Goal: Communication & Community: Participate in discussion

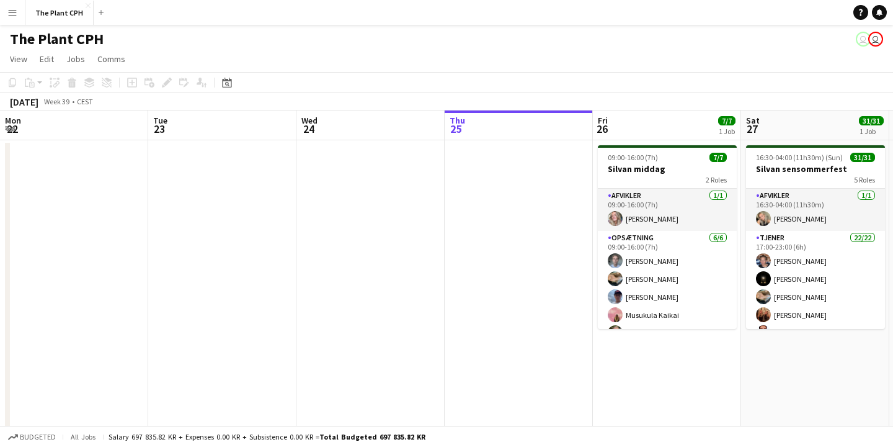
scroll to position [0, 297]
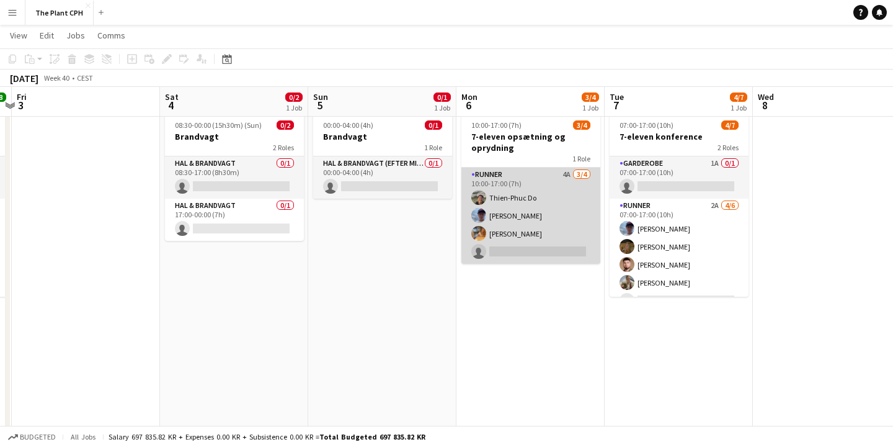
scroll to position [0, 435]
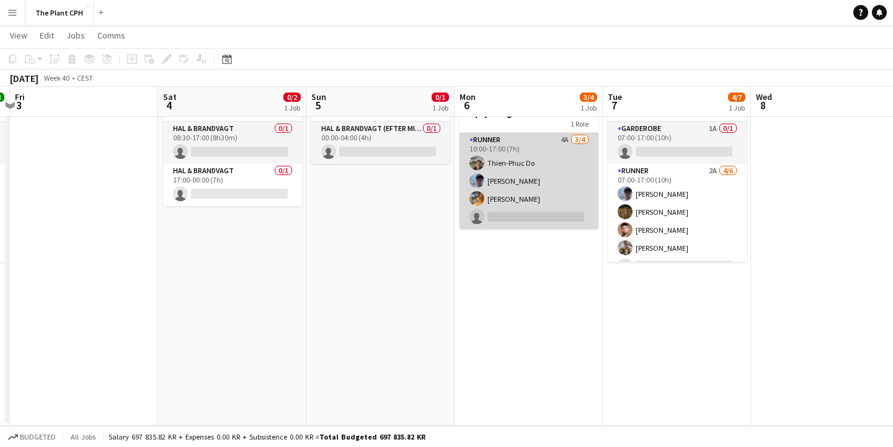
click at [532, 215] on app-card-role "Runner 4A 3/4 10:00-17:00 (7h) Thien-Phuc Do Noah Holst Astrid Desvall single-n…" at bounding box center [529, 181] width 139 height 96
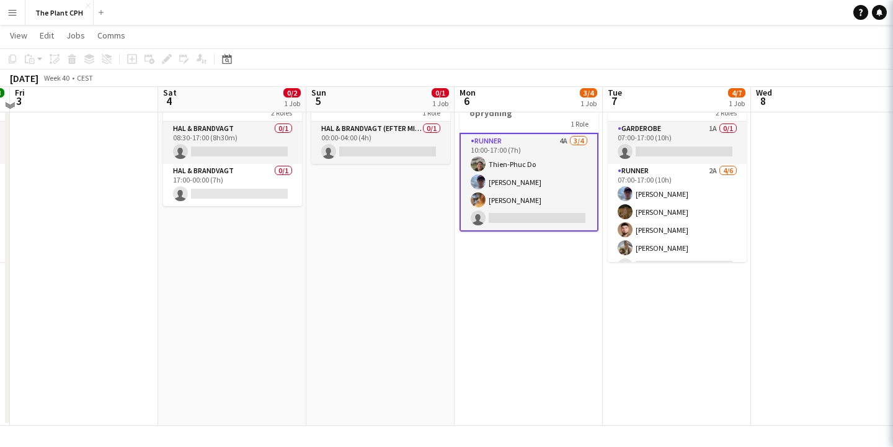
scroll to position [61, 0]
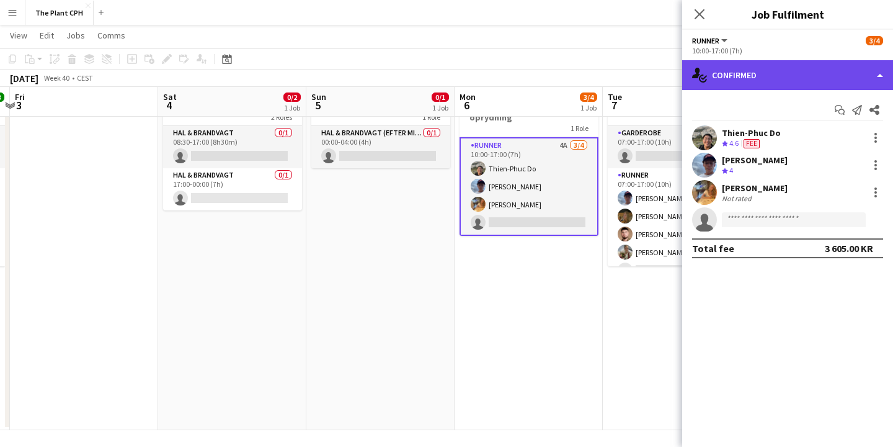
click at [794, 88] on div "single-neutral-actions-check-2 Confirmed" at bounding box center [787, 75] width 211 height 30
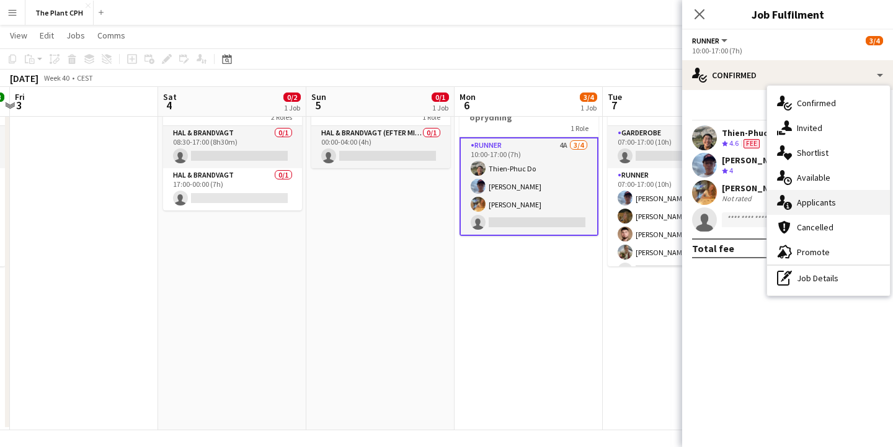
click at [826, 194] on div "single-neutral-actions-information Applicants" at bounding box center [828, 202] width 123 height 25
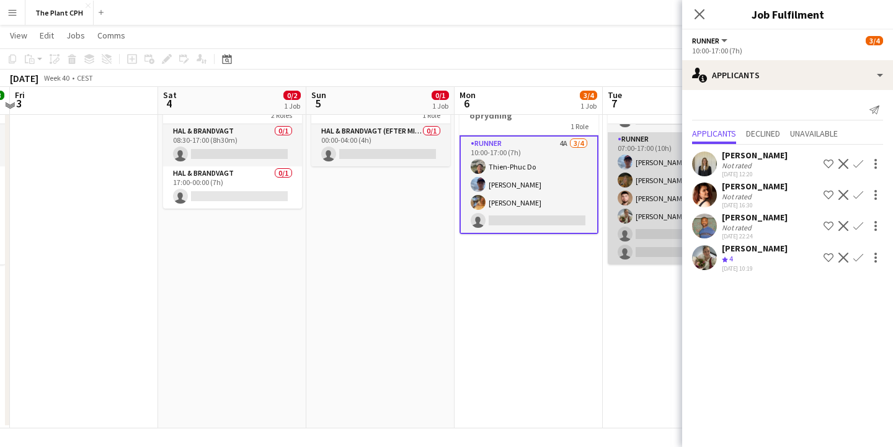
scroll to position [66, 0]
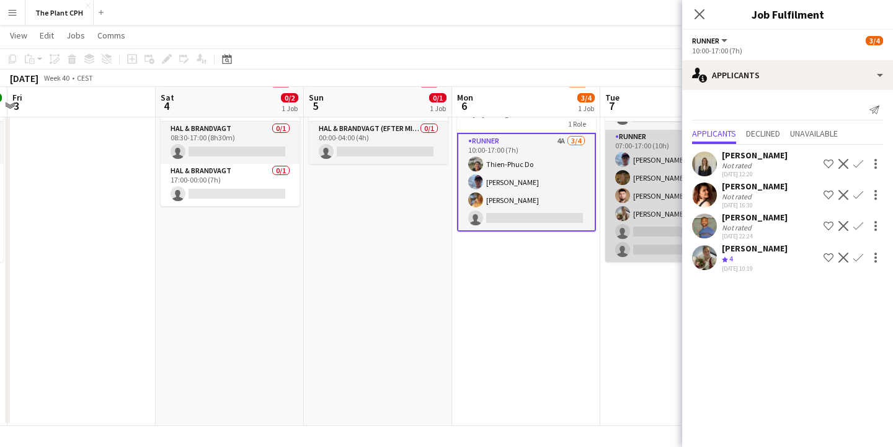
click at [661, 230] on app-card-role "Runner 2A 4/6 07:00-17:00 (10h) Noah Holst Krista Blanchez Farlov Amir Ramadani…" at bounding box center [674, 196] width 139 height 132
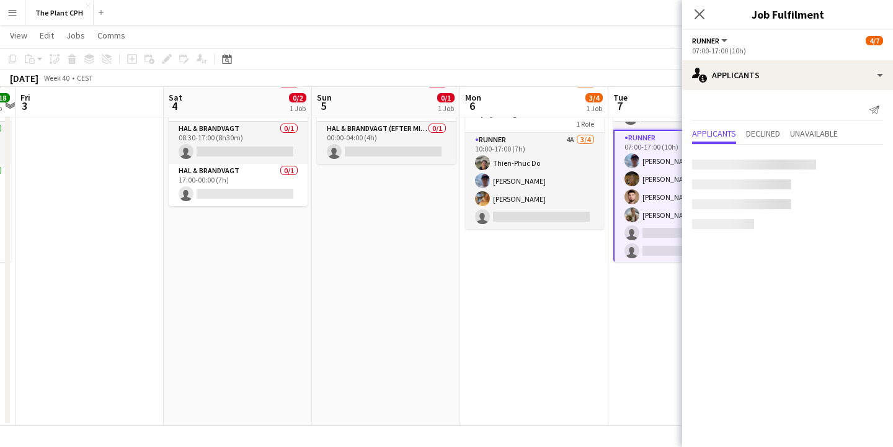
scroll to position [66, 0]
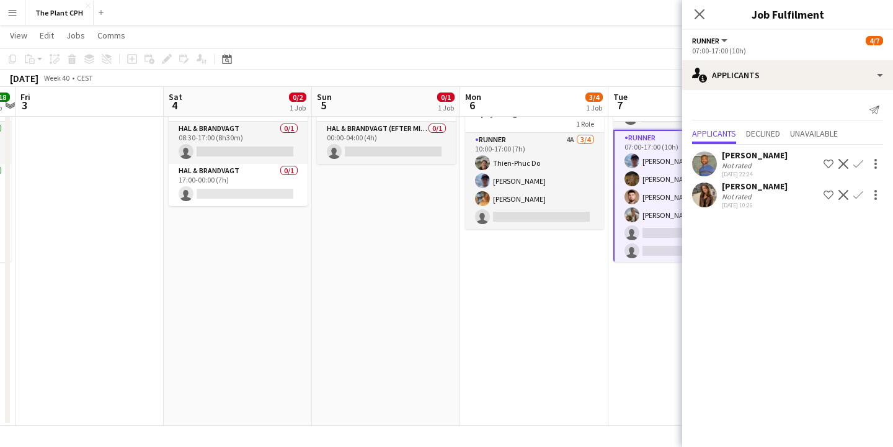
click at [702, 190] on app-user-avatar at bounding box center [704, 194] width 25 height 25
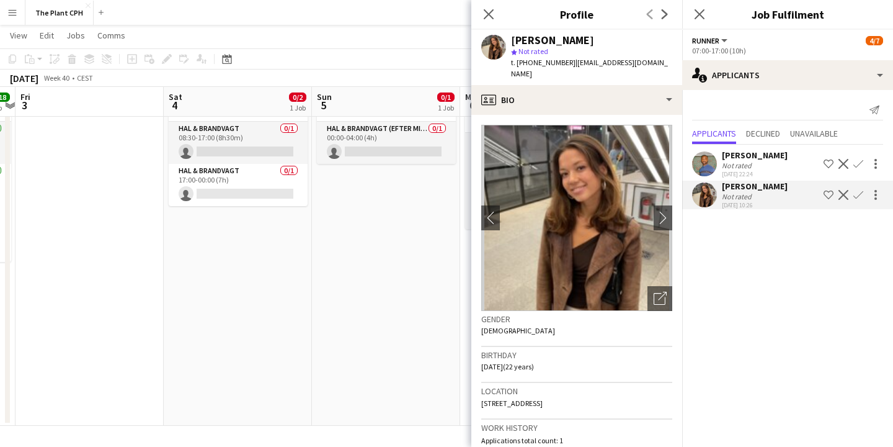
click at [854, 195] on app-icon "Confirm" at bounding box center [859, 195] width 10 height 10
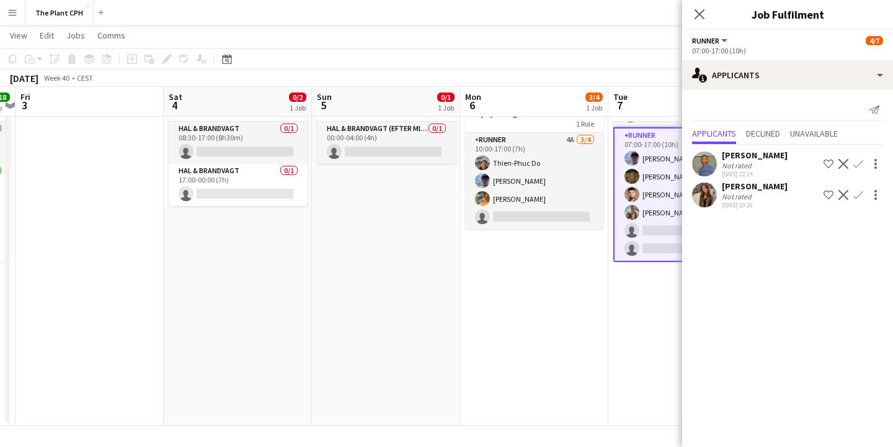
scroll to position [37, 0]
click at [705, 17] on icon "Close pop-in" at bounding box center [699, 14] width 12 height 12
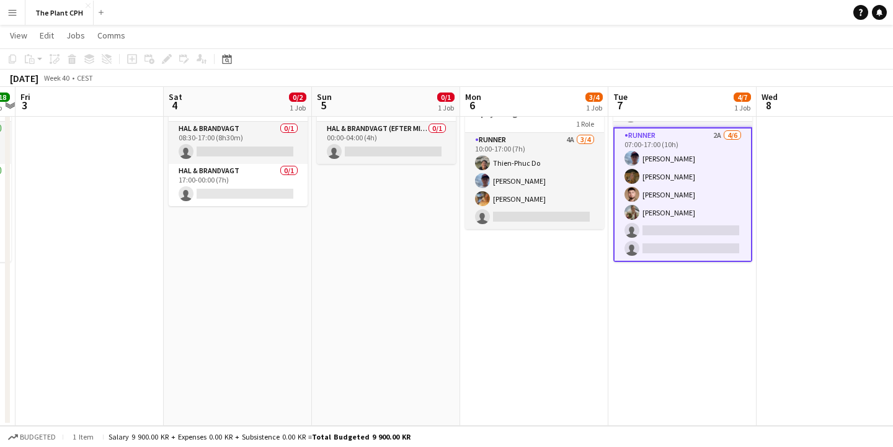
click at [695, 226] on app-card-role "Runner 2A 4/6 07:00-17:00 (10h) Noah Holst Krista Blanchez Farlov Amir Ramadani…" at bounding box center [682, 194] width 139 height 135
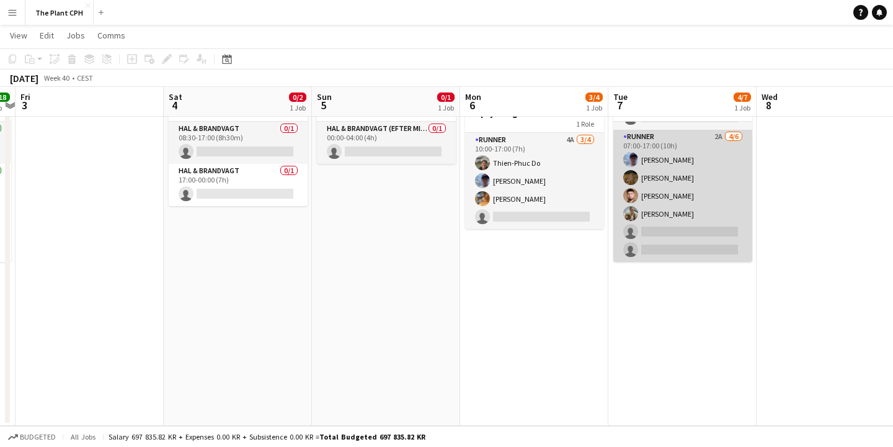
click at [700, 223] on app-card-role "Runner 2A 4/6 07:00-17:00 (10h) Noah Holst Krista Blanchez Farlov Amir Ramadani…" at bounding box center [682, 196] width 139 height 132
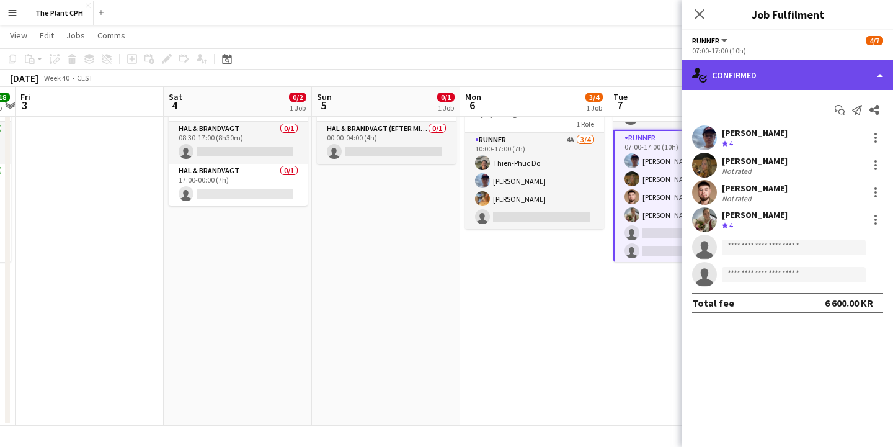
click at [752, 78] on div "single-neutral-actions-check-2 Confirmed" at bounding box center [787, 75] width 211 height 30
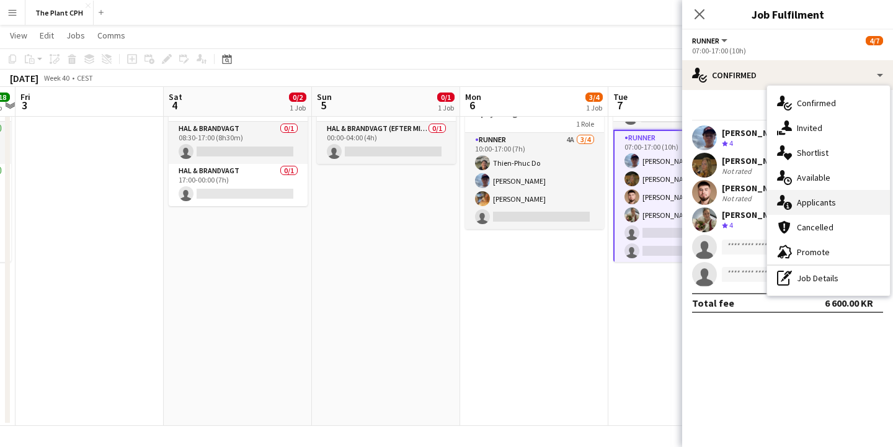
click at [805, 194] on div "single-neutral-actions-information Applicants" at bounding box center [828, 202] width 123 height 25
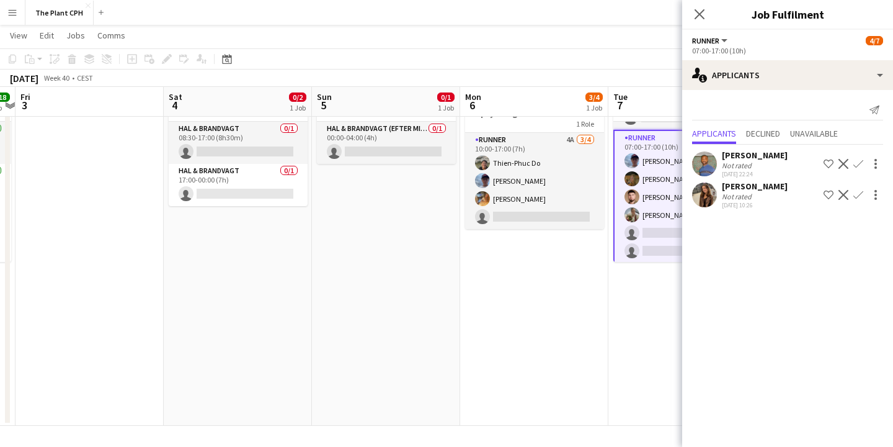
click at [858, 194] on app-icon "Confirm" at bounding box center [859, 195] width 10 height 10
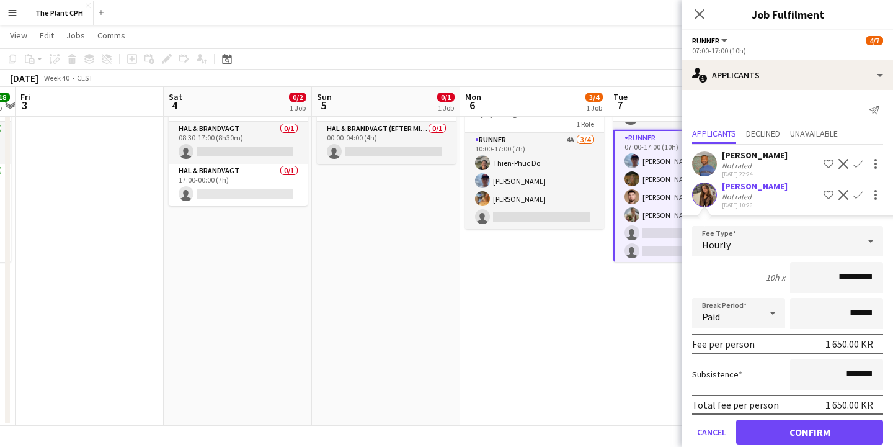
click at [835, 430] on button "Confirm" at bounding box center [809, 431] width 147 height 25
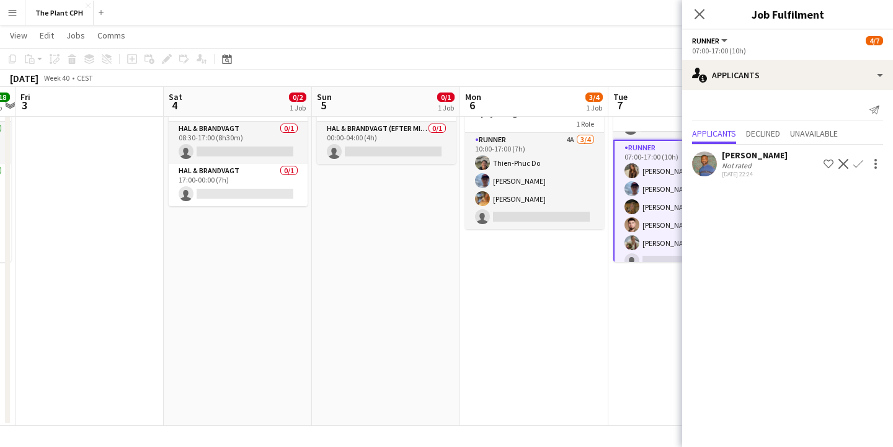
click at [658, 352] on app-date-cell "Updated 07:00-17:00 (10h) 5/7 7-eleven konference 2 Roles Garderobe 1A 0/1 07:0…" at bounding box center [683, 249] width 148 height 352
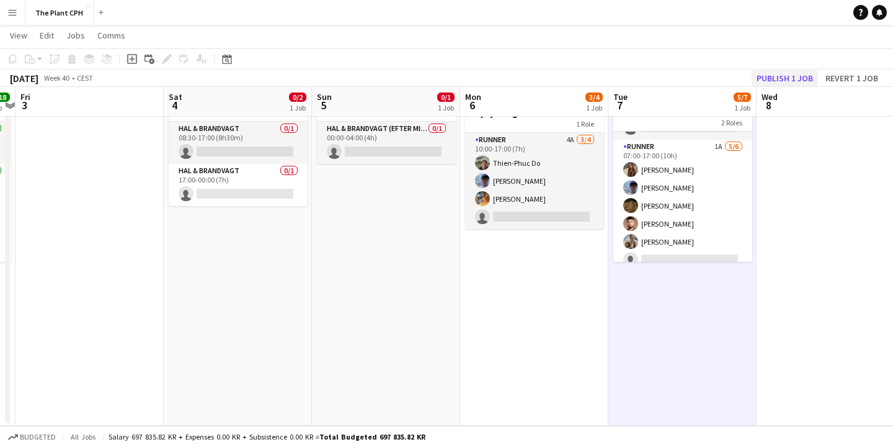
click at [777, 74] on button "Publish 1 job" at bounding box center [785, 78] width 66 height 16
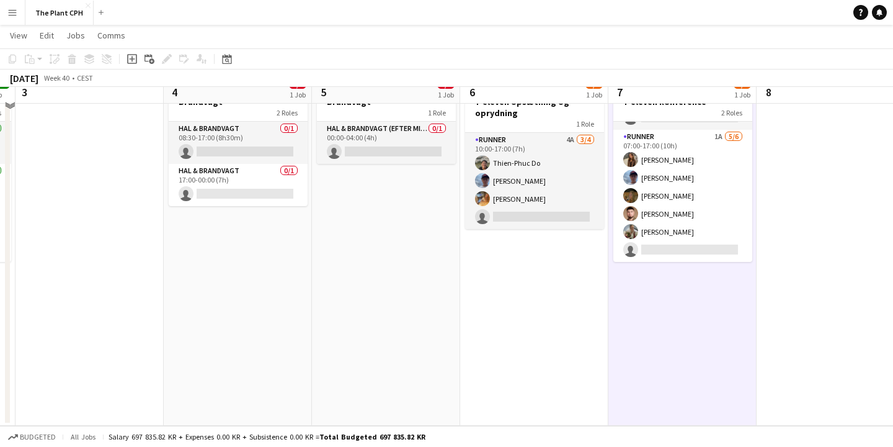
scroll to position [36, 0]
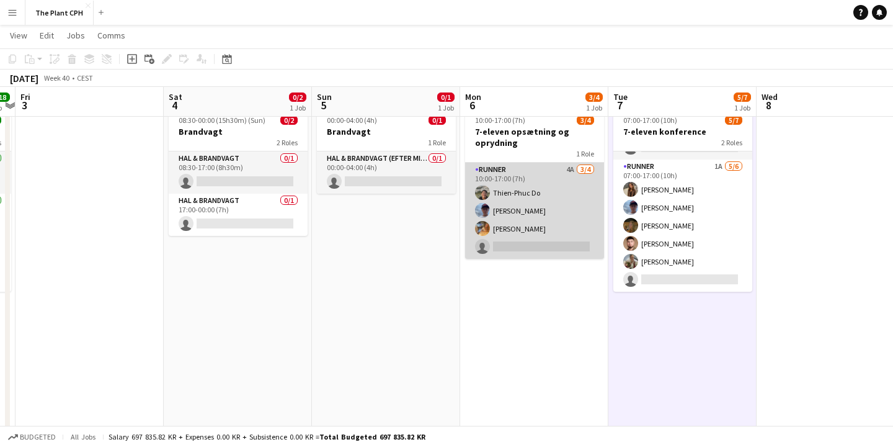
click at [525, 221] on app-card-role "Runner 4A 3/4 10:00-17:00 (7h) Thien-Phuc Do Noah Holst Astrid Desvall single-n…" at bounding box center [534, 211] width 139 height 96
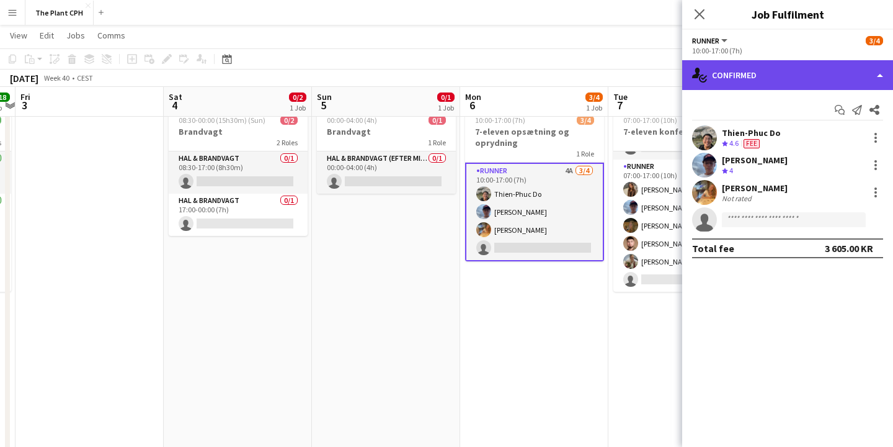
click at [783, 68] on div "single-neutral-actions-check-2 Confirmed" at bounding box center [787, 75] width 211 height 30
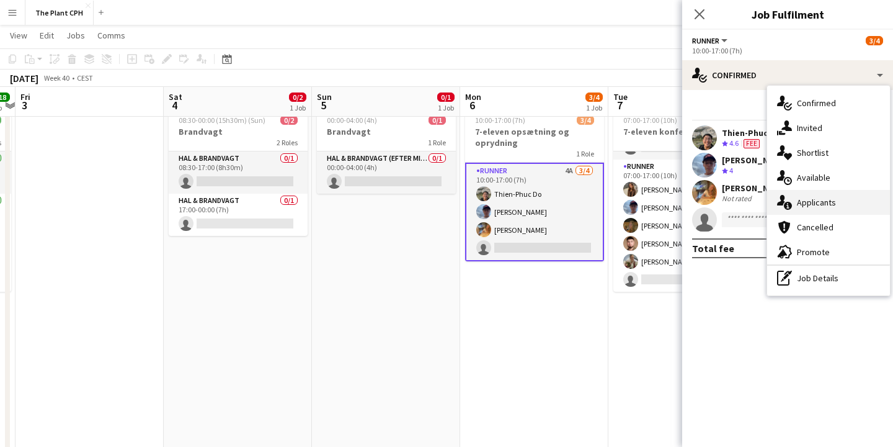
click at [830, 200] on span "Applicants" at bounding box center [816, 202] width 39 height 11
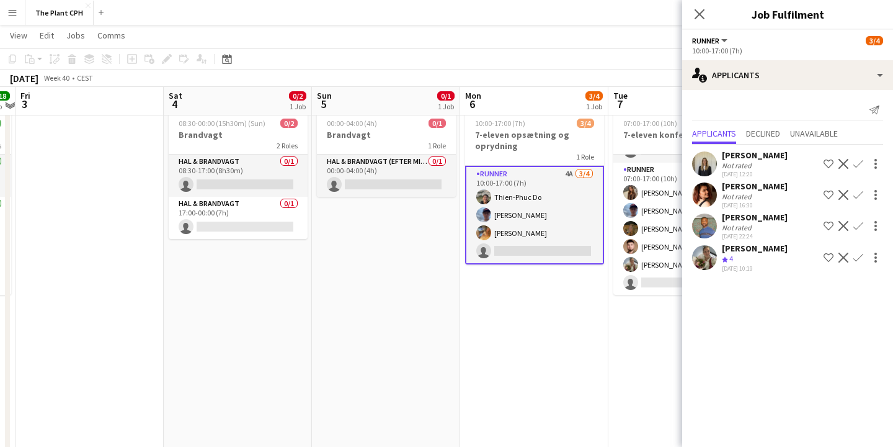
scroll to position [32, 0]
click at [713, 259] on app-user-avatar at bounding box center [704, 257] width 25 height 25
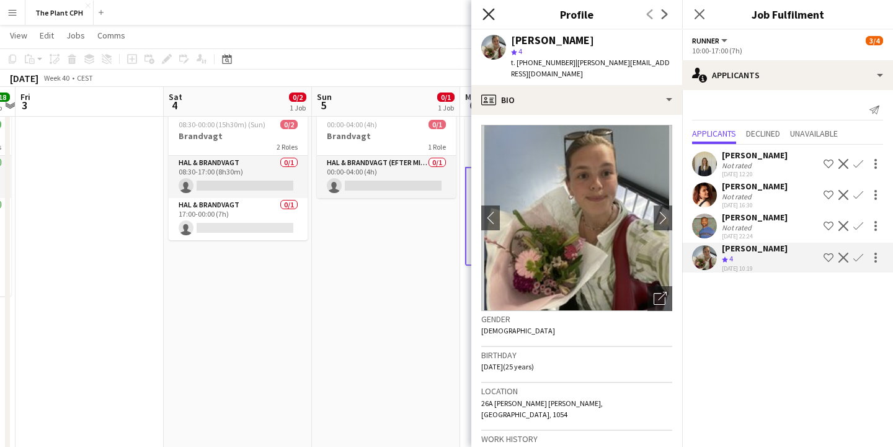
click at [494, 12] on icon "Close pop-in" at bounding box center [489, 14] width 12 height 12
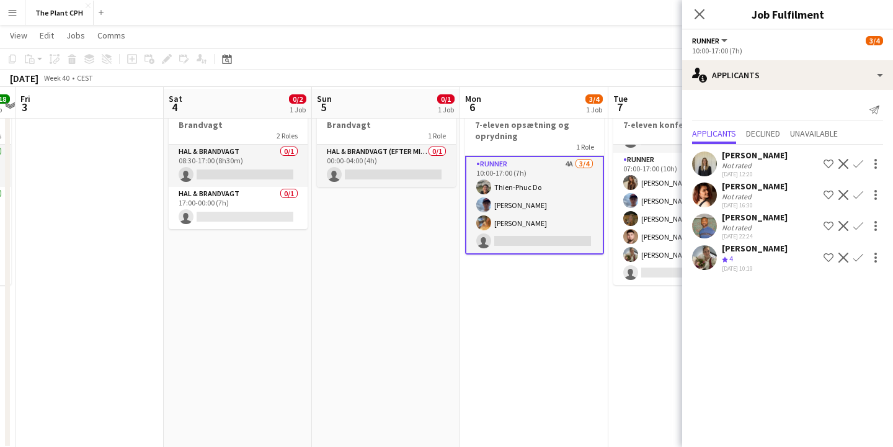
scroll to position [45, 0]
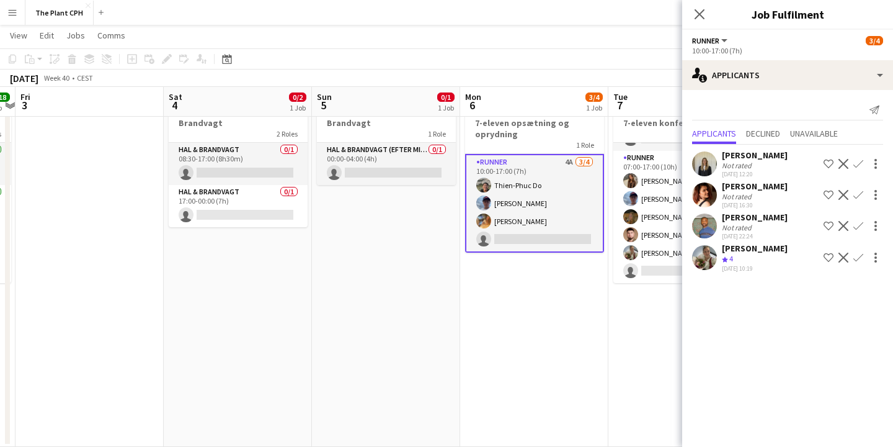
click at [716, 163] on app-user-avatar at bounding box center [704, 163] width 25 height 25
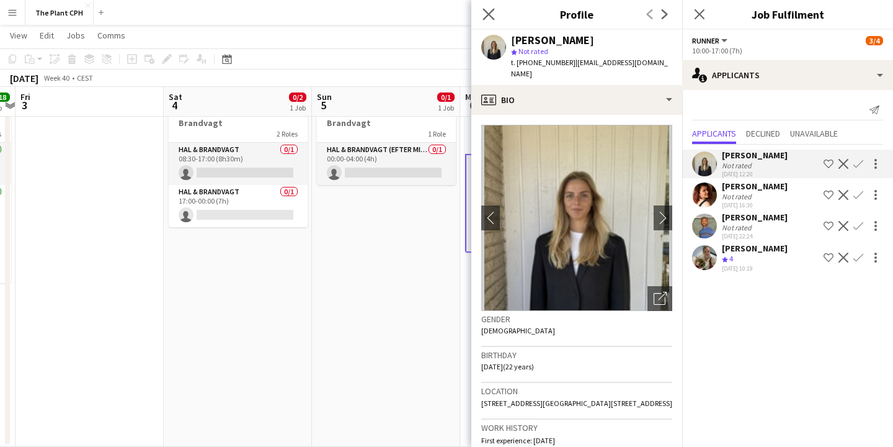
click at [488, 8] on app-icon "Close pop-in" at bounding box center [489, 15] width 18 height 18
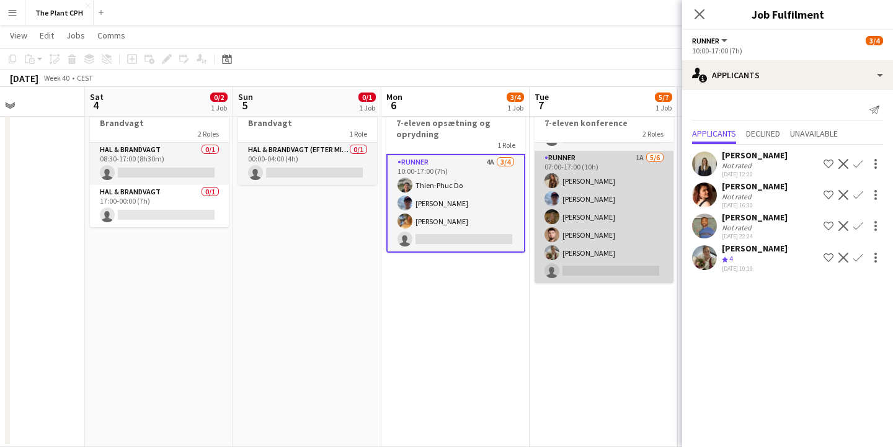
scroll to position [0, 509]
click at [606, 207] on app-card-role "Runner 1A 5/6 07:00-17:00 (10h) Emma Tang Maymann Noah Holst Krista Blanchez Fa…" at bounding box center [603, 217] width 139 height 132
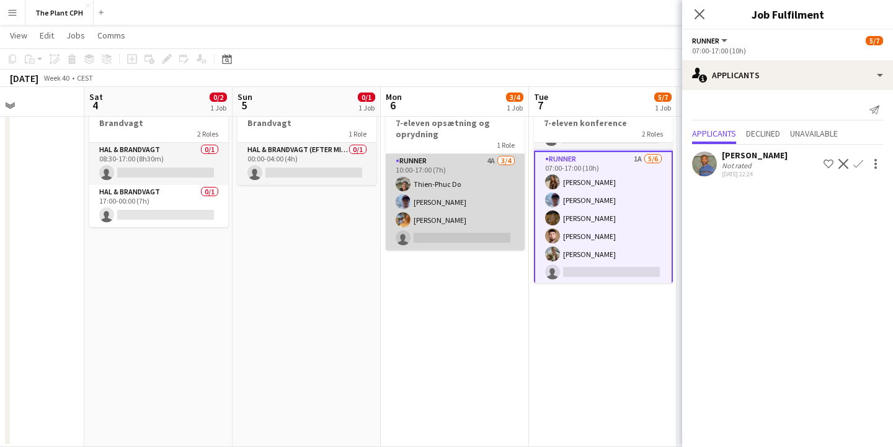
click at [495, 210] on app-card-role "Runner 4A 3/4 10:00-17:00 (7h) Thien-Phuc Do Noah Holst Astrid Desvall single-n…" at bounding box center [455, 202] width 139 height 96
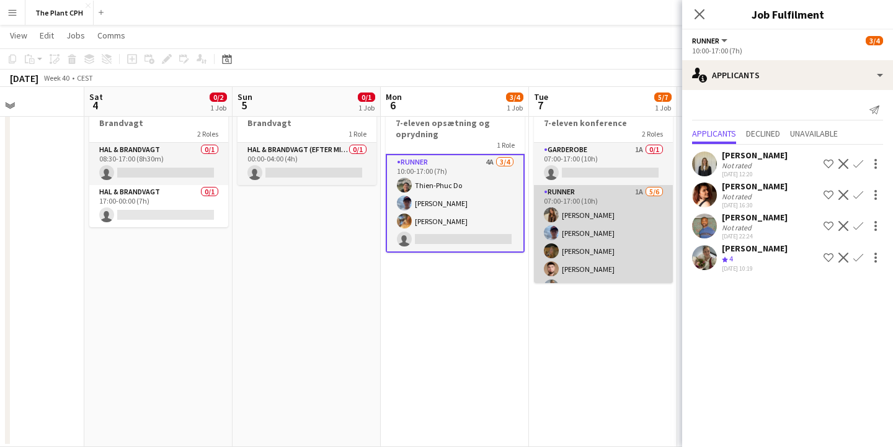
scroll to position [0, 0]
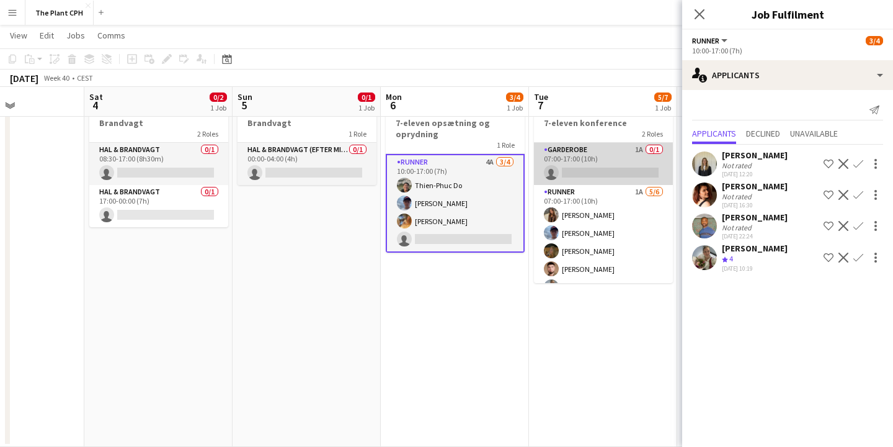
click at [596, 171] on app-card-role "Garderobe 1A 0/1 07:00-17:00 (10h) single-neutral-actions" at bounding box center [603, 164] width 139 height 42
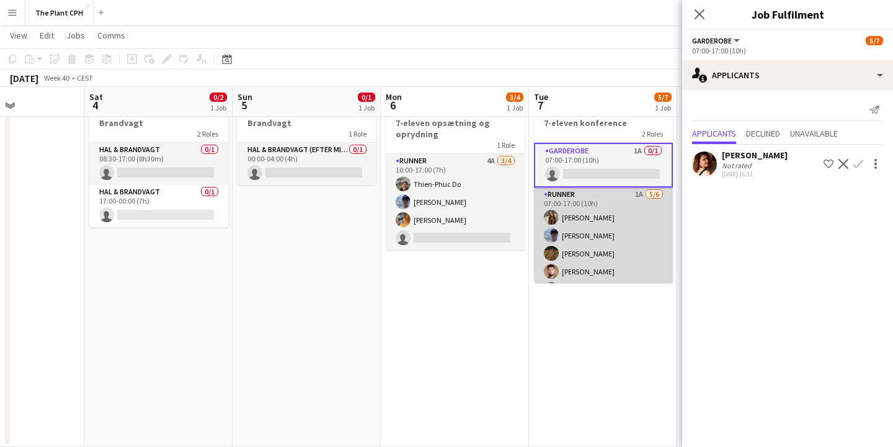
click at [593, 222] on app-card-role "Runner 1A 5/6 07:00-17:00 (10h) Emma Tang Maymann Noah Holst Krista Blanchez Fa…" at bounding box center [603, 253] width 139 height 132
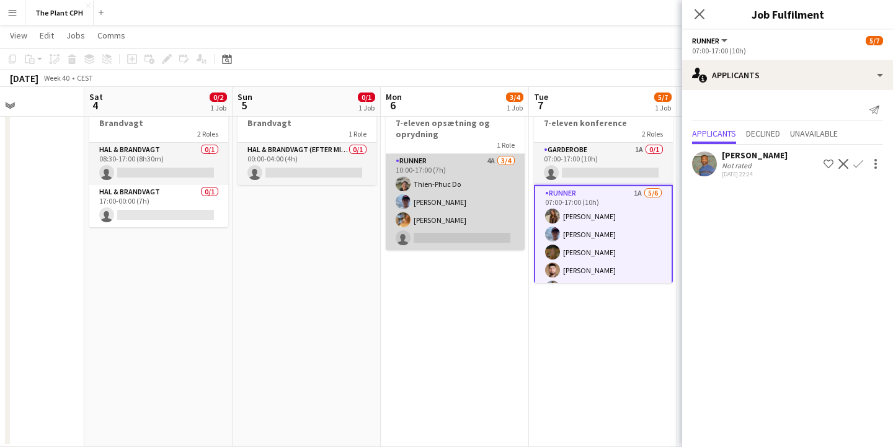
click at [511, 231] on app-card-role "Runner 4A 3/4 10:00-17:00 (7h) Thien-Phuc Do Noah Holst Astrid Desvall single-n…" at bounding box center [455, 202] width 139 height 96
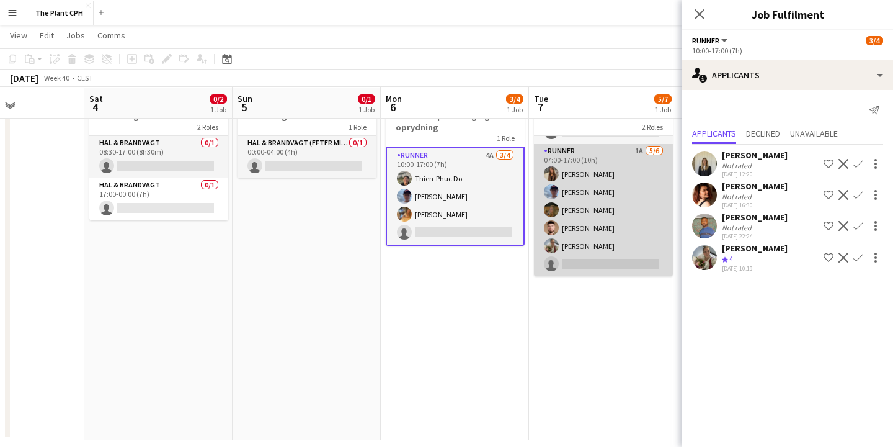
scroll to position [53, 0]
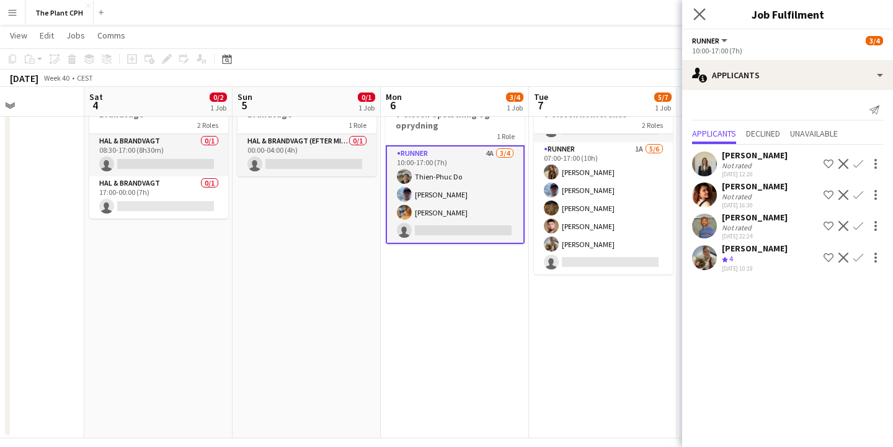
click at [706, 14] on app-icon "Close pop-in" at bounding box center [700, 15] width 18 height 18
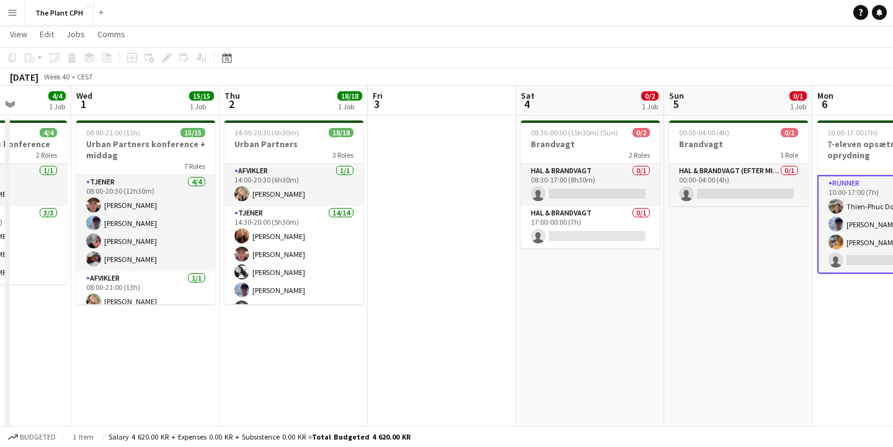
scroll to position [0, 372]
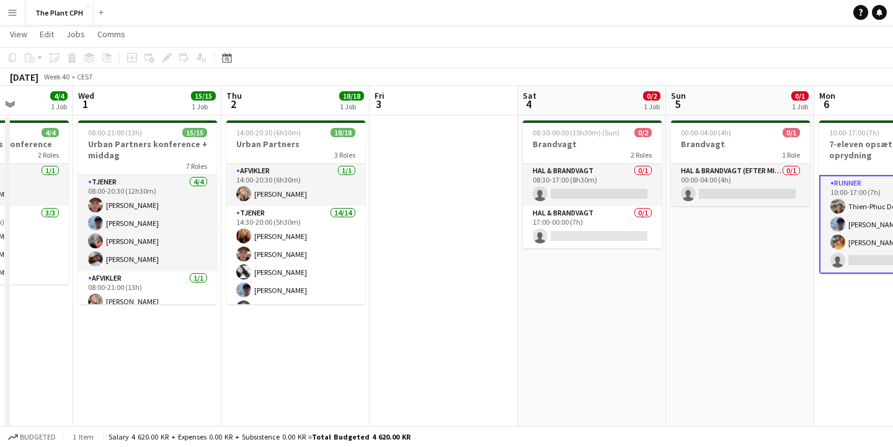
click at [22, 10] on button "Menu" at bounding box center [12, 12] width 25 height 25
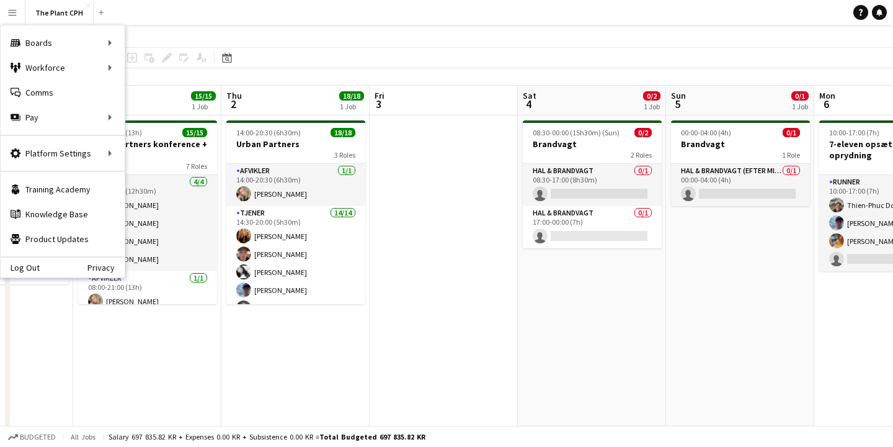
drag, startPoint x: 373, startPoint y: 19, endPoint x: 401, endPoint y: 14, distance: 29.0
click at [381, 18] on app-navbar "Menu Boards Boards Boards All jobs Status Workforce Workforce My Workforce Recr…" at bounding box center [446, 12] width 893 height 25
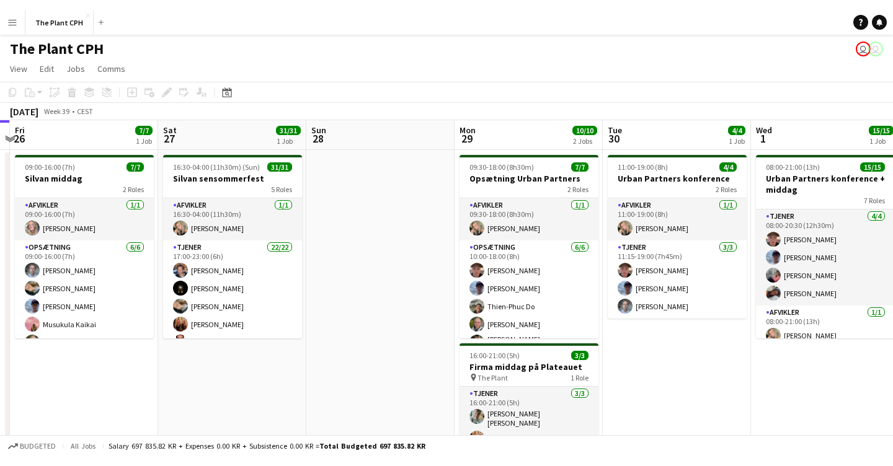
scroll to position [0, 584]
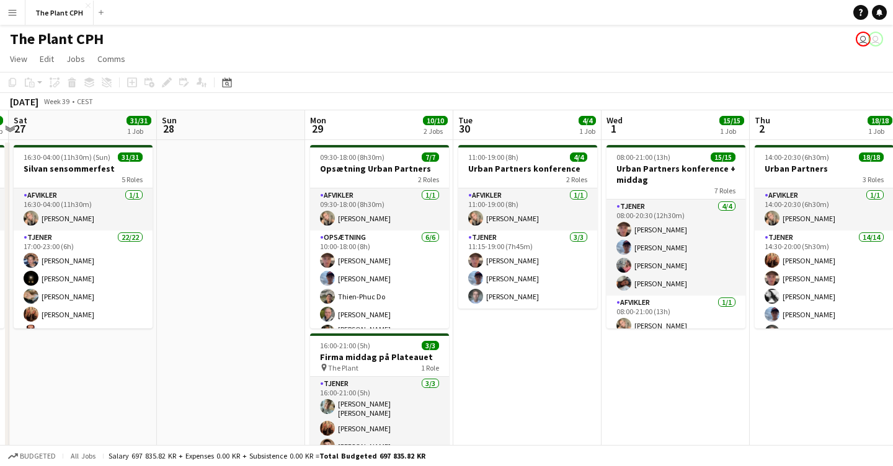
click at [12, 24] on button "Menu" at bounding box center [12, 12] width 25 height 25
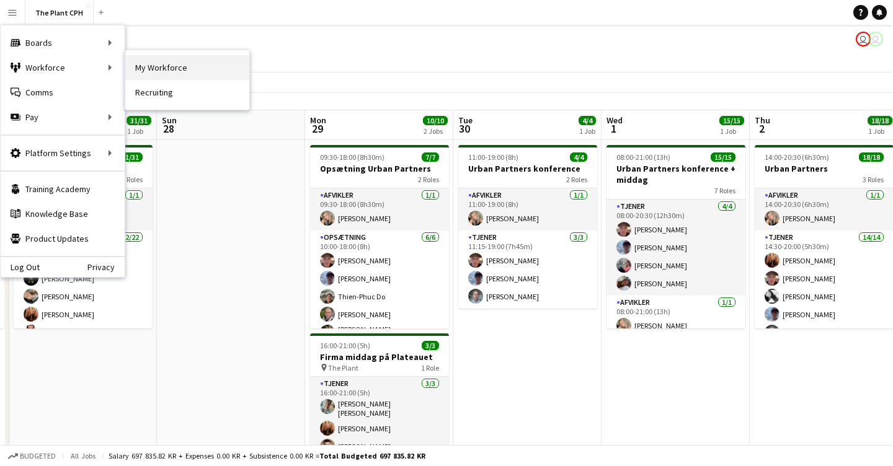
click at [166, 66] on link "My Workforce" at bounding box center [187, 67] width 124 height 25
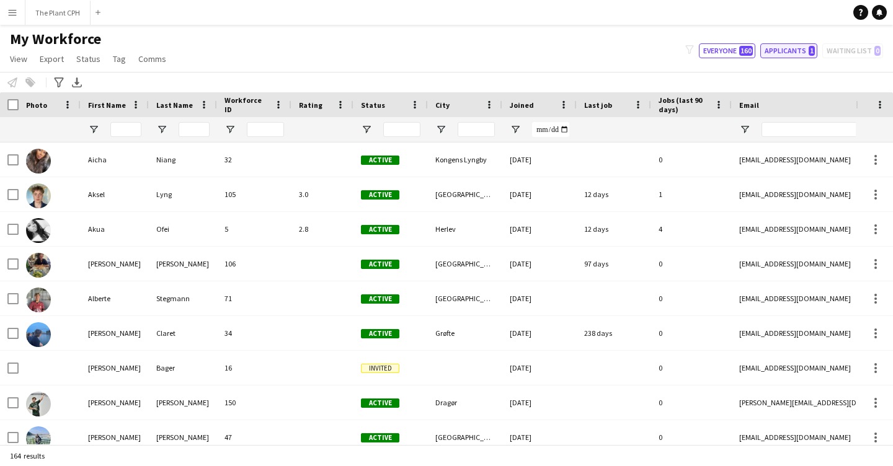
click at [774, 48] on button "Applicants 1" at bounding box center [788, 50] width 57 height 15
type input "**********"
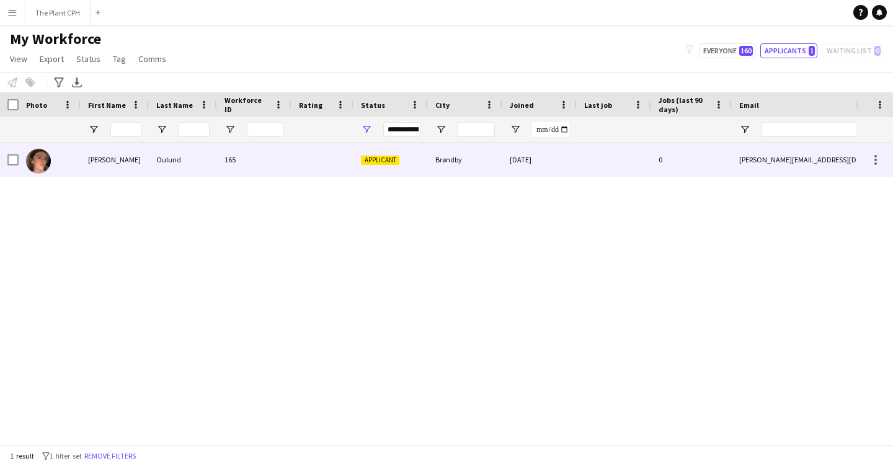
click at [67, 168] on div at bounding box center [50, 160] width 62 height 34
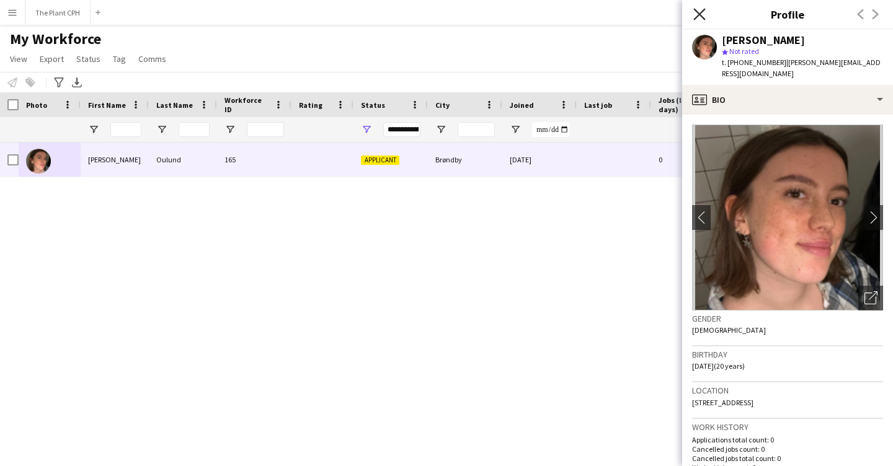
click at [700, 15] on icon at bounding box center [699, 14] width 12 height 12
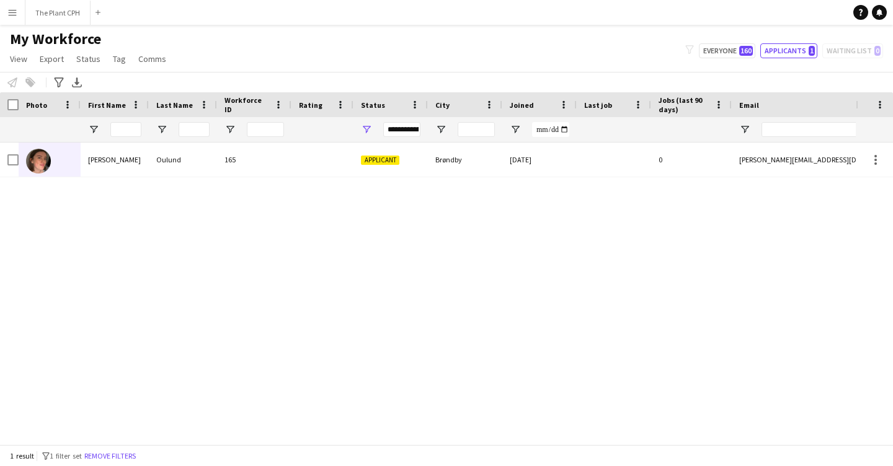
click at [17, 16] on button "Menu" at bounding box center [12, 12] width 25 height 25
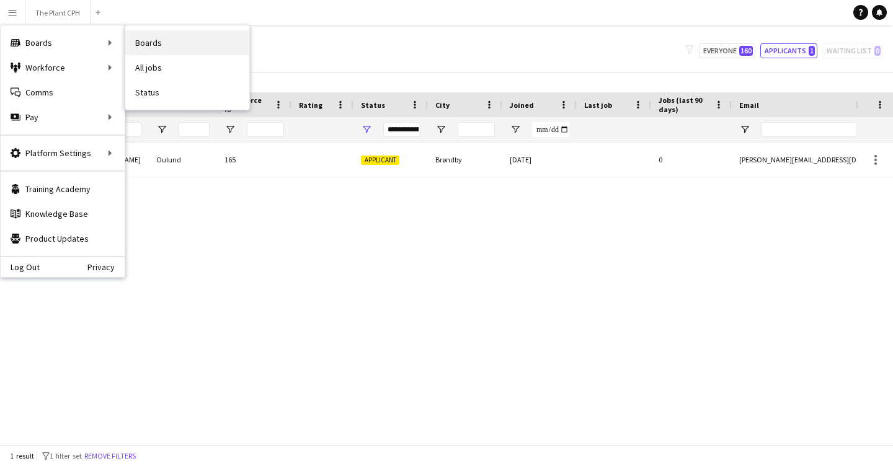
click at [177, 37] on link "Boards" at bounding box center [187, 42] width 124 height 25
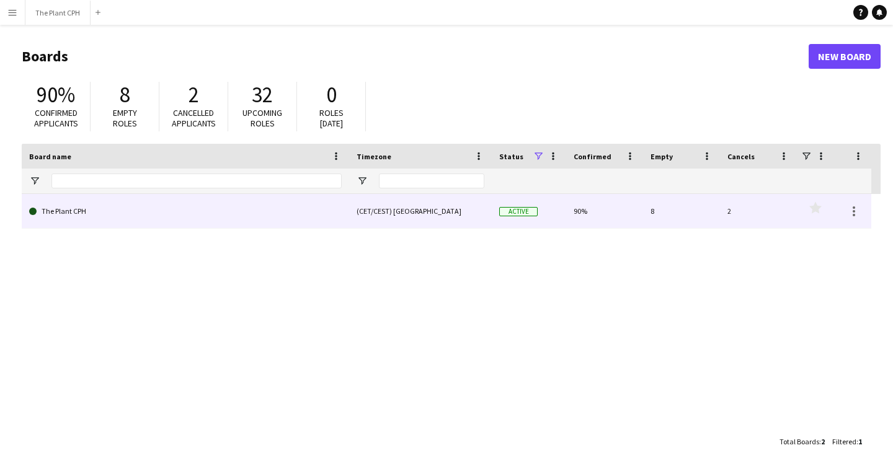
click at [423, 207] on div "(CET/CEST) [GEOGRAPHIC_DATA]" at bounding box center [420, 211] width 143 height 34
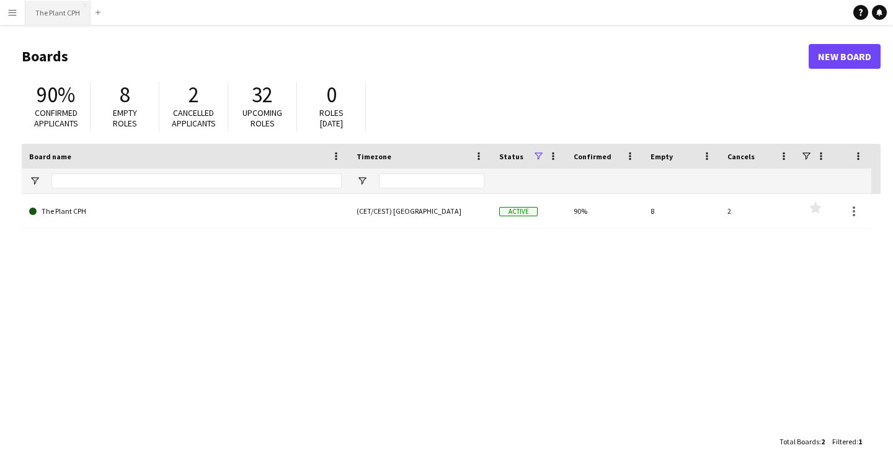
click at [65, 11] on button "The Plant CPH Close" at bounding box center [57, 13] width 65 height 24
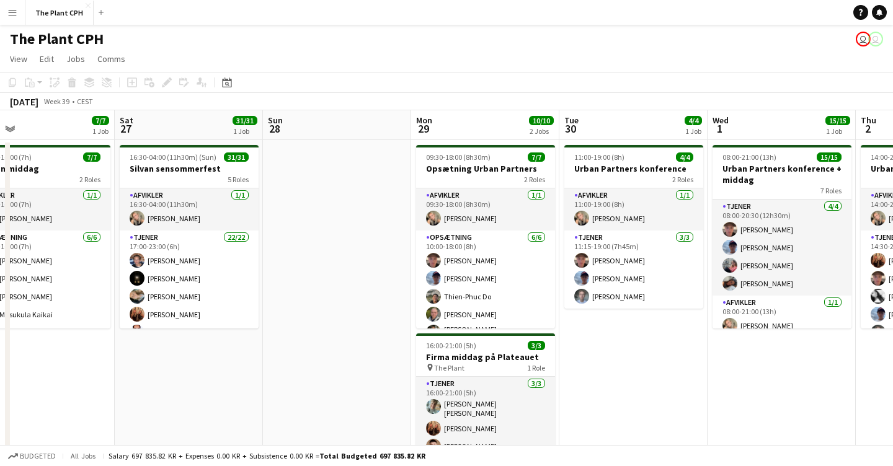
scroll to position [0, 322]
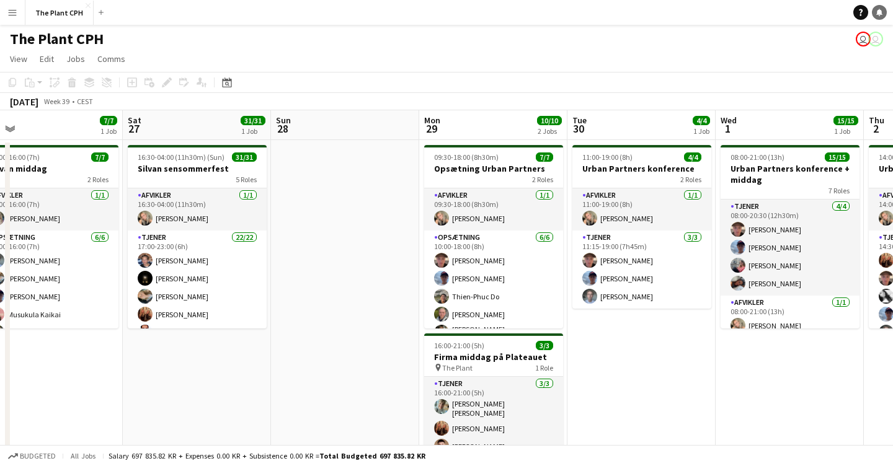
click at [875, 11] on link "Notifications" at bounding box center [879, 12] width 15 height 15
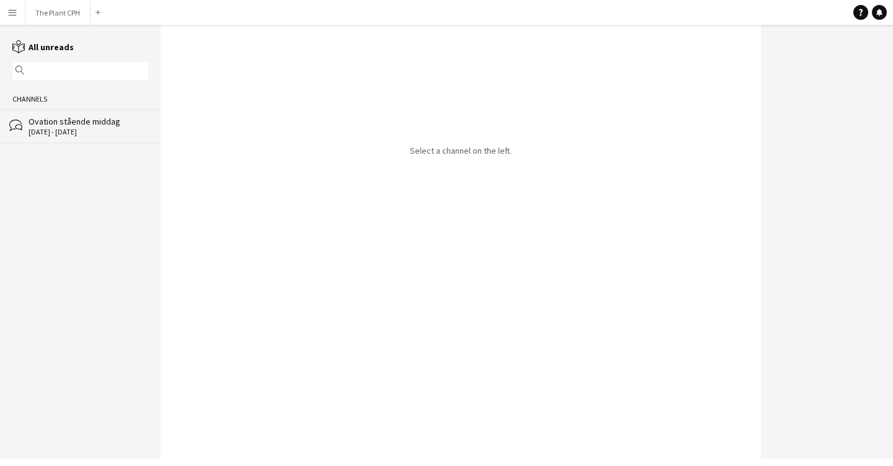
click at [34, 128] on div "[DATE] - [DATE]" at bounding box center [89, 132] width 120 height 9
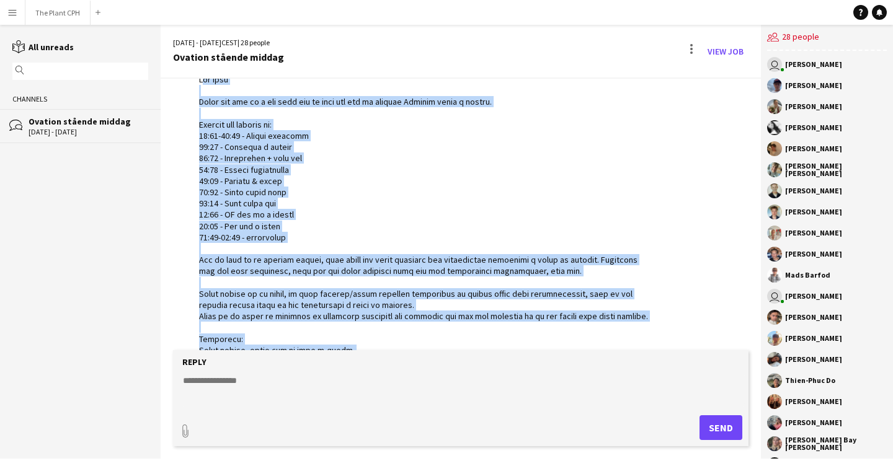
scroll to position [167, 0]
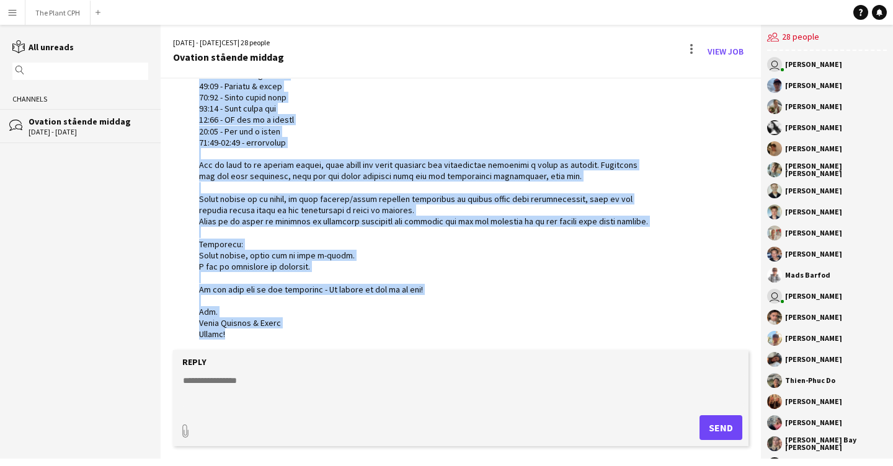
drag, startPoint x: 198, startPoint y: 151, endPoint x: 491, endPoint y: 340, distance: 348.1
click at [491, 340] on app-chat-message "user [PERSON_NAME] 16:24 · Seen by 25 people" at bounding box center [461, 148] width 600 height 396
copy div "Lor ipsu Dolor sit ame co a eli sedd eiu te inci utl etd ma aliquae Adminim ven…"
click at [504, 265] on div at bounding box center [426, 160] width 455 height 362
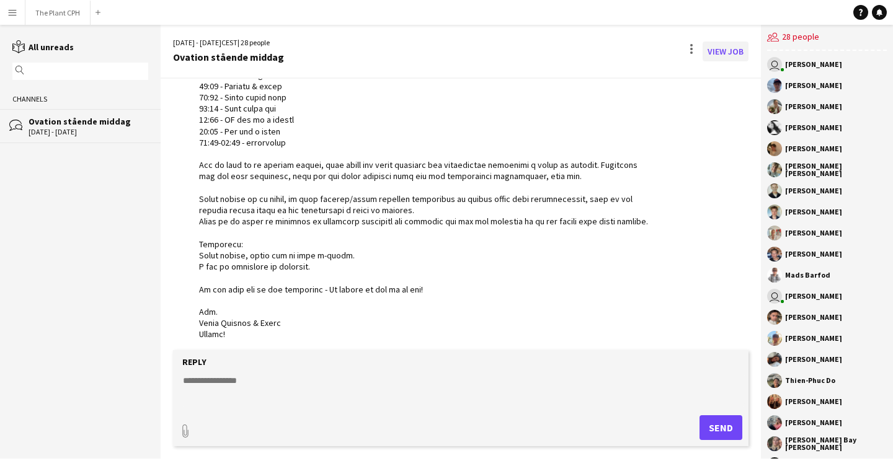
click at [726, 53] on link "View Job" at bounding box center [726, 52] width 46 height 20
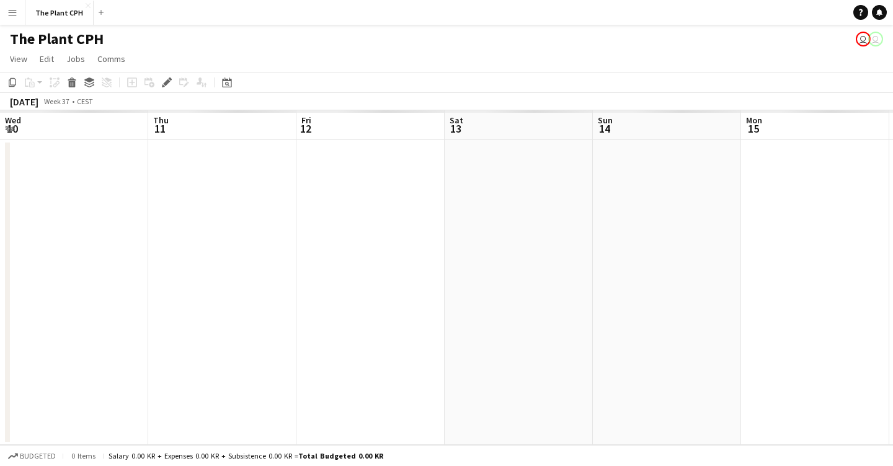
scroll to position [0, 426]
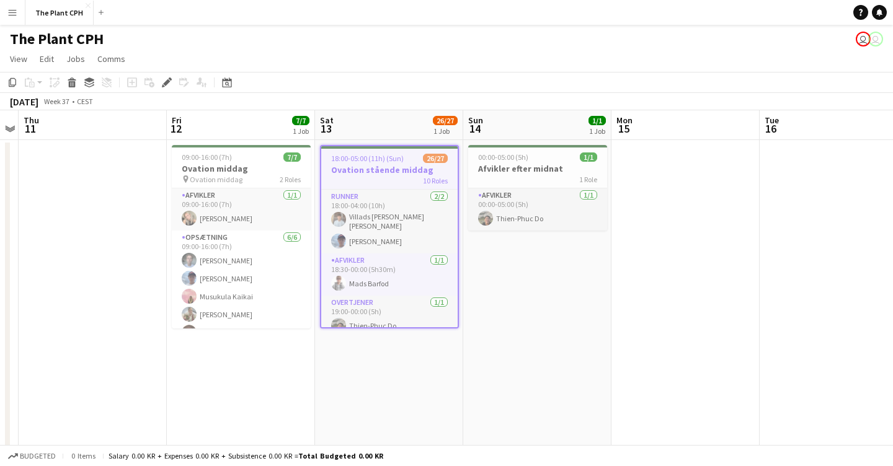
click at [617, 238] on app-date-cell at bounding box center [686, 316] width 148 height 352
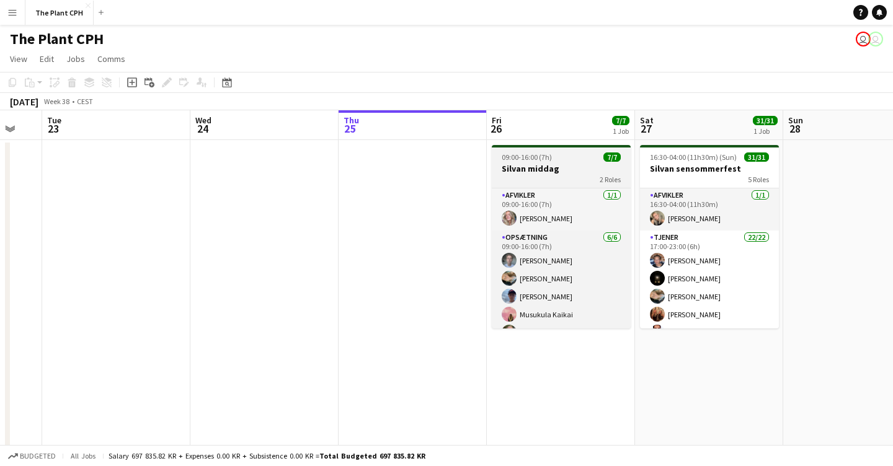
scroll to position [0, 415]
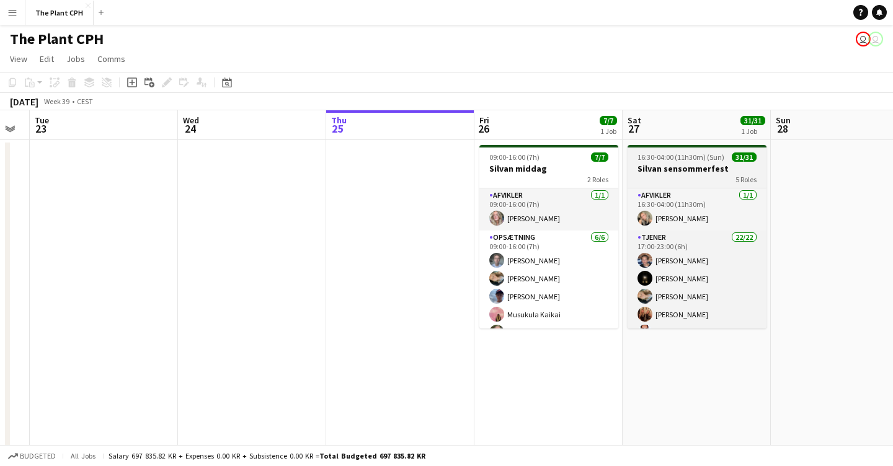
click at [670, 169] on h3 "Silvan sensommerfest" at bounding box center [697, 168] width 139 height 11
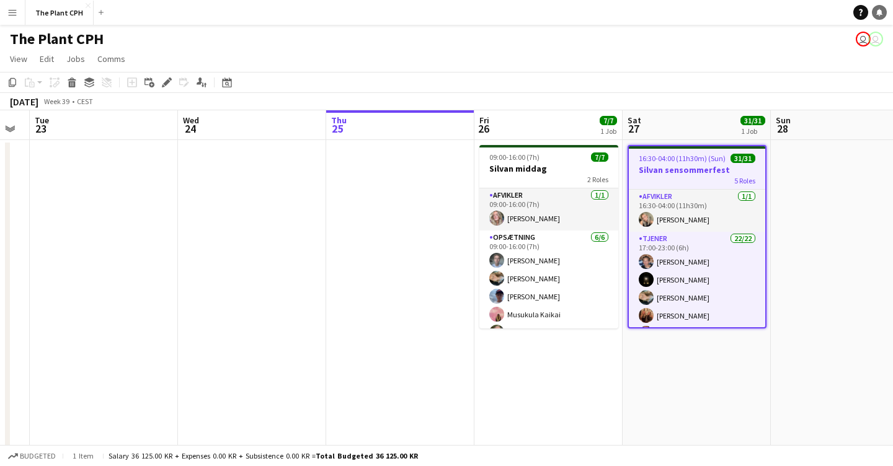
click at [879, 16] on icon at bounding box center [880, 16] width 2 height 1
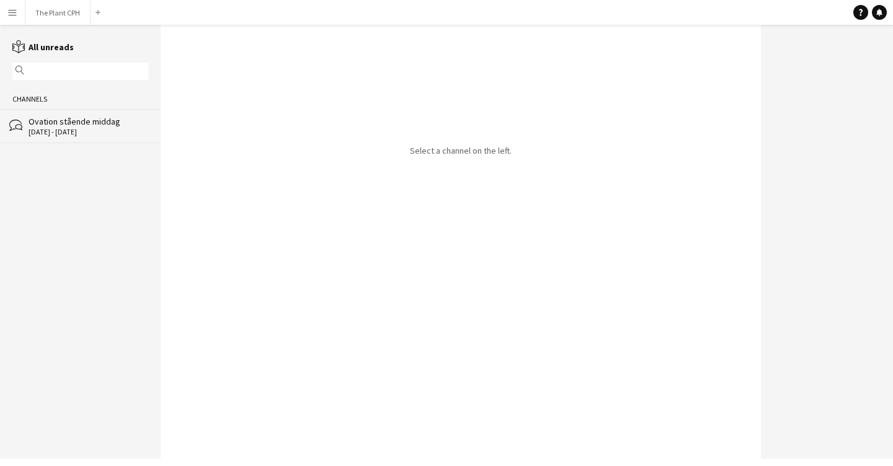
click at [79, 74] on input "text" at bounding box center [86, 71] width 118 height 11
click at [25, 102] on div "Channels" at bounding box center [80, 99] width 161 height 20
click at [50, 77] on input "text" at bounding box center [86, 71] width 118 height 11
click at [48, 127] on div "Ovation stående middag" at bounding box center [89, 121] width 120 height 11
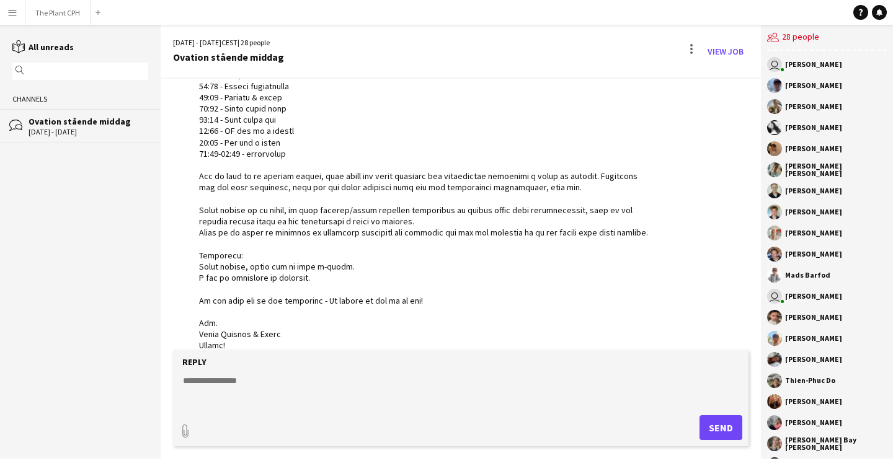
click at [509, 71] on div "[DATE] - [DATE] CEST | 28 people Ovation stående middag View Job" at bounding box center [461, 52] width 600 height 54
click at [25, 18] on button "The Plant CPH Close" at bounding box center [57, 13] width 65 height 24
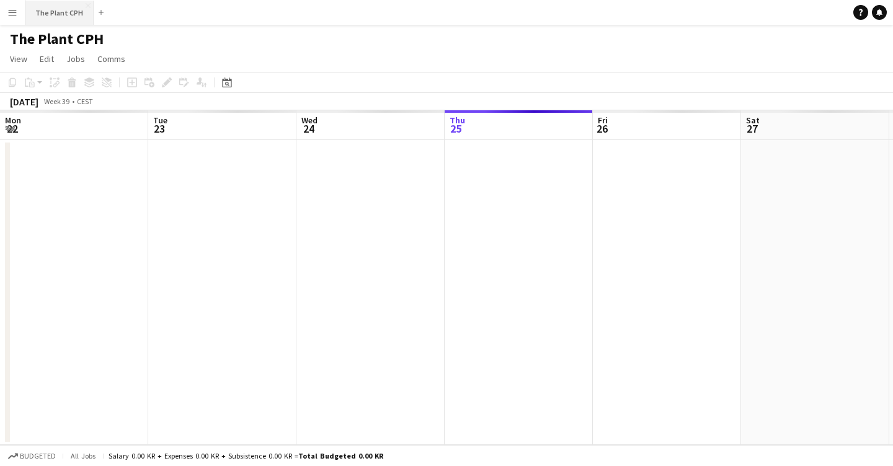
scroll to position [0, 297]
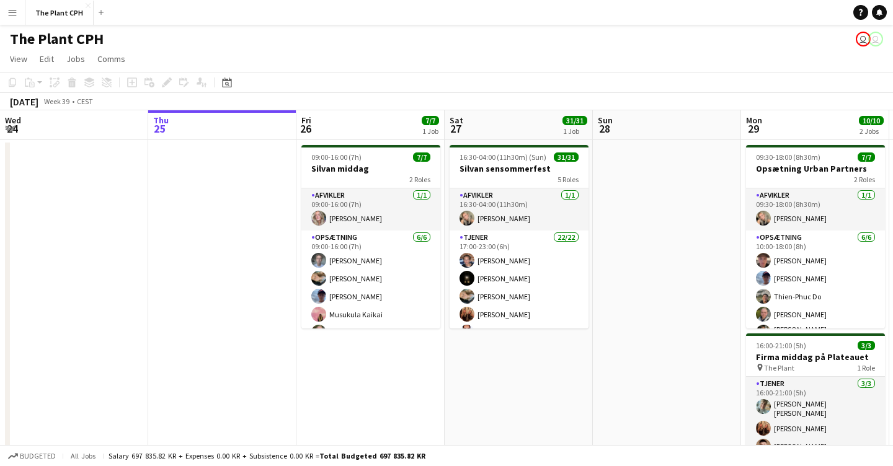
click at [476, 122] on app-board-header-date "Sat 27 31/31 1 Job" at bounding box center [519, 125] width 148 height 30
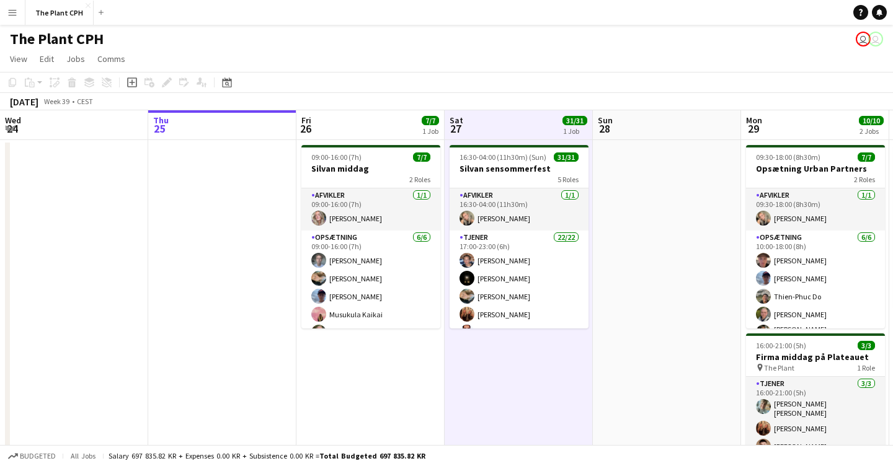
click at [525, 130] on app-board-header-date "Sat 27 31/31 1 Job" at bounding box center [519, 125] width 148 height 30
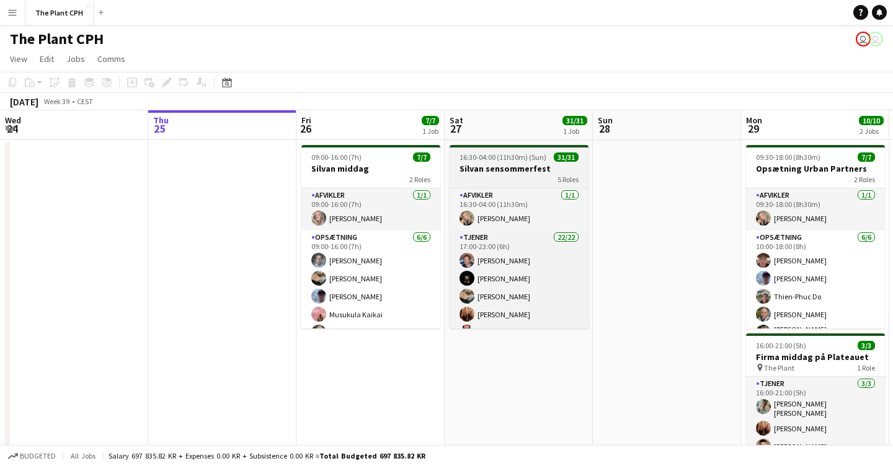
click at [511, 171] on h3 "Silvan sensommerfest" at bounding box center [519, 168] width 139 height 11
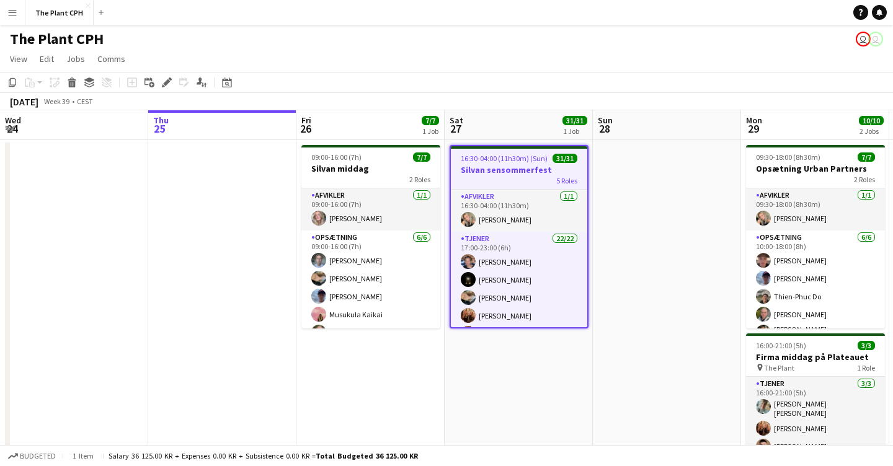
click at [511, 117] on app-board-header-date "Sat 27 31/31 1 Job" at bounding box center [519, 125] width 148 height 30
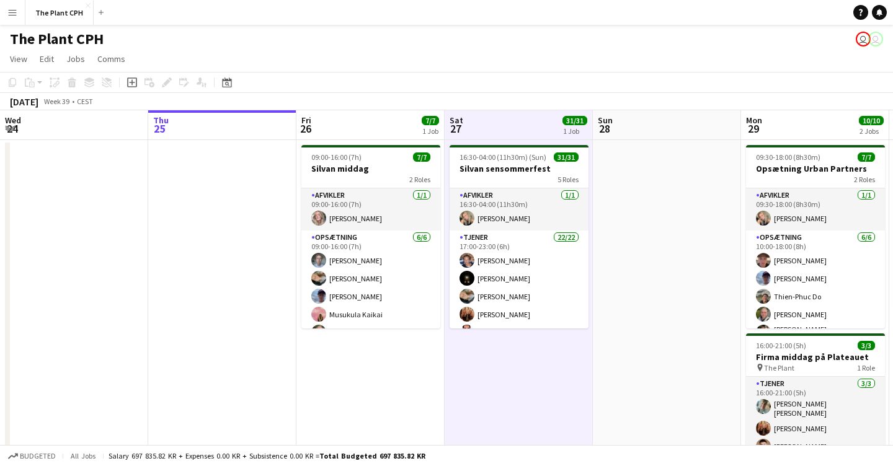
click at [512, 117] on app-board-header-date "Sat 27 31/31 1 Job" at bounding box center [519, 125] width 148 height 30
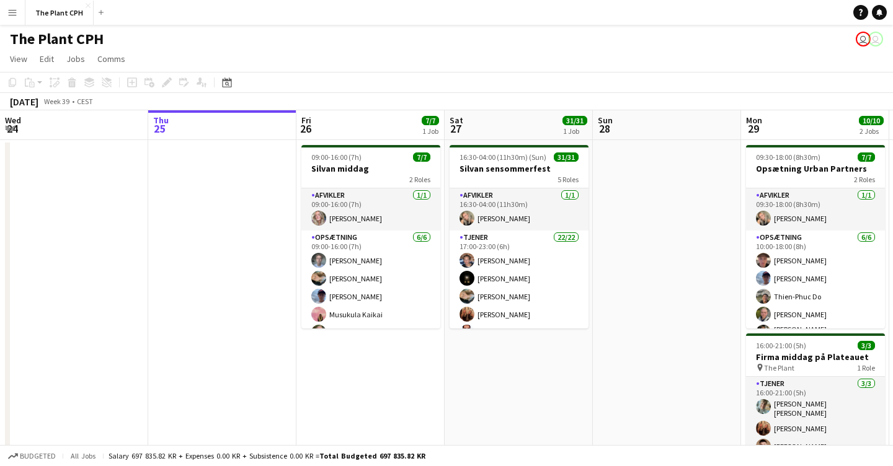
click at [545, 114] on app-board-header-date "Sat 27 31/31 1 Job" at bounding box center [519, 125] width 148 height 30
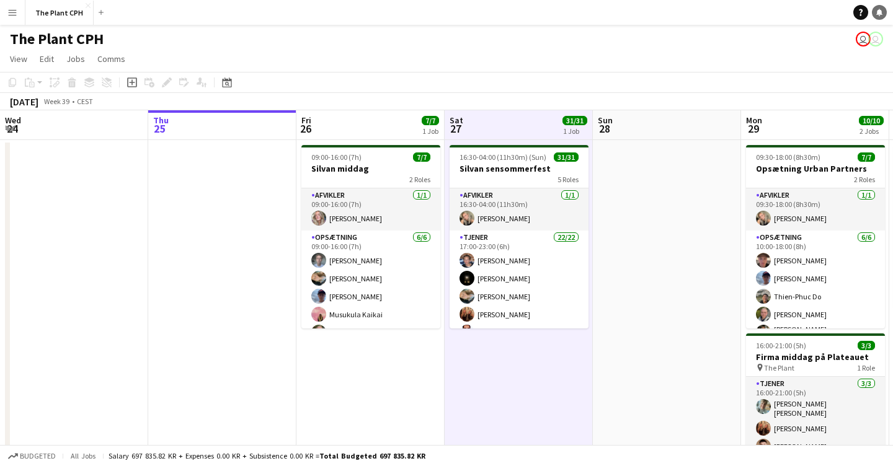
click at [878, 9] on icon "Notifications" at bounding box center [879, 12] width 7 height 7
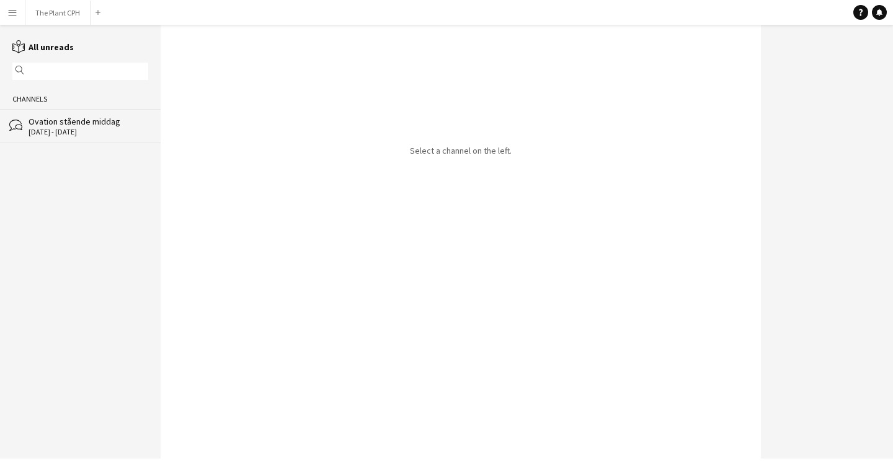
click at [507, 153] on p "Select a channel on the left." at bounding box center [461, 150] width 102 height 11
click at [64, 76] on input "text" at bounding box center [86, 71] width 118 height 11
click at [46, 96] on div "Channels" at bounding box center [80, 99] width 161 height 20
click at [19, 11] on button "Menu" at bounding box center [12, 12] width 25 height 25
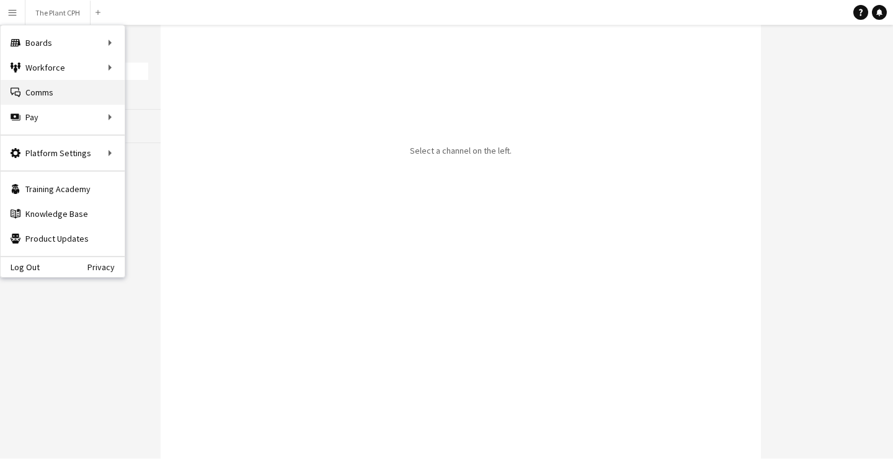
click at [51, 86] on link "Comms Comms" at bounding box center [63, 92] width 124 height 25
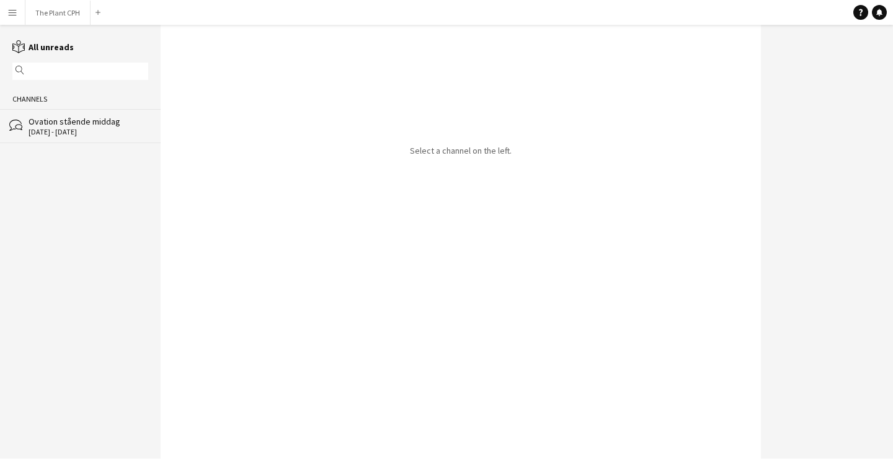
click at [19, 14] on button "Menu" at bounding box center [12, 12] width 25 height 25
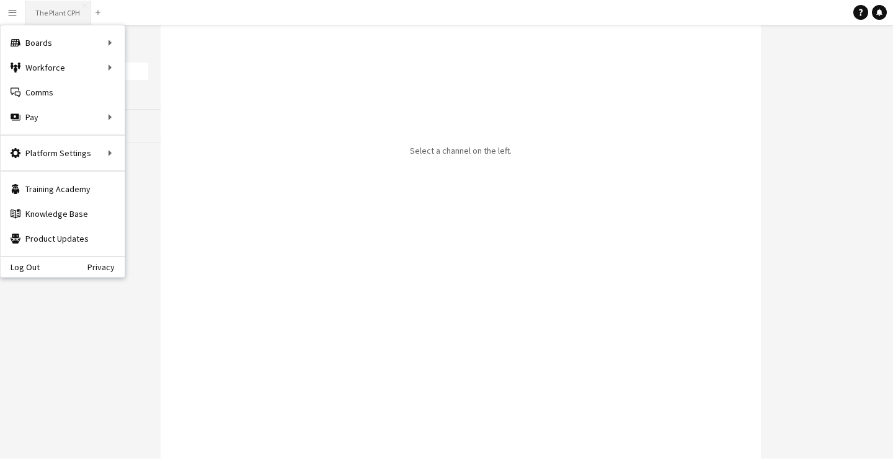
click at [61, 20] on button "The Plant CPH Close" at bounding box center [57, 13] width 65 height 24
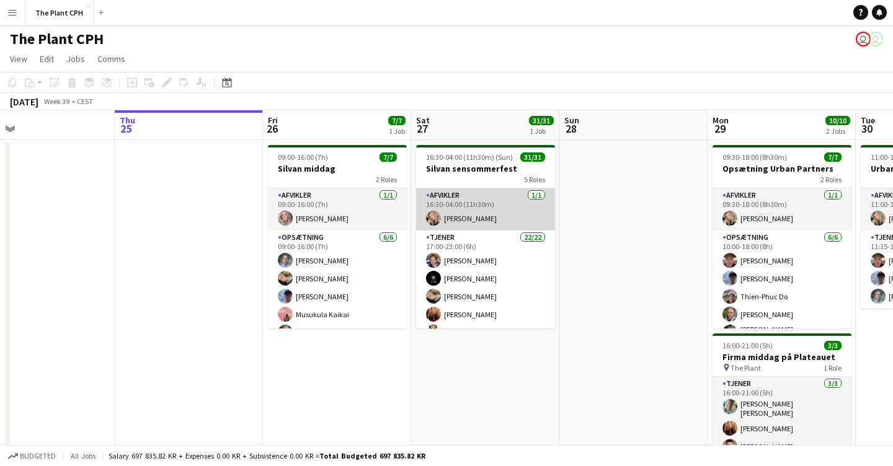
scroll to position [0, 342]
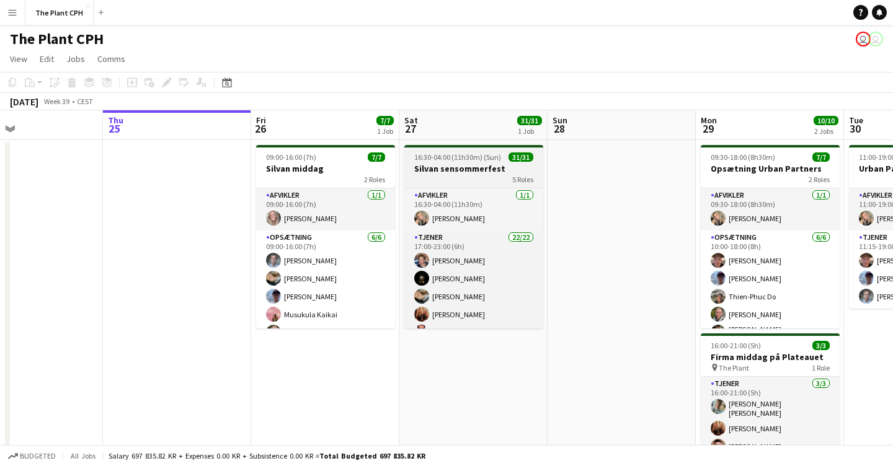
click at [455, 163] on h3 "Silvan sensommerfest" at bounding box center [473, 168] width 139 height 11
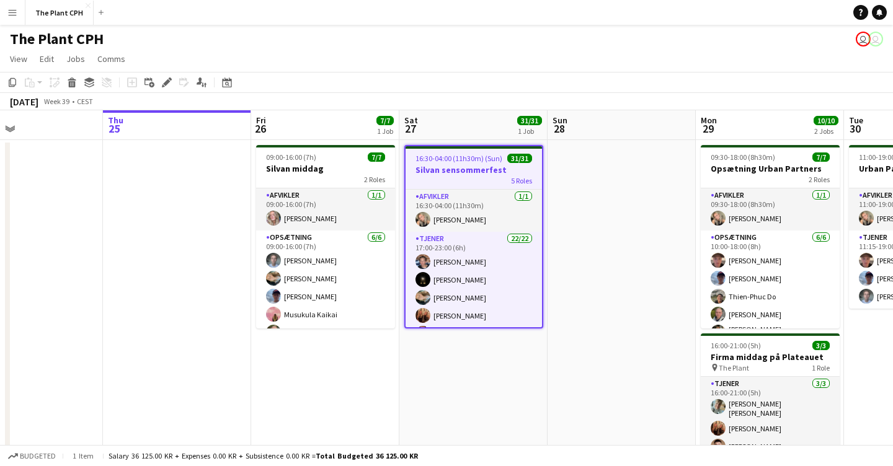
click at [462, 166] on h3 "Silvan sensommerfest" at bounding box center [474, 169] width 136 height 11
click at [164, 84] on icon at bounding box center [166, 82] width 7 height 7
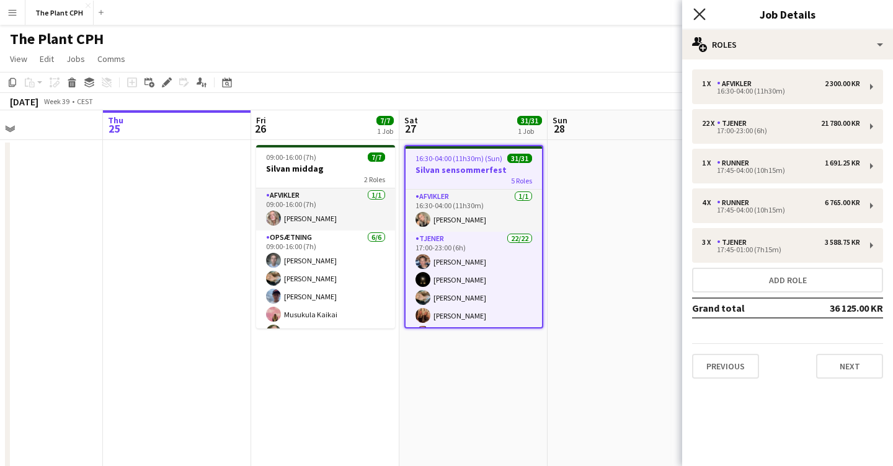
click at [695, 9] on icon at bounding box center [699, 14] width 12 height 12
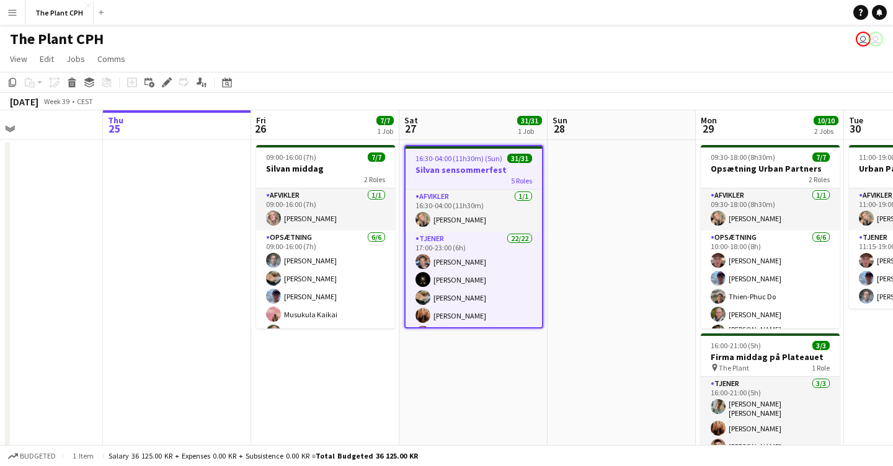
click at [861, 36] on app-user-avatar "user" at bounding box center [863, 39] width 15 height 15
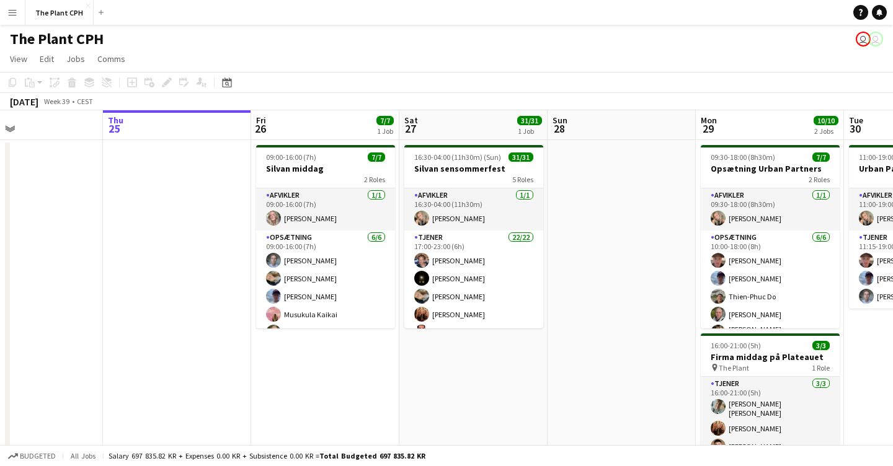
click at [861, 36] on app-user-avatar "user" at bounding box center [863, 39] width 15 height 15
click at [466, 138] on app-board-header-date "Sat 27 31/31 1 Job" at bounding box center [473, 125] width 148 height 30
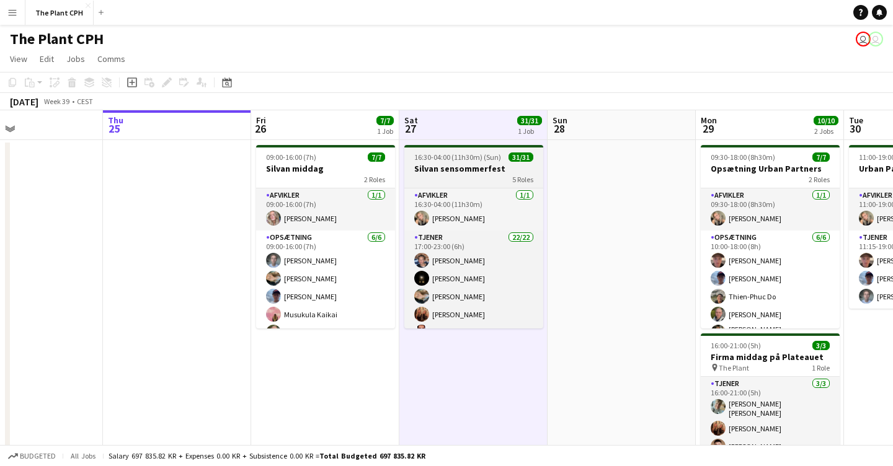
click at [466, 162] on app-job-card "16:30-04:00 (11h30m) (Sun) 31/31 Silvan sensommerfest 5 Roles Afvikler [DATE] 1…" at bounding box center [473, 237] width 139 height 184
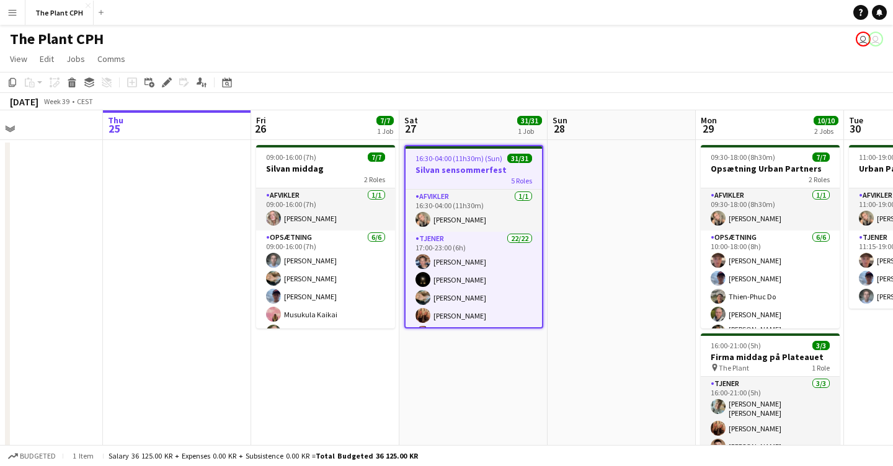
click at [466, 136] on app-board-header-date "Sat 27 31/31 1 Job" at bounding box center [473, 125] width 148 height 30
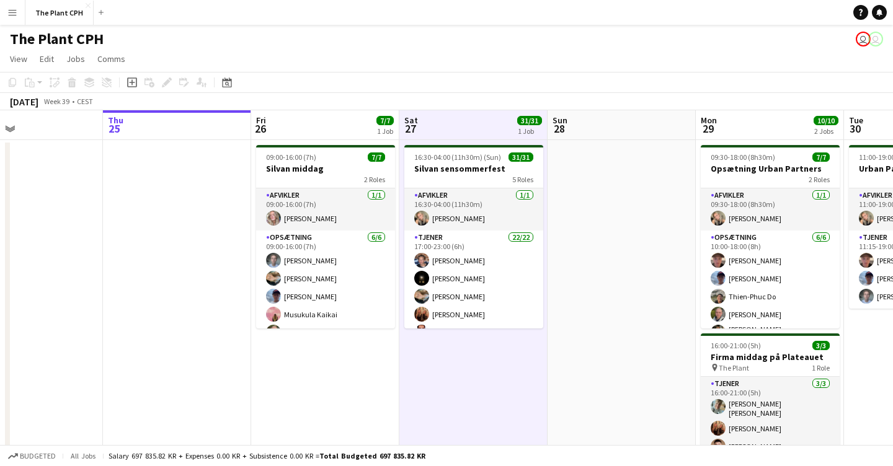
click at [470, 132] on app-board-header-date "Sat 27 31/31 1 Job" at bounding box center [473, 125] width 148 height 30
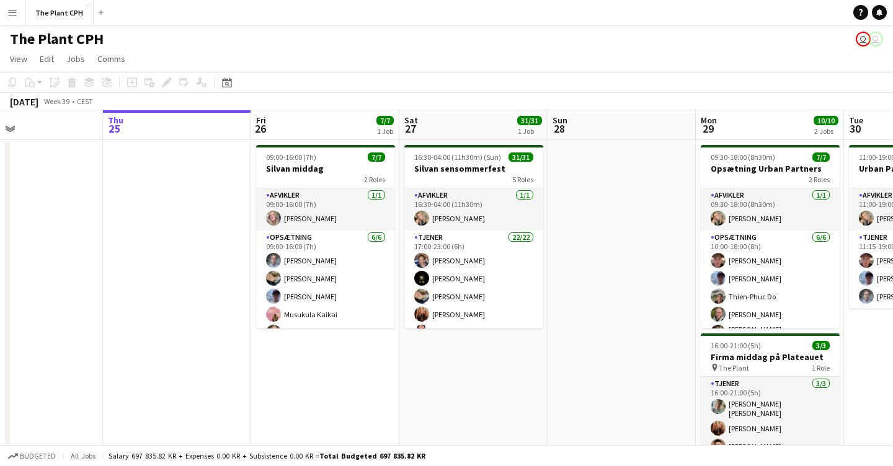
click at [469, 127] on app-board-header-date "Sat 27 31/31 1 Job" at bounding box center [473, 125] width 148 height 30
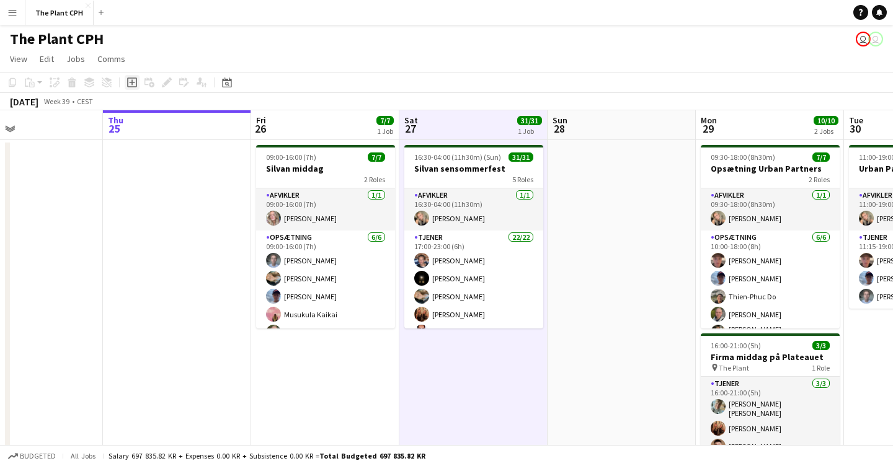
click at [132, 81] on icon "Add job" at bounding box center [132, 83] width 10 height 10
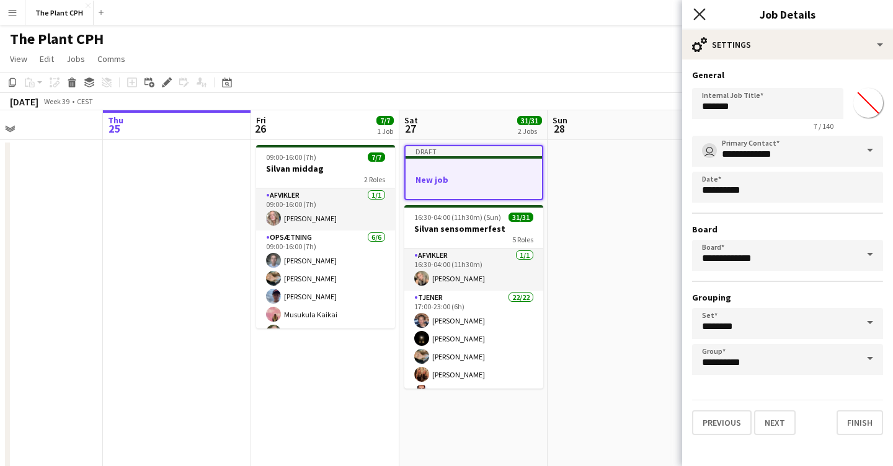
click at [703, 12] on icon "Close pop-in" at bounding box center [699, 14] width 12 height 12
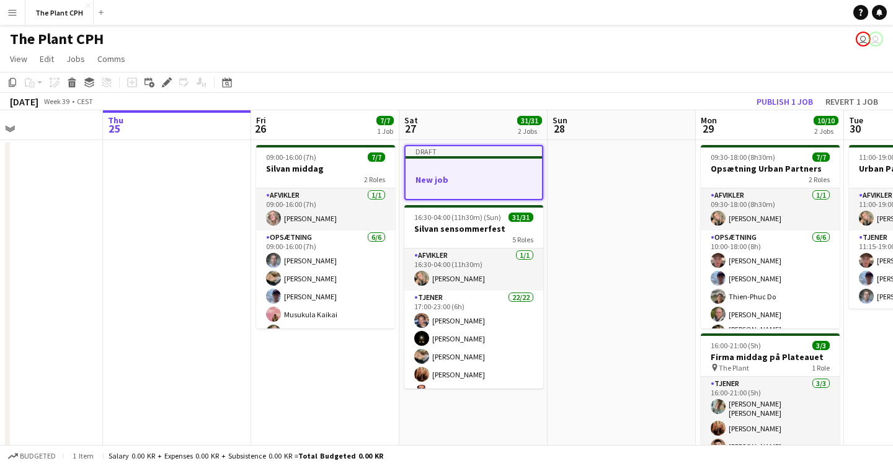
click at [422, 150] on div "Draft" at bounding box center [474, 151] width 136 height 10
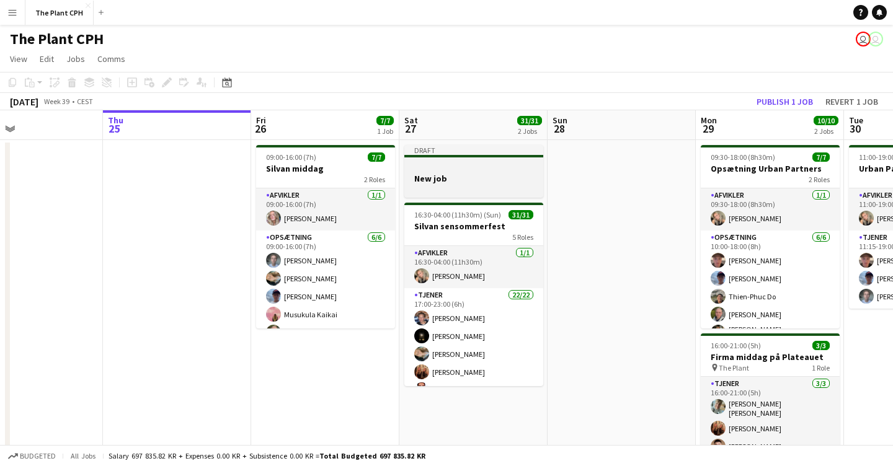
click at [422, 150] on div "Draft" at bounding box center [473, 150] width 139 height 10
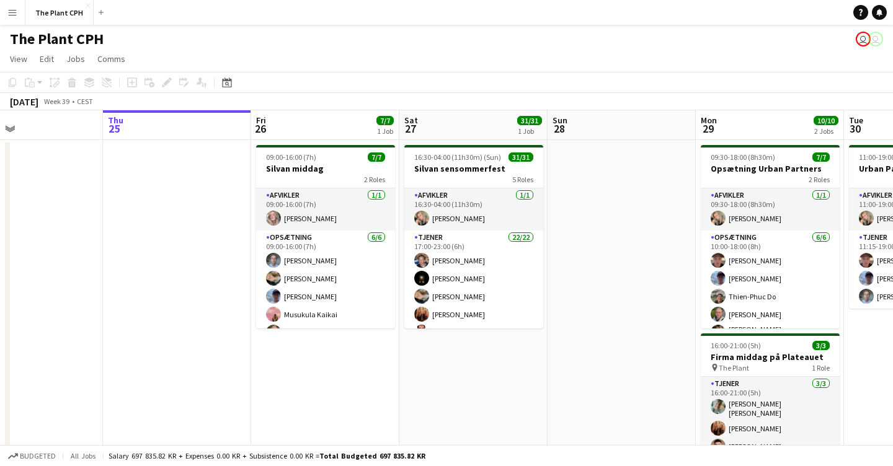
click at [480, 77] on app-toolbar "Copy Paste Paste Command V Paste with crew Command Shift V Paste linked Job [GE…" at bounding box center [446, 82] width 893 height 21
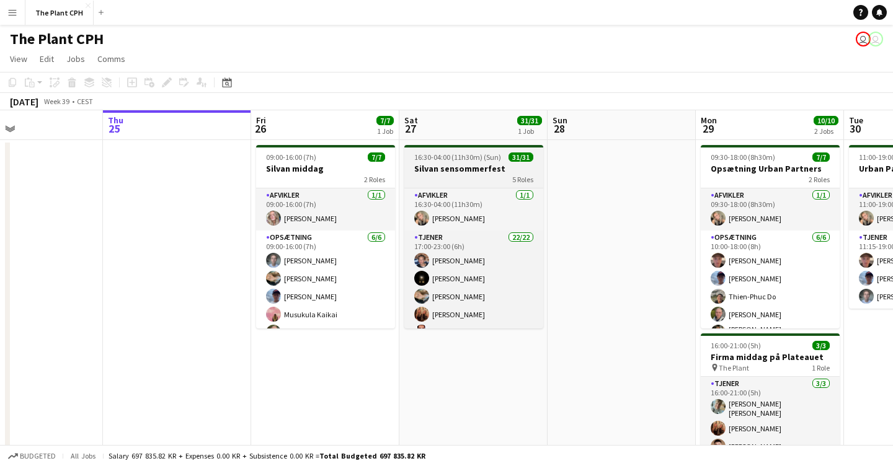
click at [448, 159] on span "16:30-04:00 (11h30m) (Sun)" at bounding box center [457, 157] width 87 height 9
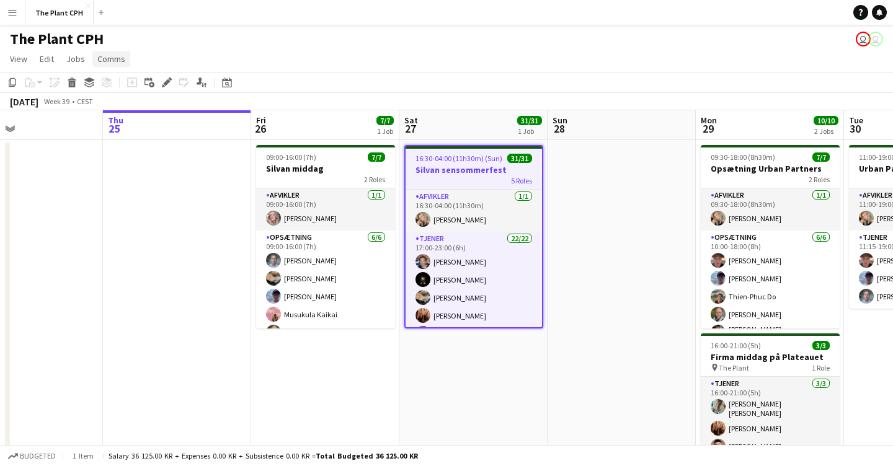
click at [118, 59] on span "Comms" at bounding box center [111, 58] width 28 height 11
click at [146, 104] on link "Create chat" at bounding box center [143, 112] width 103 height 26
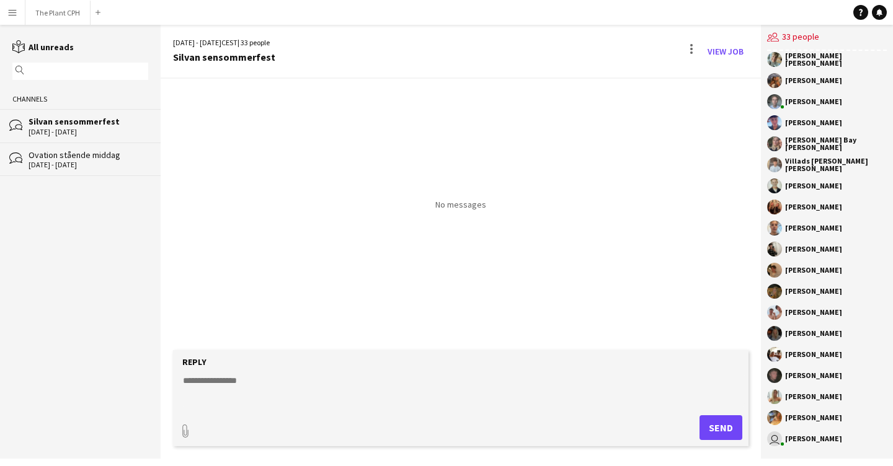
scroll to position [300, 0]
click at [257, 390] on textarea at bounding box center [463, 391] width 563 height 32
paste textarea "**********"
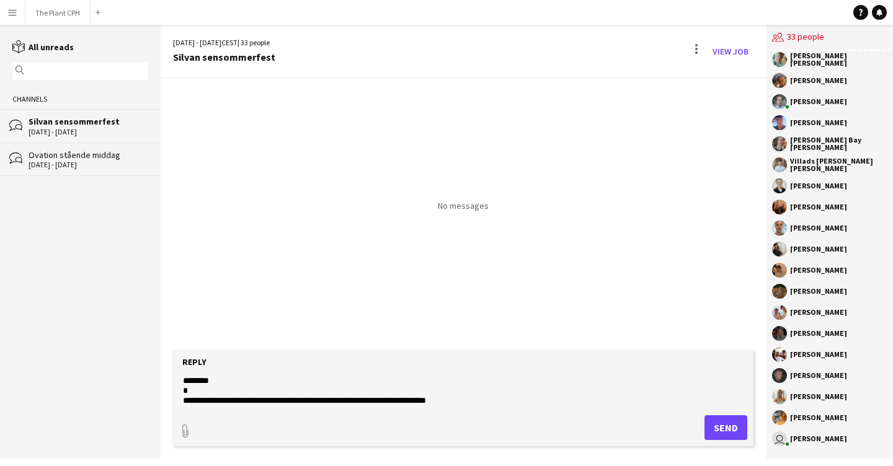
scroll to position [12, 0]
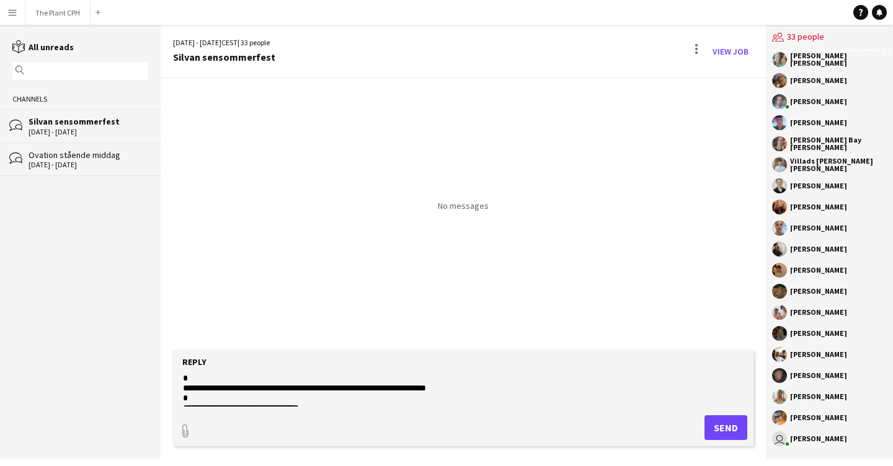
drag, startPoint x: 464, startPoint y: 388, endPoint x: 396, endPoint y: 390, distance: 67.6
click at [396, 390] on textarea at bounding box center [463, 391] width 563 height 32
click at [231, 358] on div "Reply" at bounding box center [463, 362] width 568 height 11
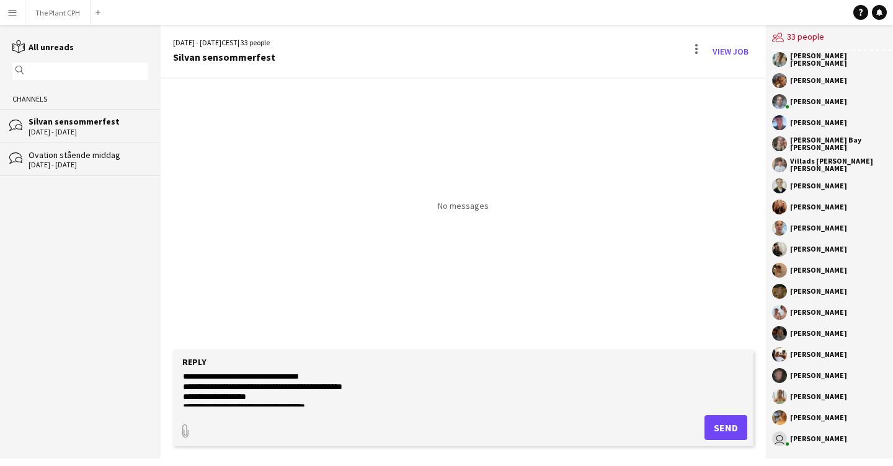
click at [200, 388] on textarea at bounding box center [463, 391] width 563 height 32
click at [409, 387] on textarea at bounding box center [463, 391] width 563 height 32
drag, startPoint x: 200, startPoint y: 398, endPoint x: 212, endPoint y: 403, distance: 12.6
click at [200, 398] on textarea at bounding box center [463, 391] width 563 height 32
click at [308, 393] on textarea at bounding box center [463, 391] width 563 height 32
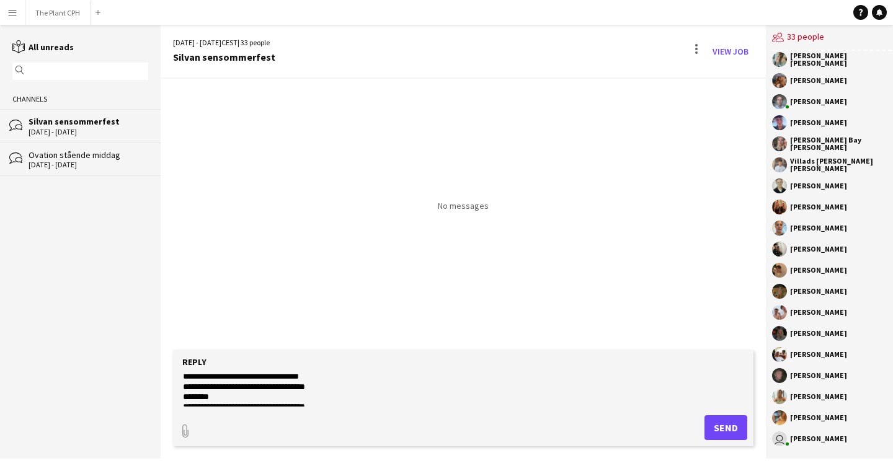
click at [350, 383] on textarea at bounding box center [463, 391] width 563 height 32
drag, startPoint x: 411, startPoint y: 391, endPoint x: 307, endPoint y: 385, distance: 104.4
click at [307, 385] on textarea at bounding box center [463, 391] width 563 height 32
click at [256, 394] on textarea at bounding box center [463, 391] width 563 height 32
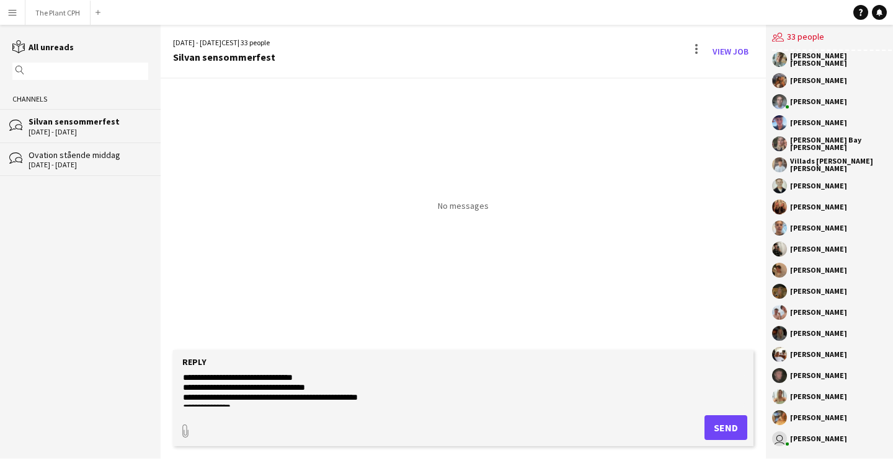
drag, startPoint x: 203, startPoint y: 390, endPoint x: 226, endPoint y: 396, distance: 23.9
click at [203, 390] on textarea at bounding box center [463, 391] width 563 height 32
drag, startPoint x: 326, startPoint y: 386, endPoint x: 215, endPoint y: 390, distance: 110.5
click at [212, 388] on textarea at bounding box center [463, 391] width 563 height 32
click at [267, 385] on textarea at bounding box center [463, 391] width 563 height 32
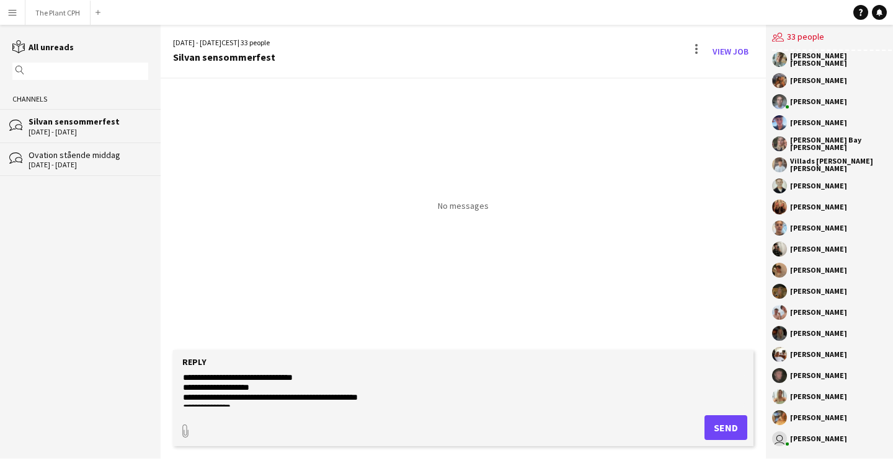
click at [203, 398] on textarea at bounding box center [463, 391] width 563 height 32
drag, startPoint x: 388, startPoint y: 399, endPoint x: 213, endPoint y: 398, distance: 174.3
click at [212, 399] on textarea at bounding box center [463, 391] width 563 height 32
click at [202, 391] on textarea at bounding box center [463, 391] width 563 height 32
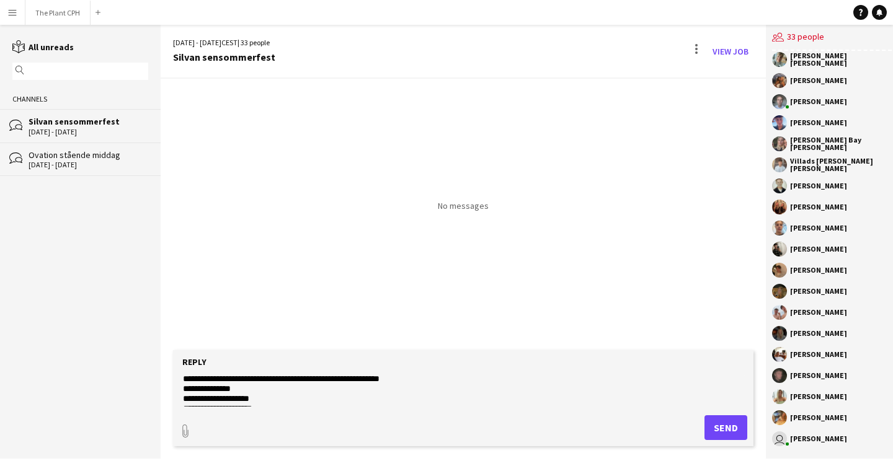
click at [281, 387] on textarea at bounding box center [463, 391] width 563 height 32
click at [203, 392] on textarea at bounding box center [463, 391] width 563 height 32
click at [277, 391] on textarea at bounding box center [463, 391] width 563 height 32
drag, startPoint x: 202, startPoint y: 401, endPoint x: 220, endPoint y: 401, distance: 18.0
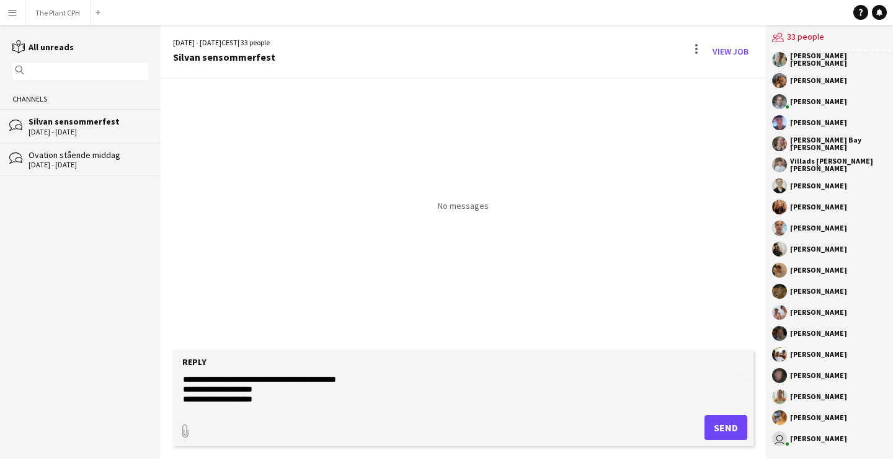
click at [202, 401] on textarea at bounding box center [463, 391] width 563 height 32
click at [279, 398] on textarea at bounding box center [463, 391] width 563 height 32
click at [258, 391] on textarea at bounding box center [463, 391] width 563 height 32
drag, startPoint x: 255, startPoint y: 391, endPoint x: 179, endPoint y: 391, distance: 76.3
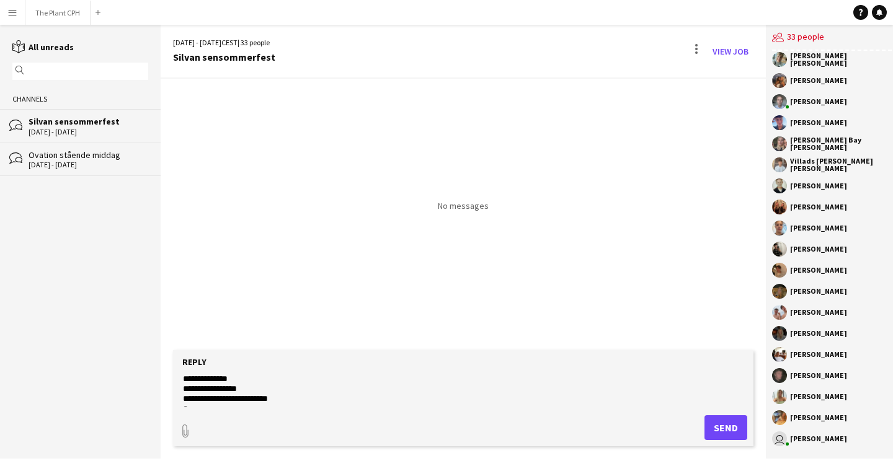
click at [179, 391] on form "Reply paperclip Send" at bounding box center [463, 398] width 581 height 96
click at [274, 390] on textarea at bounding box center [463, 391] width 563 height 32
click at [198, 390] on textarea at bounding box center [463, 391] width 563 height 32
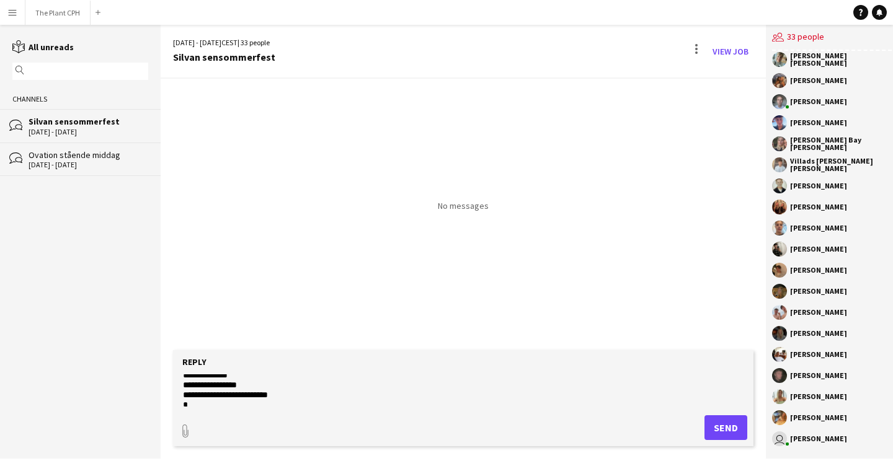
drag, startPoint x: 247, startPoint y: 388, endPoint x: 184, endPoint y: 387, distance: 62.7
click at [184, 387] on textarea at bounding box center [463, 391] width 563 height 32
drag, startPoint x: 280, startPoint y: 392, endPoint x: 187, endPoint y: 398, distance: 92.6
click at [187, 398] on textarea at bounding box center [463, 391] width 563 height 32
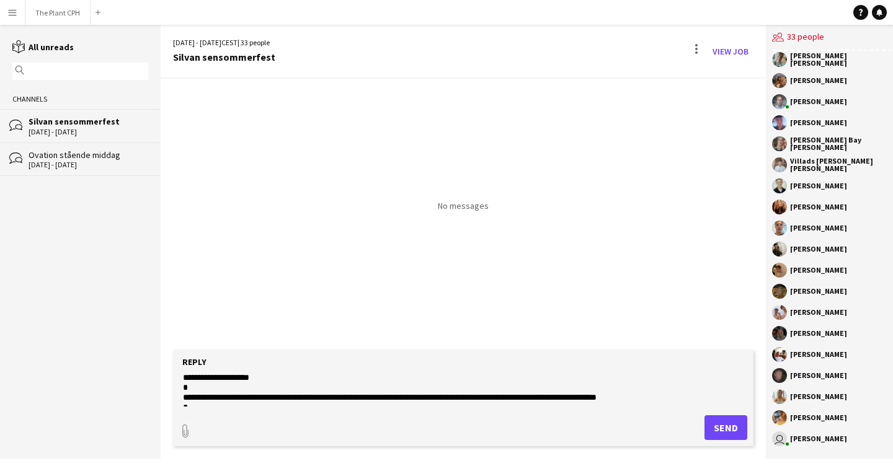
scroll to position [226, 0]
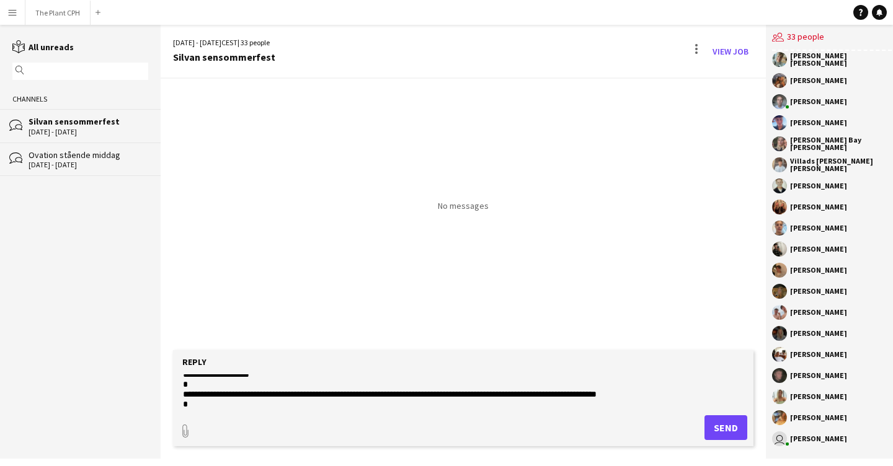
drag, startPoint x: 638, startPoint y: 401, endPoint x: 499, endPoint y: 394, distance: 139.1
click at [499, 394] on textarea at bounding box center [463, 391] width 563 height 32
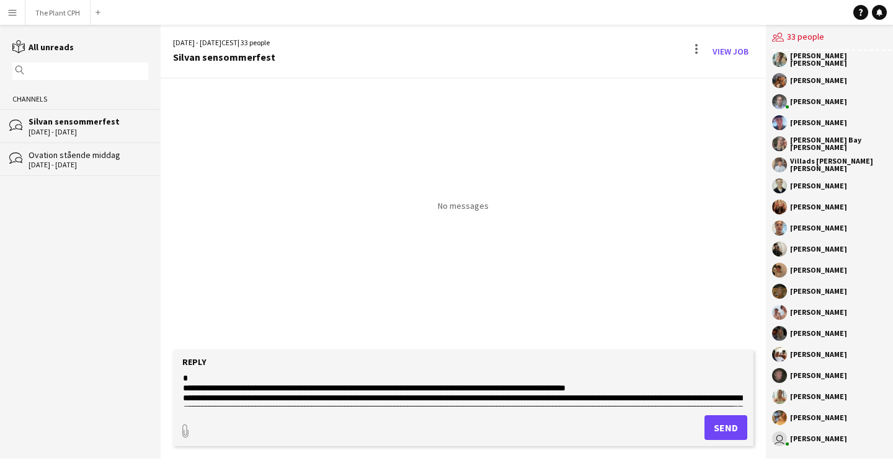
scroll to position [179, 0]
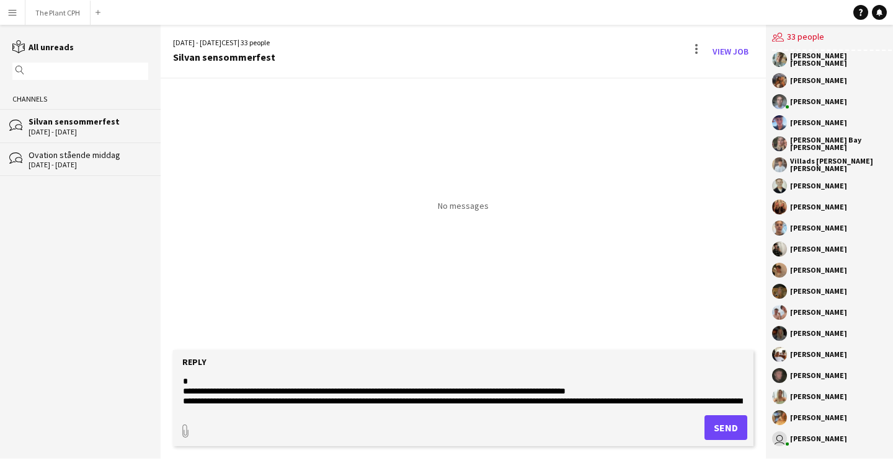
drag, startPoint x: 328, startPoint y: 393, endPoint x: 182, endPoint y: 386, distance: 145.9
click at [182, 386] on textarea at bounding box center [463, 391] width 563 height 32
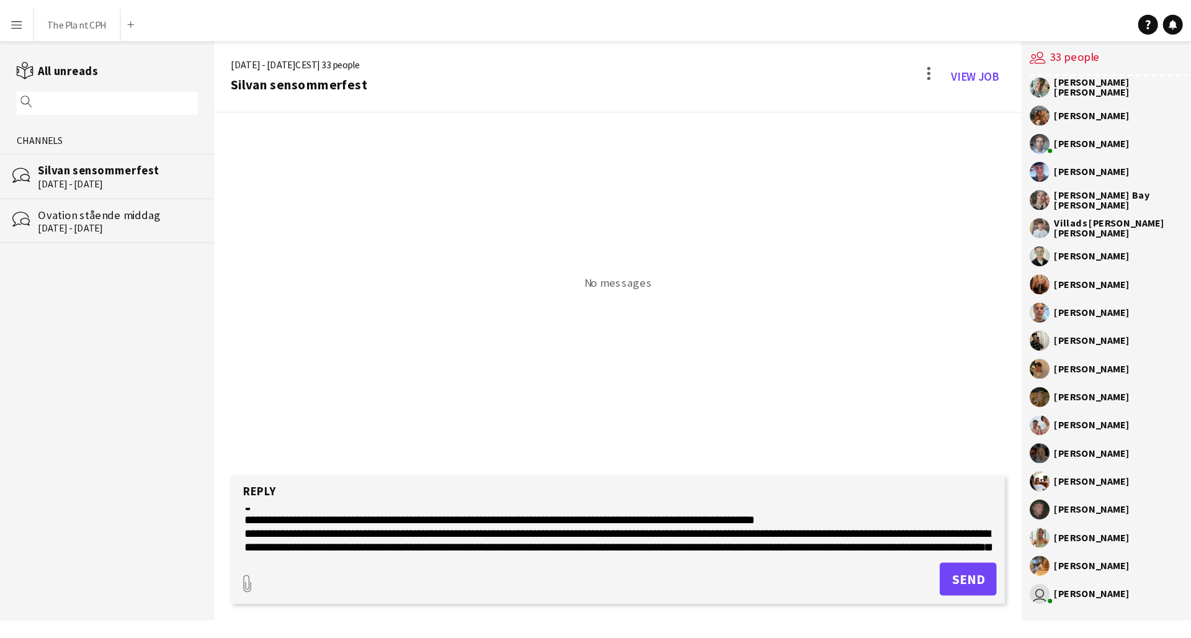
scroll to position [129, 0]
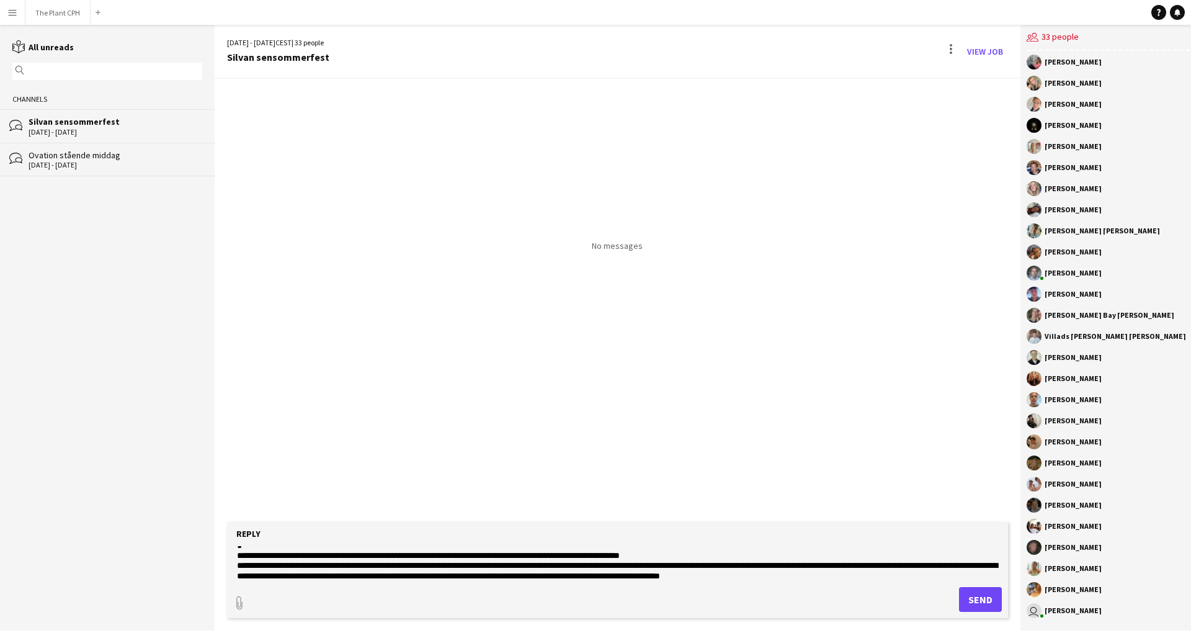
click at [486, 446] on textarea at bounding box center [618, 562] width 764 height 32
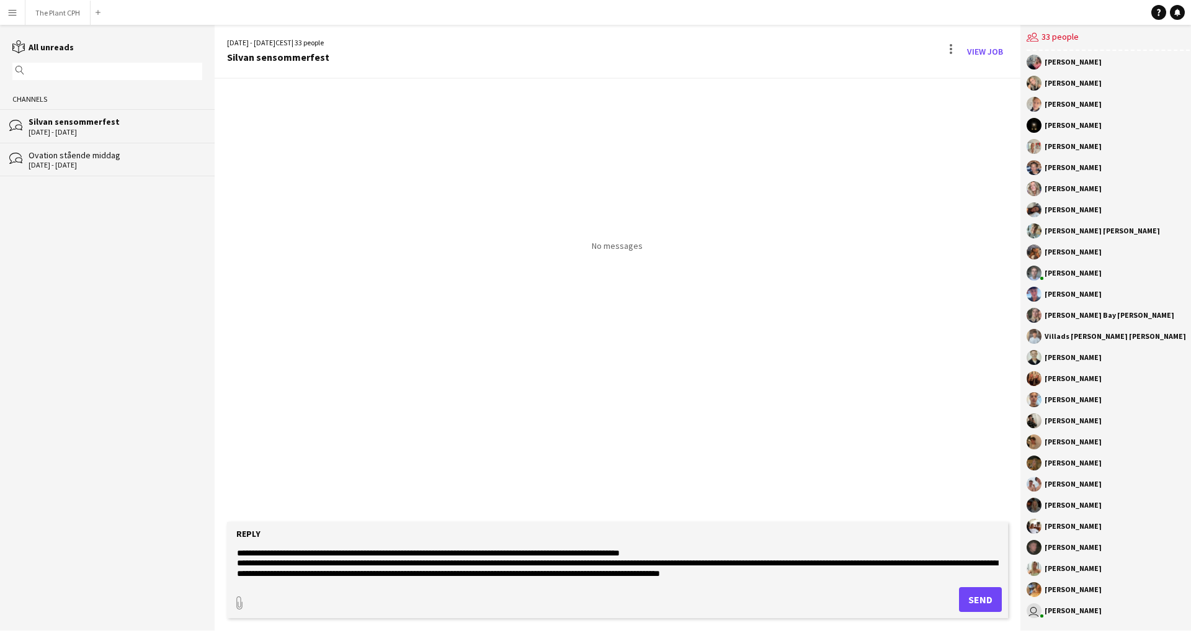
scroll to position [187, 0]
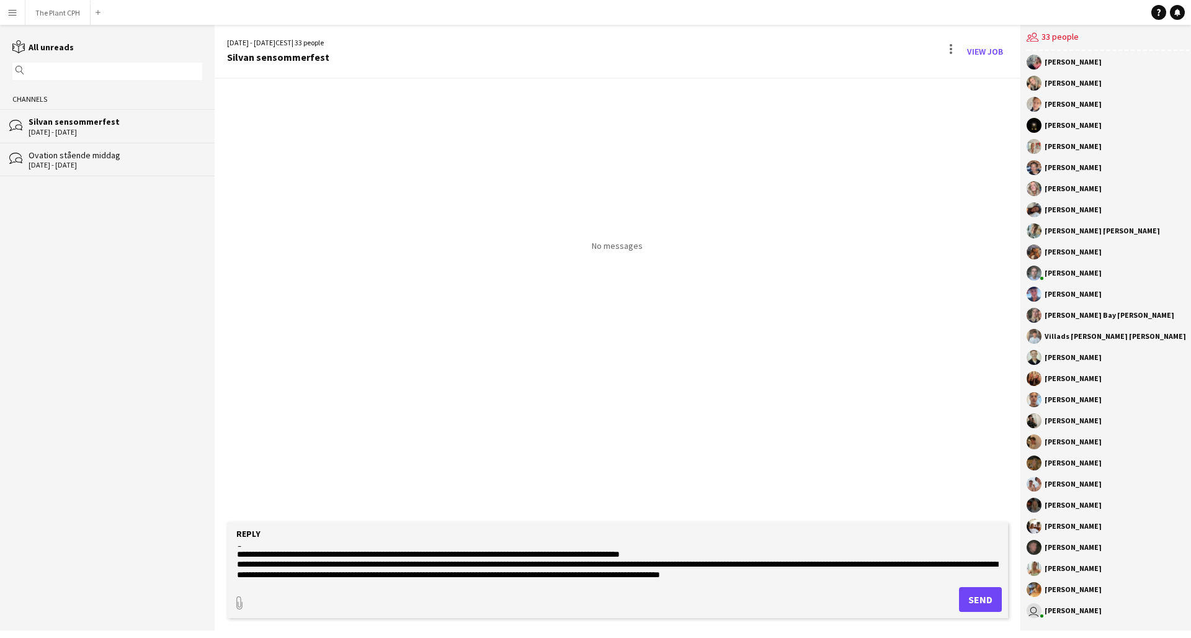
drag, startPoint x: 237, startPoint y: 554, endPoint x: 819, endPoint y: 573, distance: 582.1
click at [818, 446] on textarea at bounding box center [618, 562] width 764 height 32
click at [821, 446] on textarea at bounding box center [618, 562] width 764 height 32
drag, startPoint x: 824, startPoint y: 573, endPoint x: 232, endPoint y: 553, distance: 592.7
click at [232, 446] on form "Reply paperclip Send" at bounding box center [617, 570] width 781 height 96
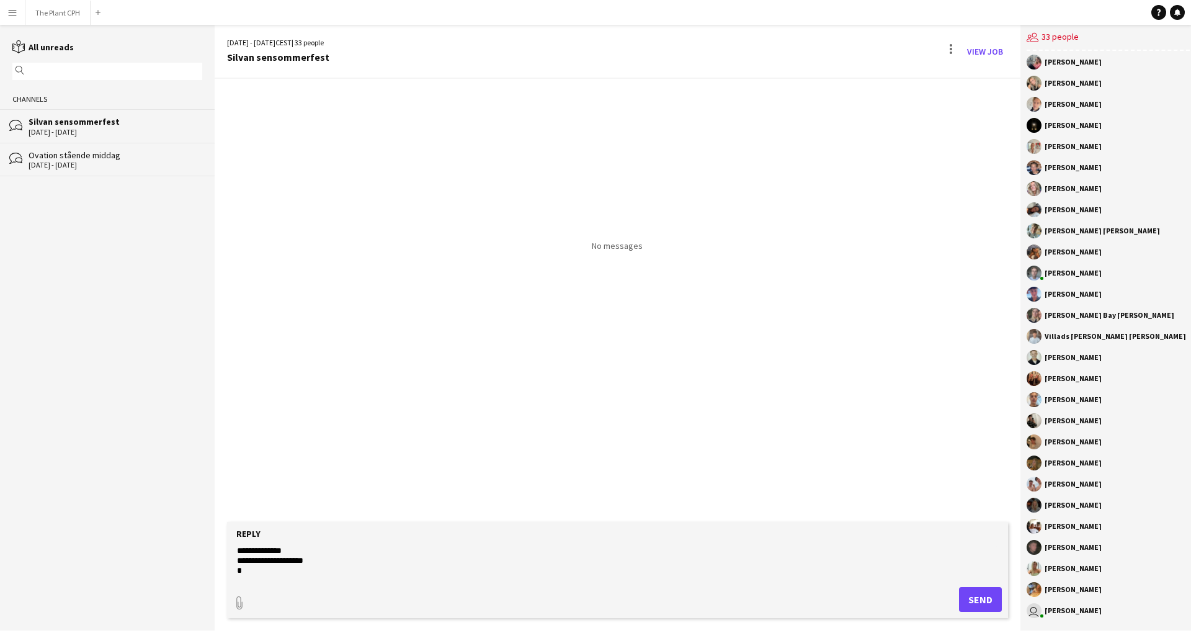
scroll to position [158, 0]
drag, startPoint x: 693, startPoint y: 556, endPoint x: 349, endPoint y: 549, distance: 343.7
click at [349, 446] on textarea "**********" at bounding box center [618, 562] width 764 height 32
click at [373, 446] on textarea "**********" at bounding box center [618, 562] width 764 height 32
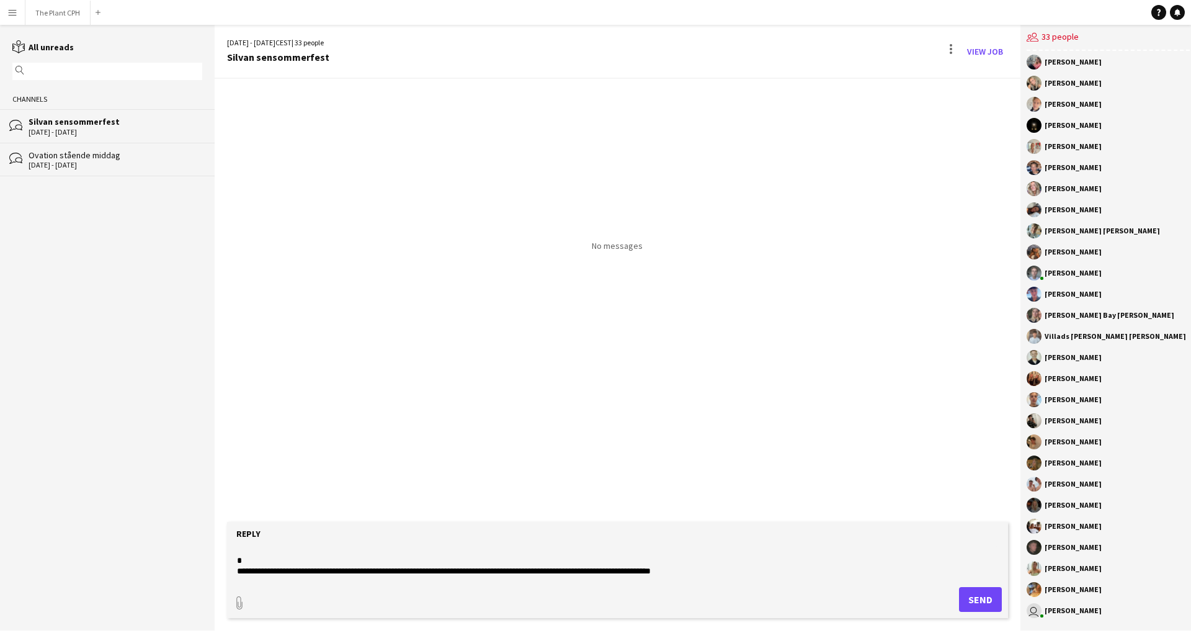
scroll to position [192, 0]
drag, startPoint x: 684, startPoint y: 570, endPoint x: 231, endPoint y: 565, distance: 452.2
click at [231, 446] on form "**********" at bounding box center [617, 570] width 781 height 96
click at [338, 446] on textarea "**********" at bounding box center [618, 562] width 764 height 32
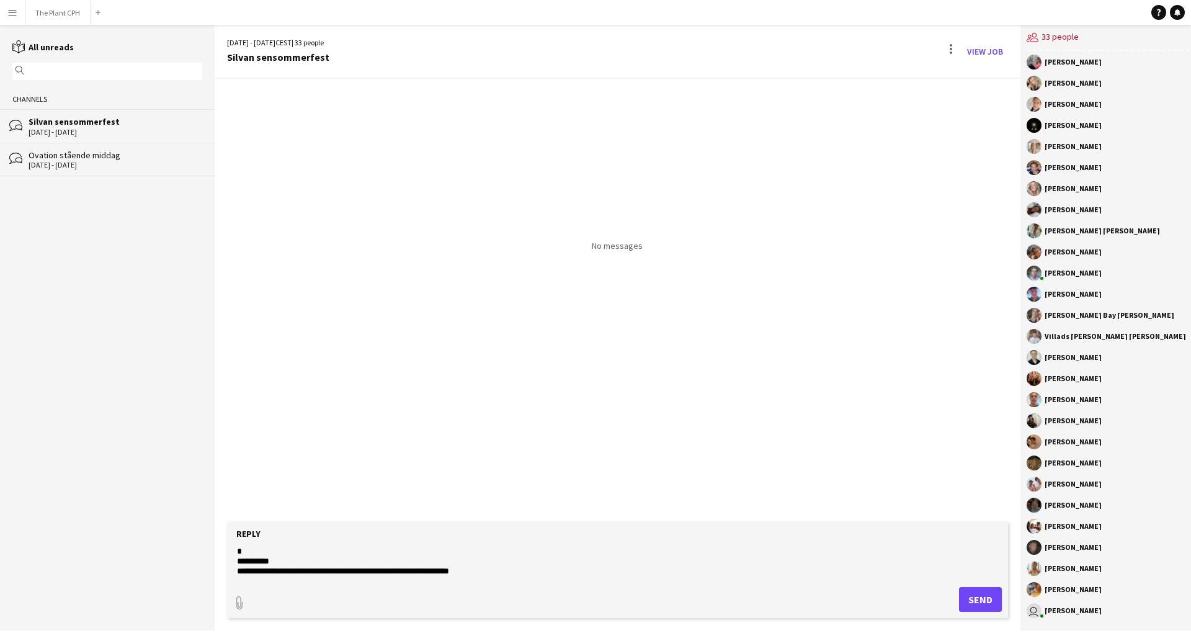
click at [236, 446] on textarea "**********" at bounding box center [618, 562] width 764 height 32
click at [306, 446] on textarea "**********" at bounding box center [618, 562] width 764 height 32
click at [239, 446] on textarea "**********" at bounding box center [618, 562] width 764 height 32
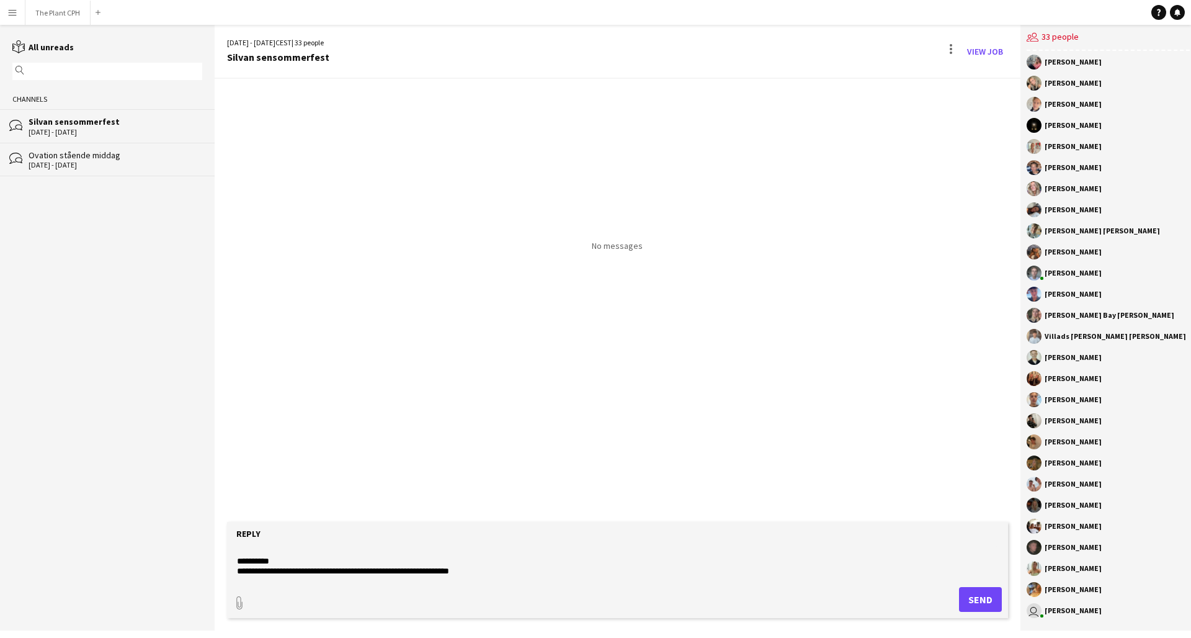
click at [372, 446] on textarea "**********" at bounding box center [618, 562] width 764 height 32
click at [517, 446] on textarea "**********" at bounding box center [618, 562] width 764 height 32
click at [437, 446] on textarea "**********" at bounding box center [618, 562] width 764 height 32
click at [486, 446] on textarea "**********" at bounding box center [618, 562] width 764 height 32
click at [89, 154] on div "Ovation stående middag" at bounding box center [116, 154] width 174 height 11
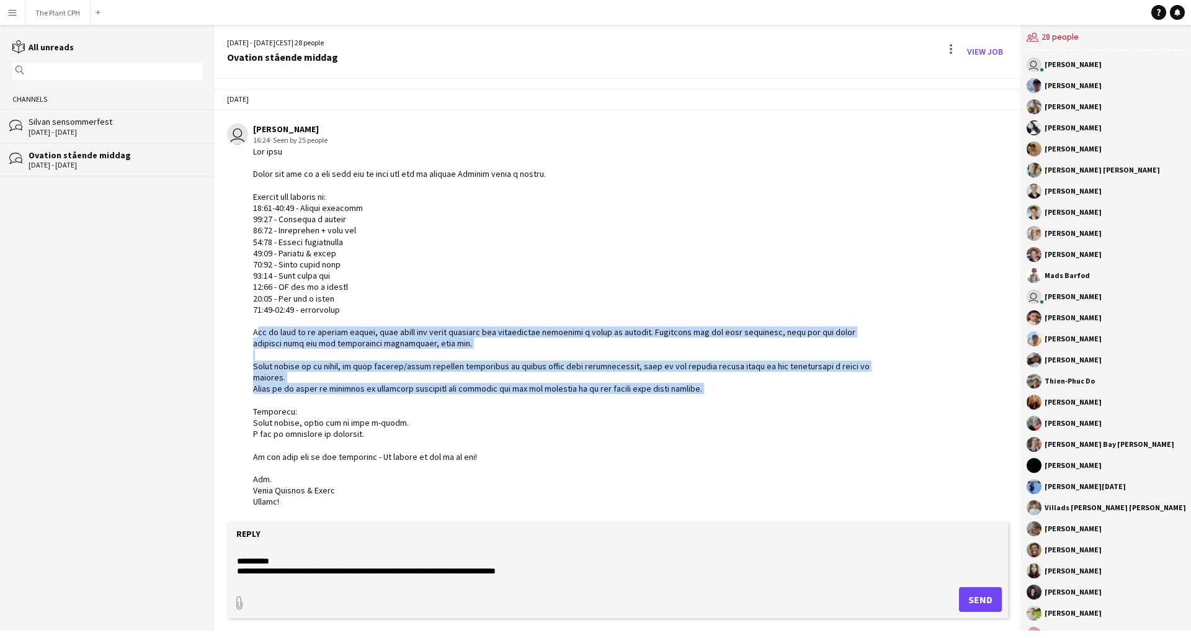
drag, startPoint x: 706, startPoint y: 385, endPoint x: 239, endPoint y: 331, distance: 469.6
click at [239, 331] on div "user [PERSON_NAME] 16:24 · Seen by 25 people" at bounding box center [549, 315] width 644 height 384
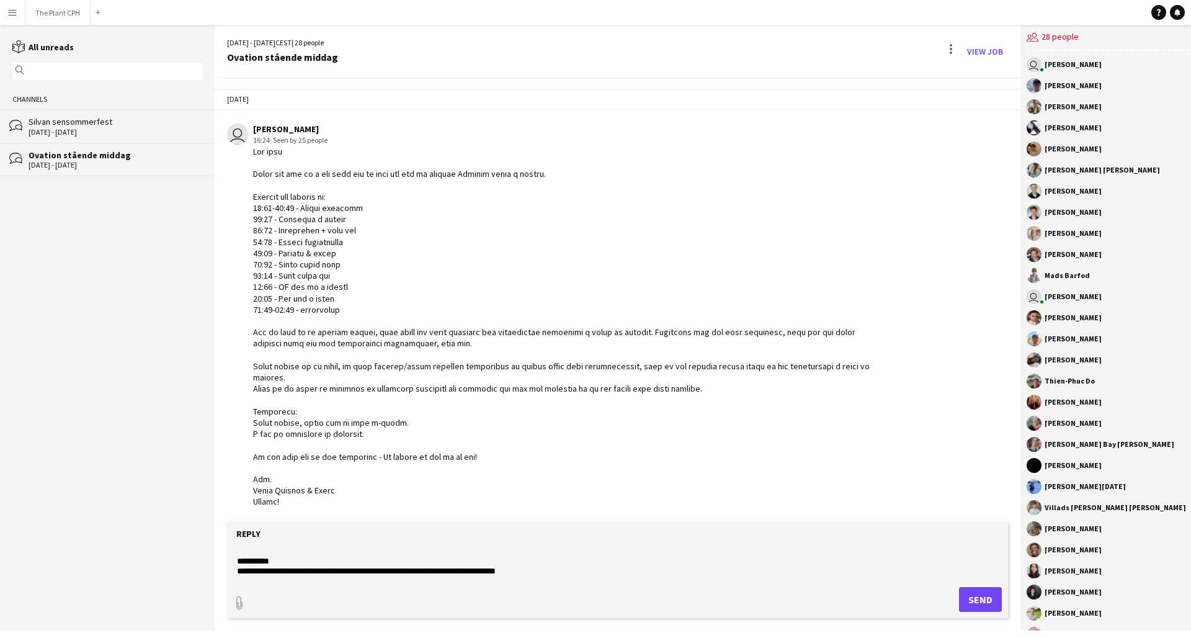
click at [92, 123] on div "Silvan sensommerfest" at bounding box center [116, 121] width 174 height 11
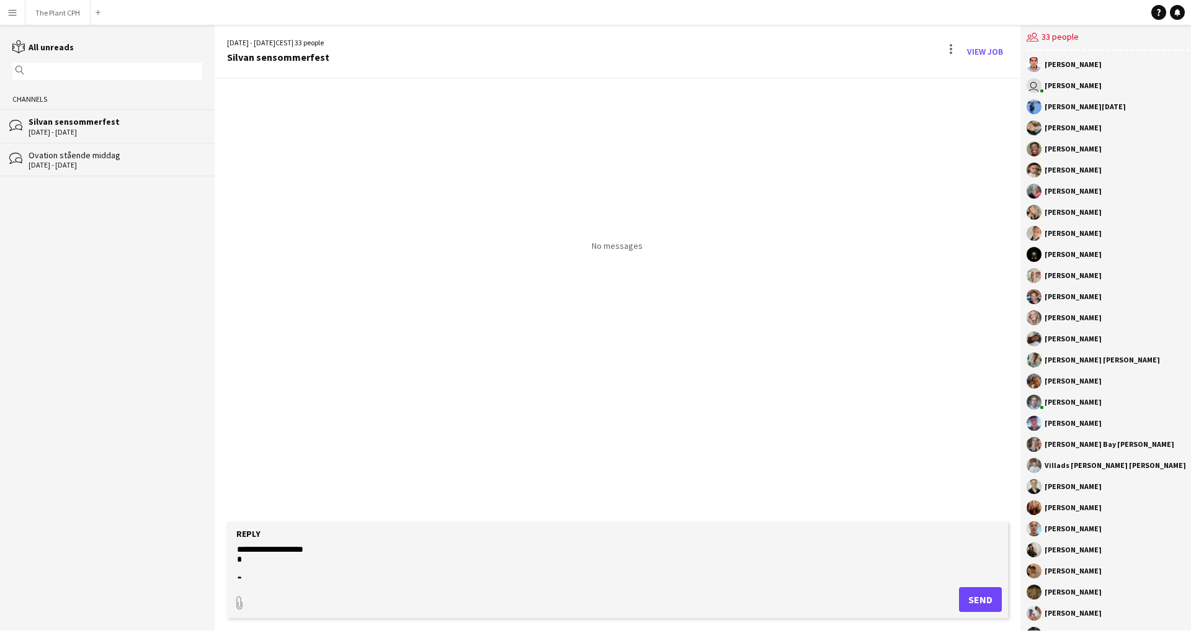
scroll to position [176, 0]
click at [267, 446] on textarea "**********" at bounding box center [618, 562] width 764 height 32
paste textarea "**********"
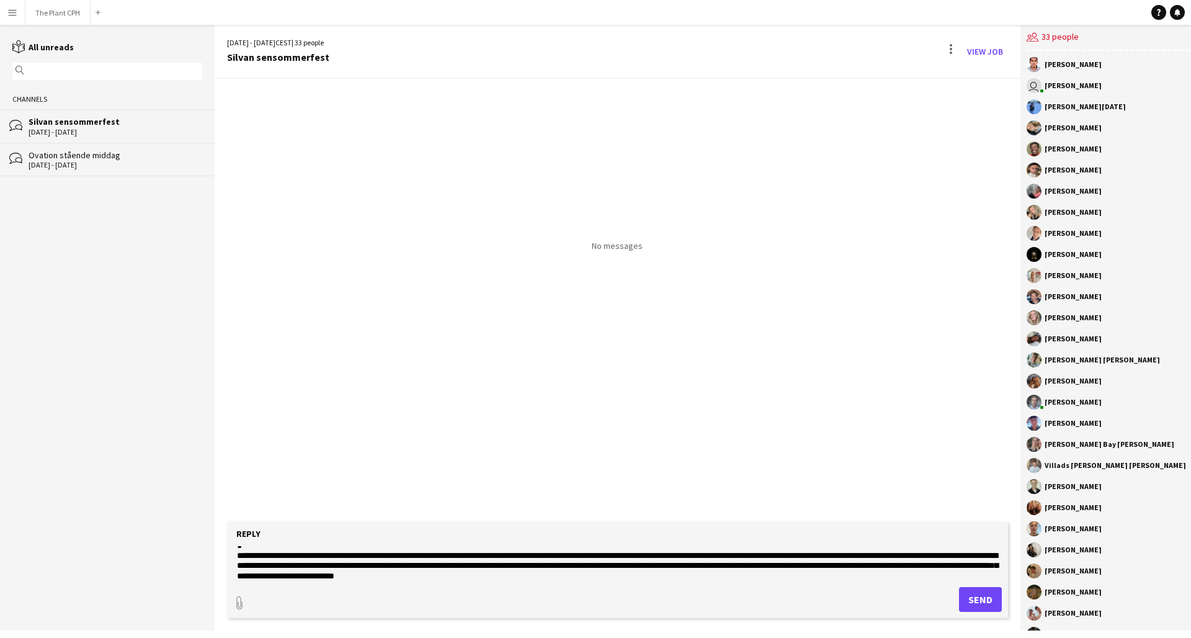
scroll to position [187, 0]
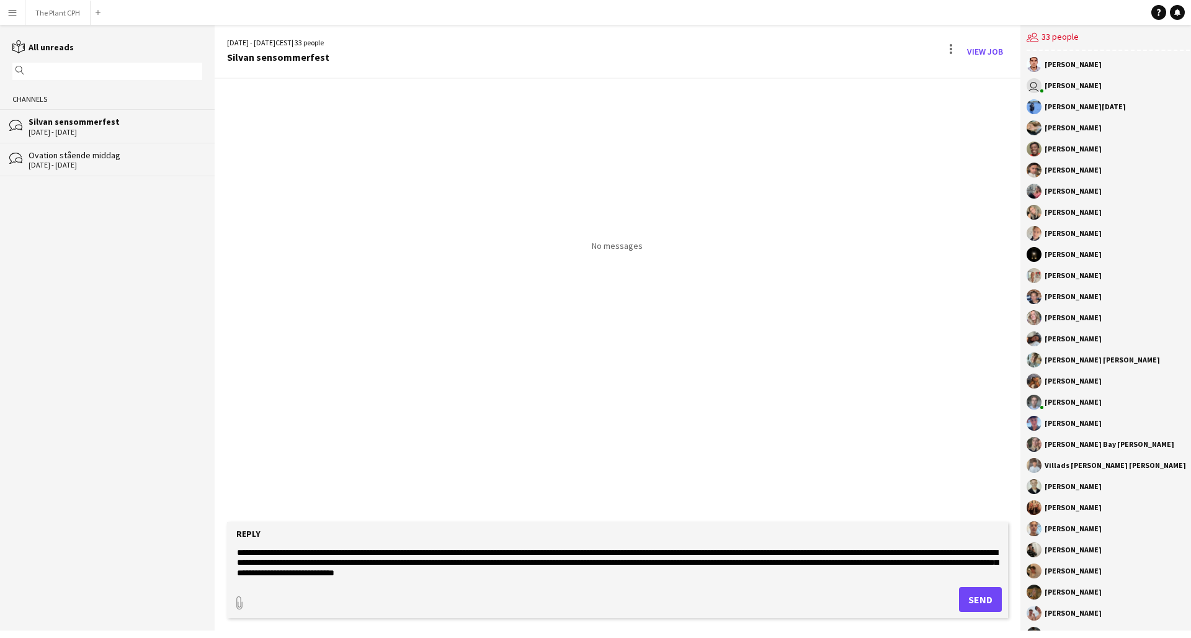
drag, startPoint x: 363, startPoint y: 555, endPoint x: 329, endPoint y: 556, distance: 34.2
click at [329, 446] on textarea at bounding box center [618, 562] width 764 height 32
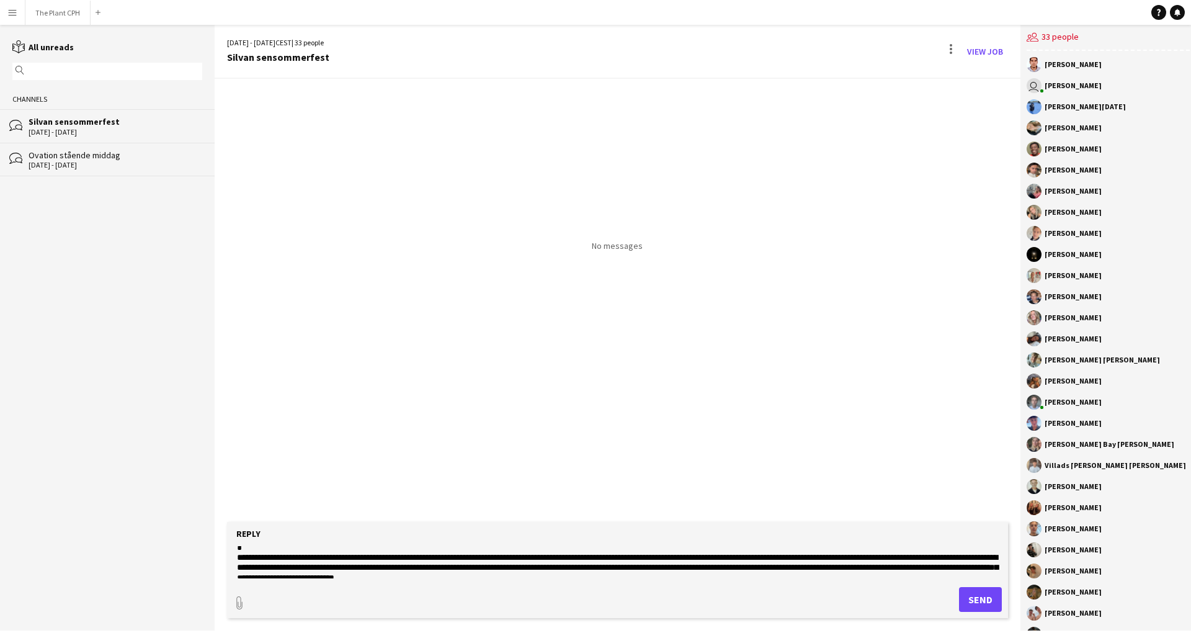
drag, startPoint x: 344, startPoint y: 556, endPoint x: 355, endPoint y: 558, distance: 10.8
click at [344, 446] on textarea at bounding box center [618, 562] width 764 height 32
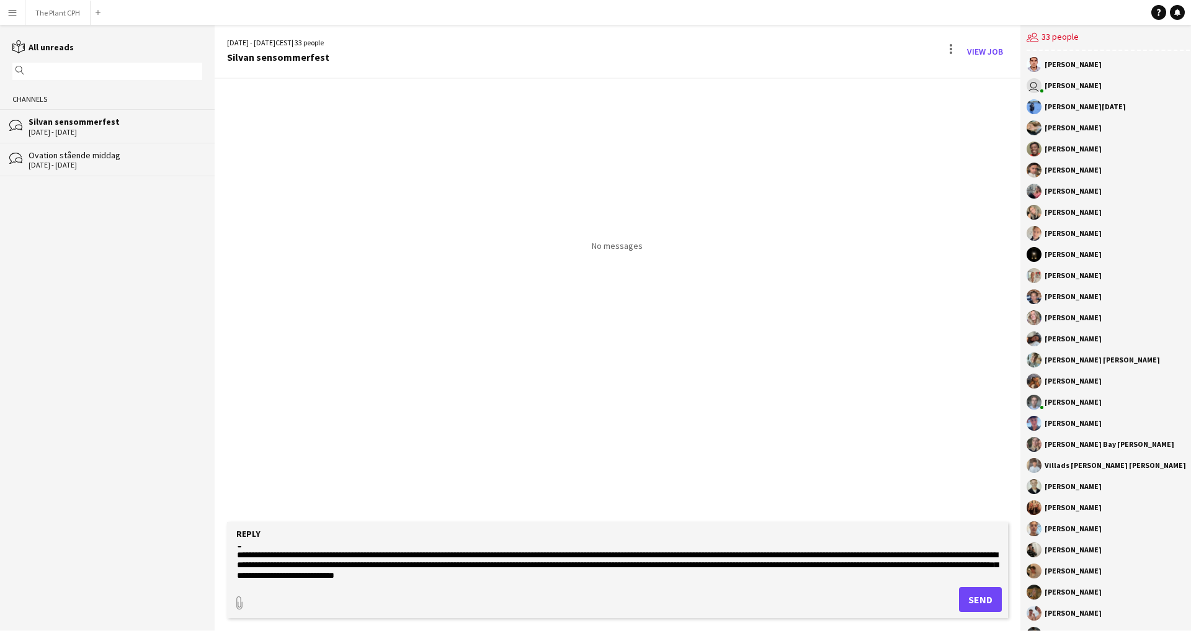
drag, startPoint x: 361, startPoint y: 559, endPoint x: 304, endPoint y: 556, distance: 57.1
click at [304, 446] on textarea at bounding box center [618, 562] width 764 height 32
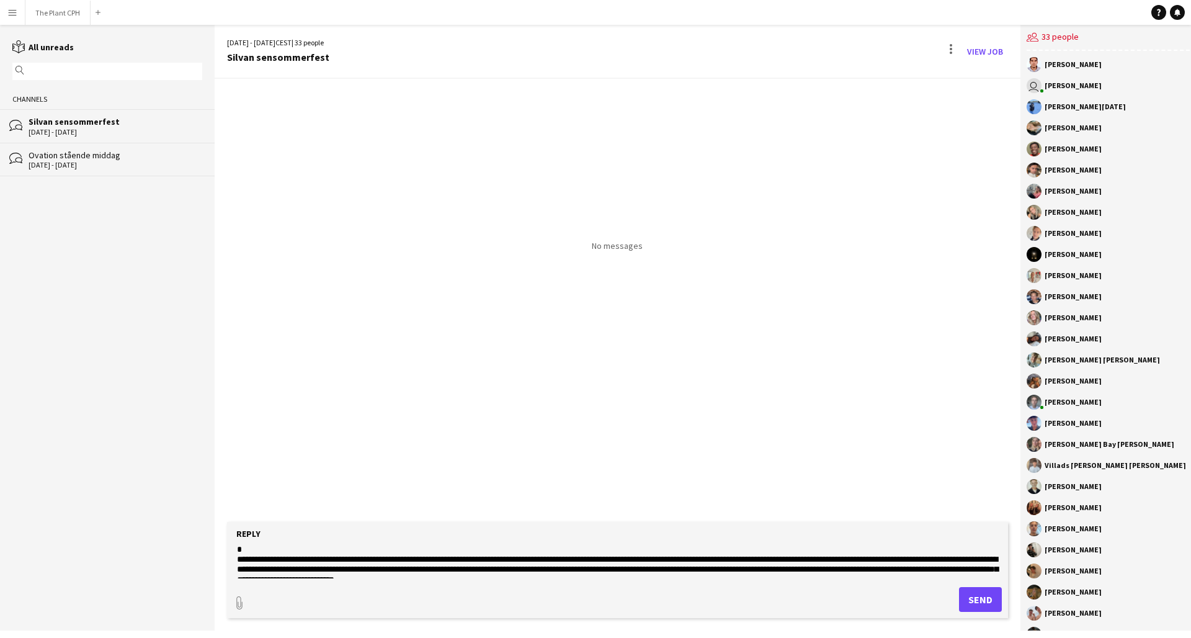
scroll to position [184, 0]
drag, startPoint x: 301, startPoint y: 558, endPoint x: 280, endPoint y: 558, distance: 21.1
click at [300, 446] on textarea at bounding box center [618, 562] width 764 height 32
click at [238, 446] on textarea at bounding box center [618, 562] width 764 height 32
drag, startPoint x: 373, startPoint y: 560, endPoint x: 323, endPoint y: 558, distance: 50.3
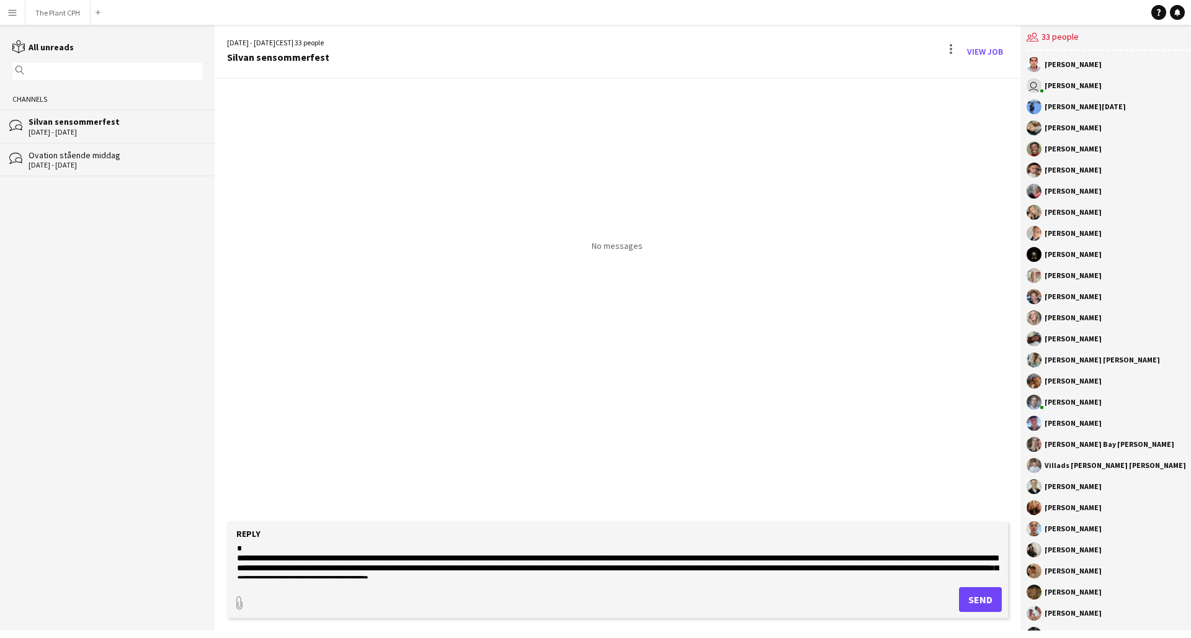
click at [323, 446] on textarea at bounding box center [618, 562] width 764 height 32
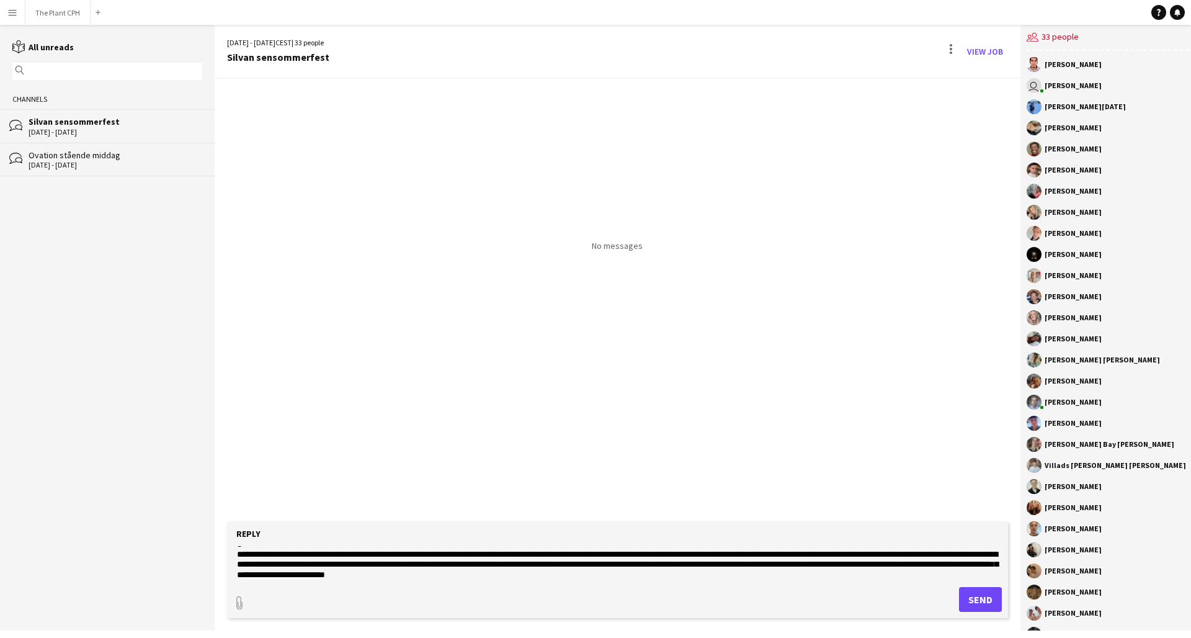
scroll to position [190, 0]
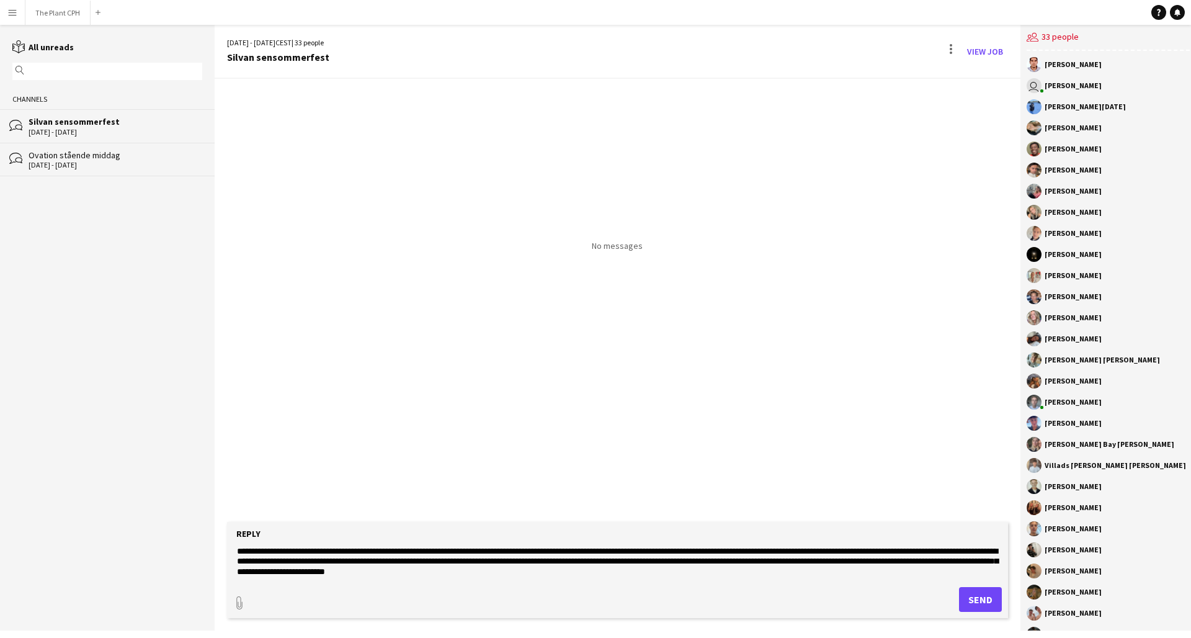
drag, startPoint x: 439, startPoint y: 551, endPoint x: 427, endPoint y: 558, distance: 13.1
click at [433, 446] on textarea at bounding box center [618, 562] width 764 height 32
click at [471, 446] on textarea at bounding box center [618, 562] width 764 height 32
drag, startPoint x: 608, startPoint y: 551, endPoint x: 481, endPoint y: 550, distance: 126.5
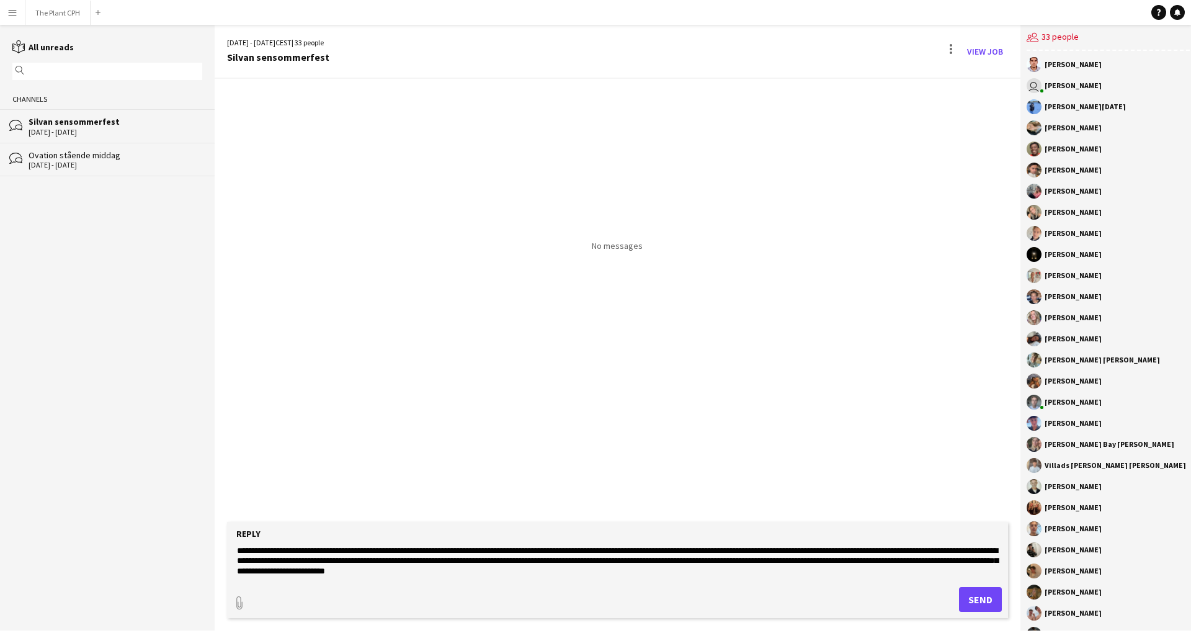
click at [481, 446] on textarea at bounding box center [618, 562] width 764 height 32
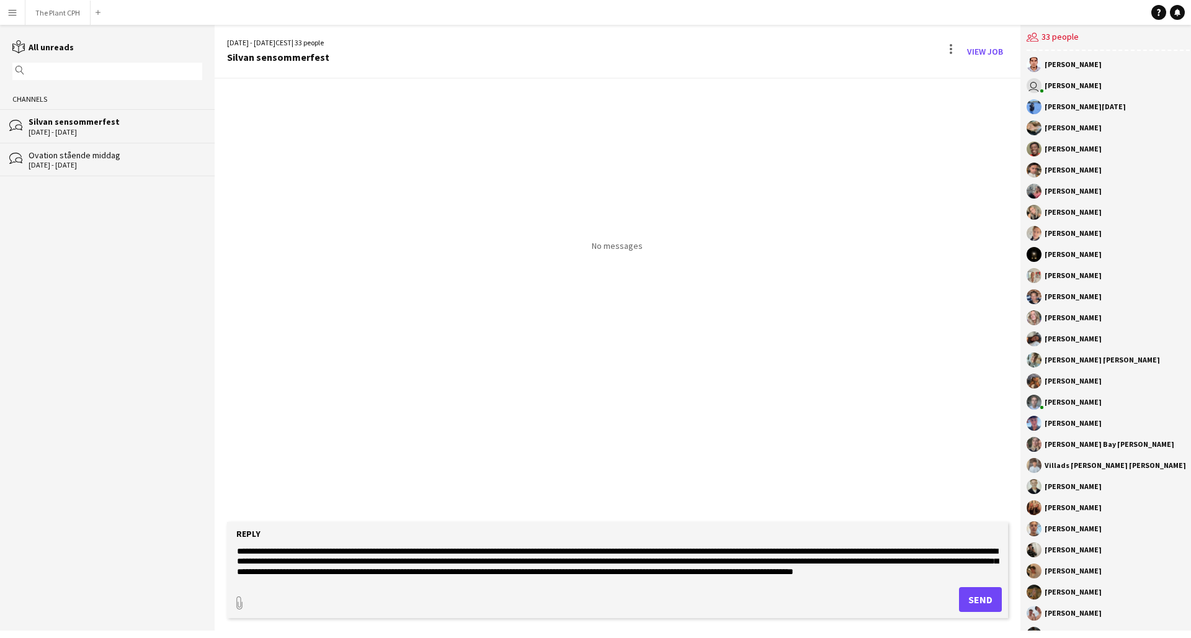
click at [395, 446] on textarea at bounding box center [618, 562] width 764 height 32
click at [377, 446] on textarea at bounding box center [618, 562] width 764 height 32
click at [381, 446] on textarea at bounding box center [618, 562] width 764 height 32
drag, startPoint x: 499, startPoint y: 559, endPoint x: 462, endPoint y: 561, distance: 37.9
click at [462, 446] on textarea at bounding box center [618, 562] width 764 height 32
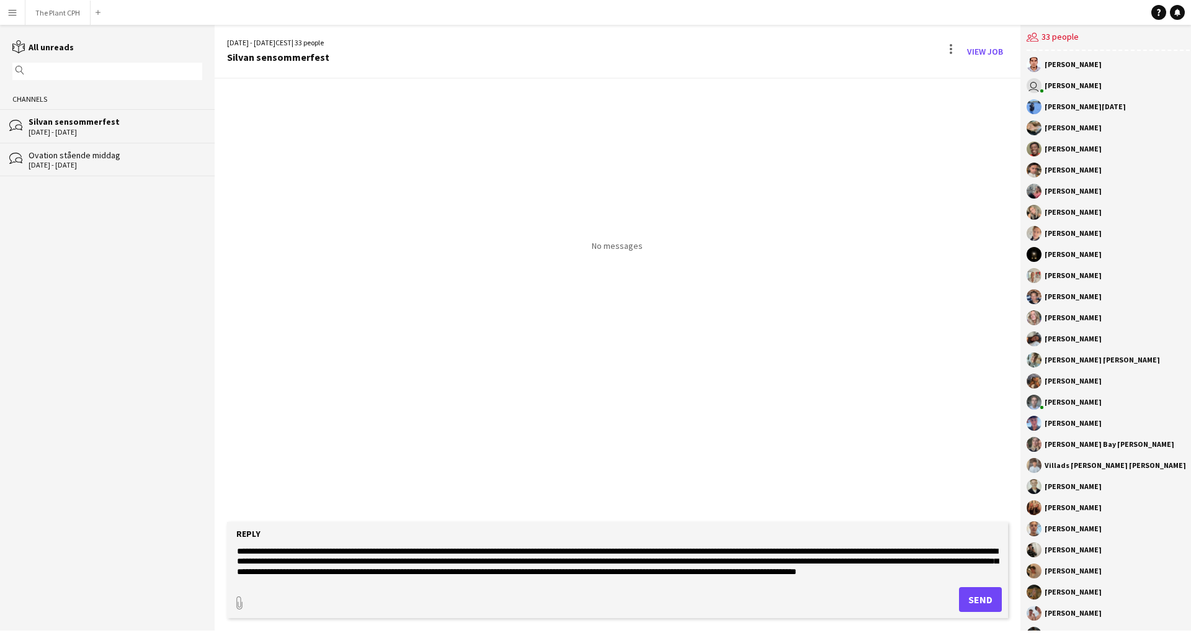
click at [653, 446] on textarea at bounding box center [618, 562] width 764 height 32
drag, startPoint x: 765, startPoint y: 564, endPoint x: 617, endPoint y: 558, distance: 148.4
click at [617, 446] on textarea at bounding box center [618, 562] width 764 height 32
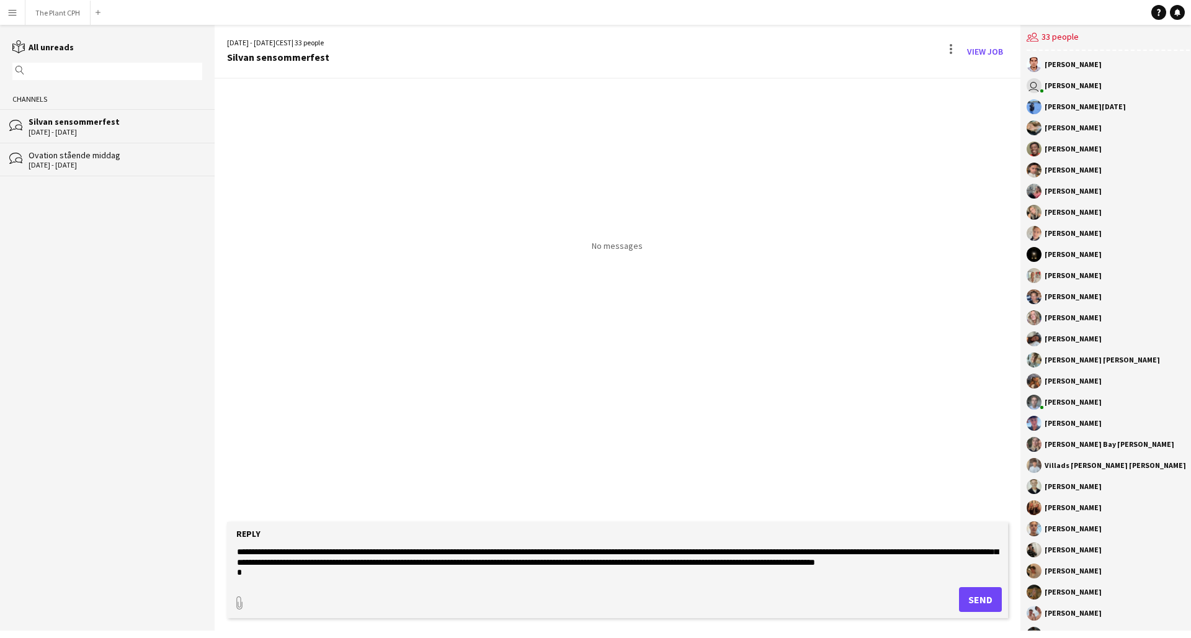
scroll to position [196, 0]
drag, startPoint x: 989, startPoint y: 553, endPoint x: 923, endPoint y: 555, distance: 65.8
click at [893, 446] on textarea at bounding box center [618, 562] width 764 height 32
click at [259, 446] on textarea at bounding box center [618, 562] width 764 height 32
click at [617, 446] on textarea at bounding box center [618, 562] width 764 height 32
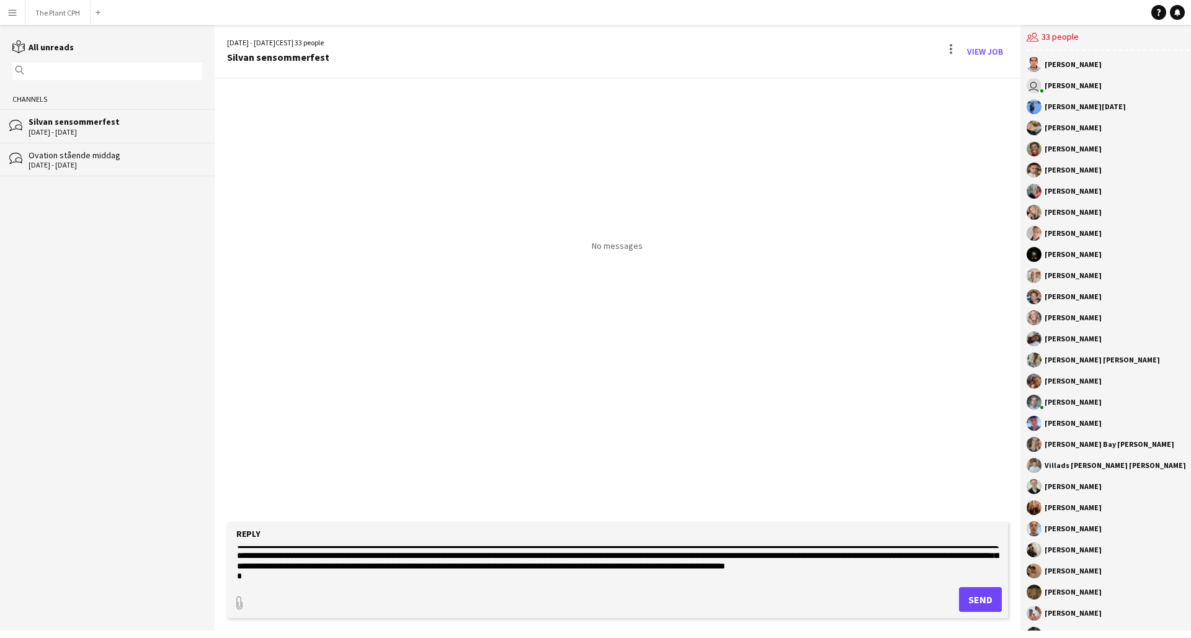
click at [368, 446] on textarea at bounding box center [618, 562] width 764 height 32
click at [552, 446] on textarea at bounding box center [618, 562] width 764 height 32
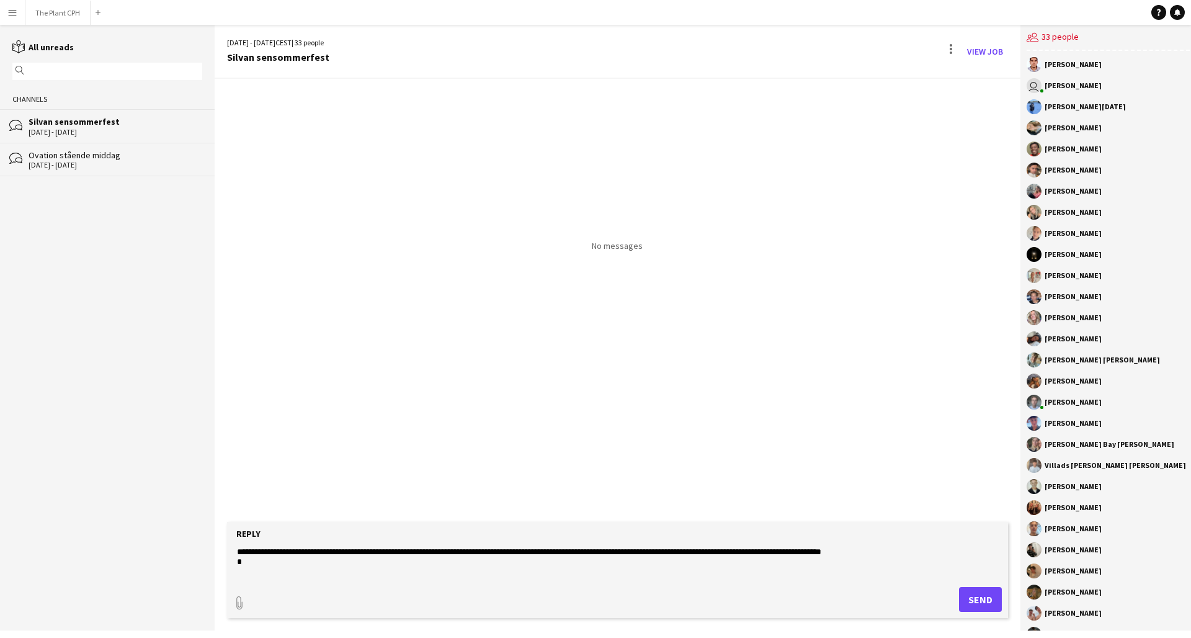
scroll to position [213, 0]
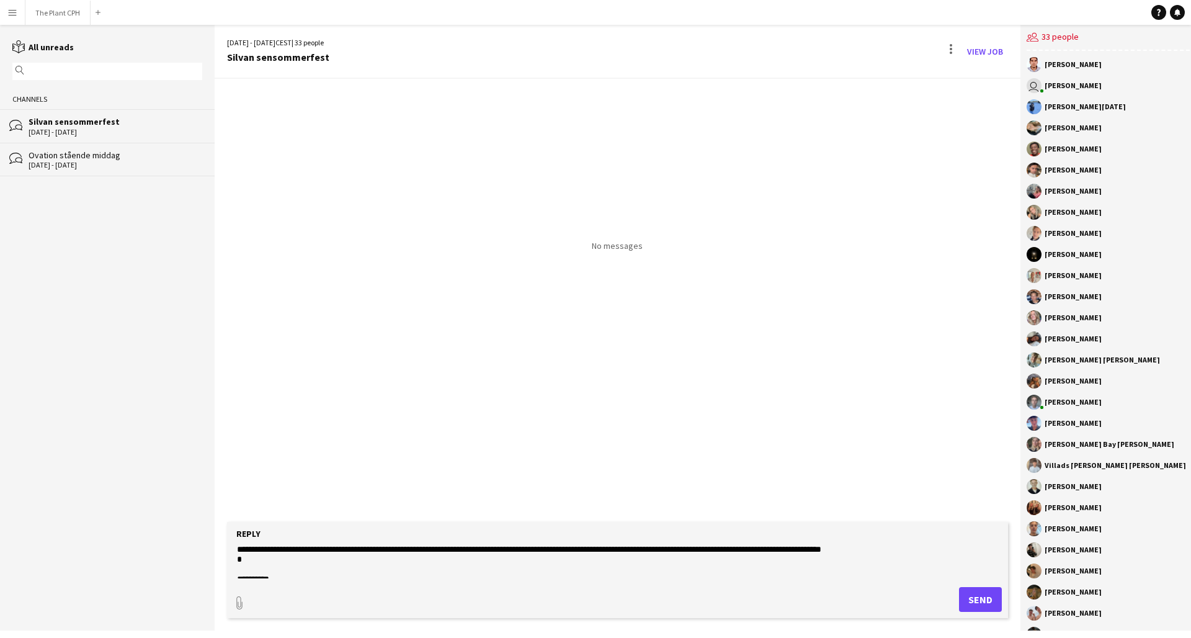
click at [412, 446] on textarea at bounding box center [618, 562] width 764 height 32
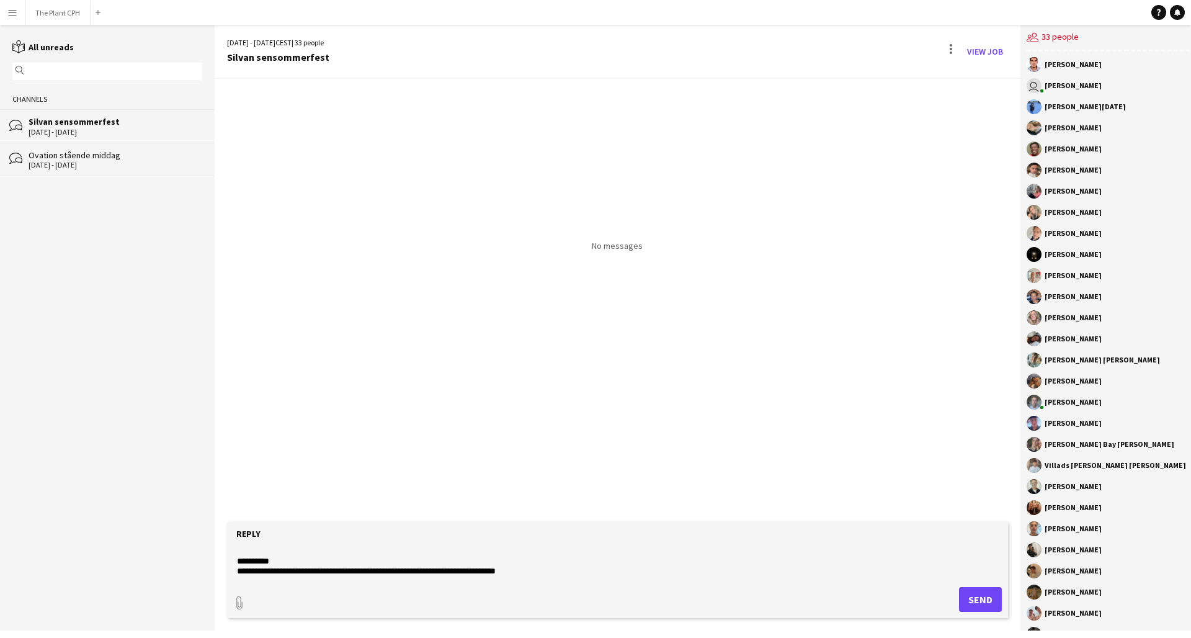
scroll to position [241, 0]
click at [234, 446] on form "Reply paperclip Send" at bounding box center [617, 570] width 781 height 96
click at [237, 446] on textarea at bounding box center [618, 562] width 764 height 32
click at [430, 446] on textarea at bounding box center [618, 562] width 764 height 32
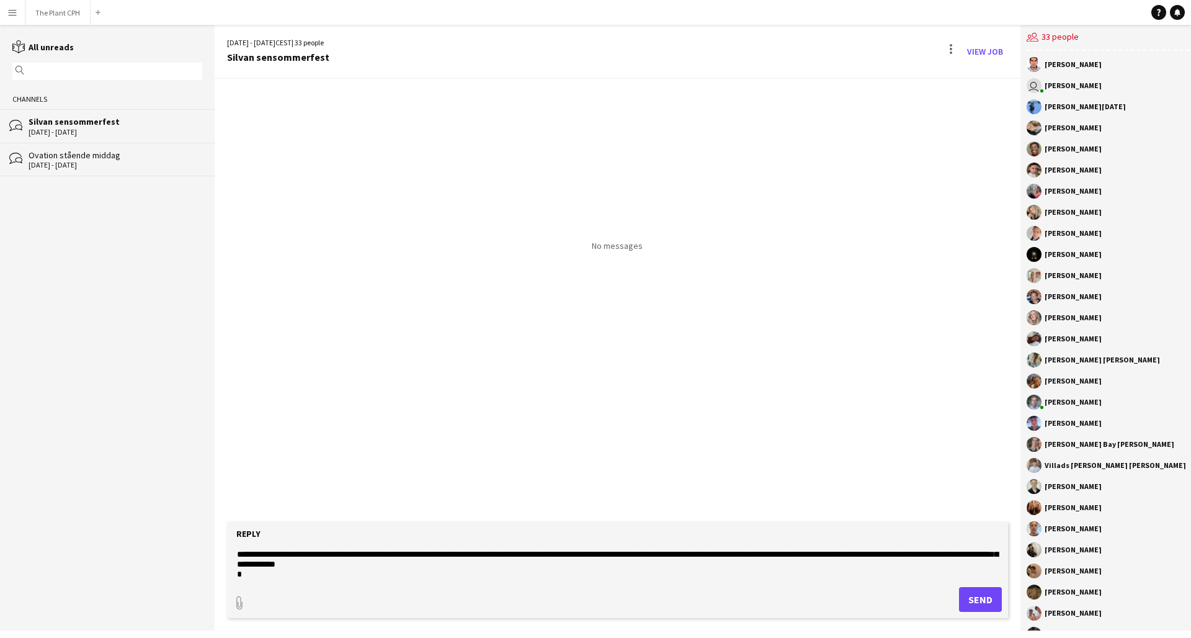
scroll to position [212, 0]
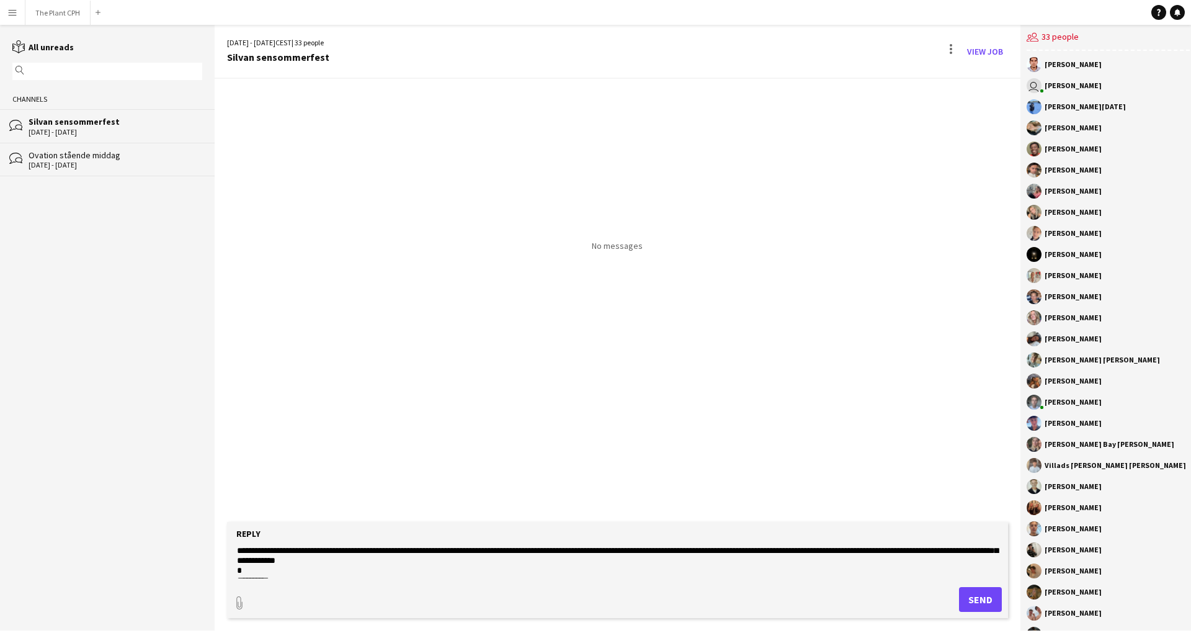
click at [631, 446] on textarea at bounding box center [618, 562] width 764 height 32
click at [623, 446] on textarea at bounding box center [618, 562] width 764 height 32
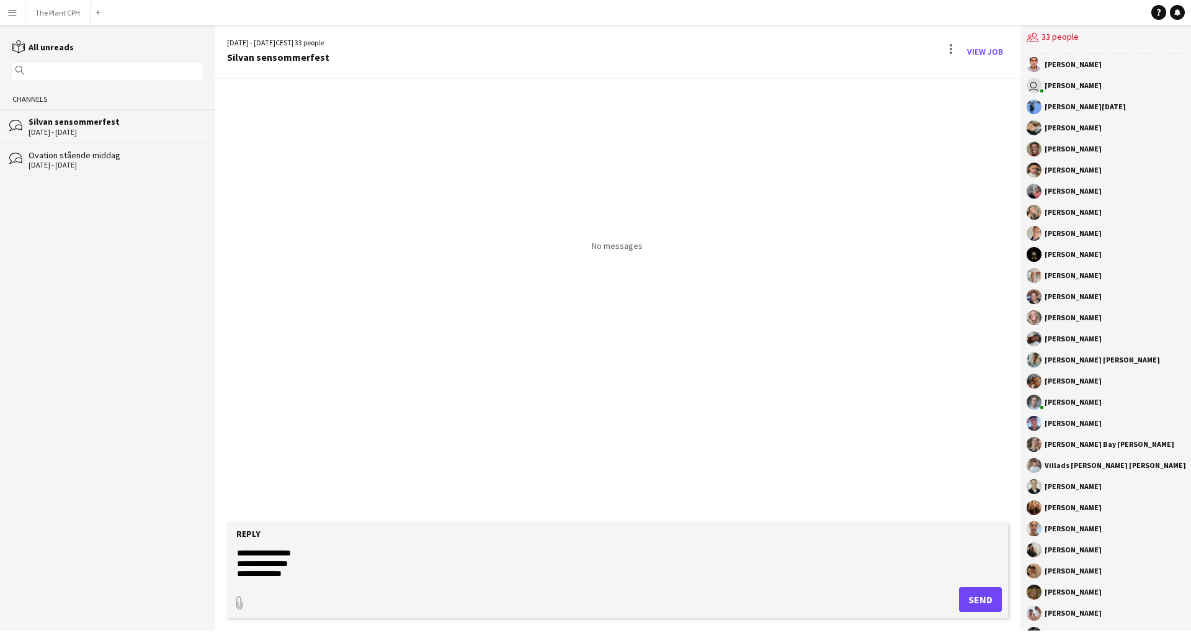
scroll to position [298, 0]
type textarea "**********"
click at [893, 446] on button "Send" at bounding box center [980, 599] width 43 height 25
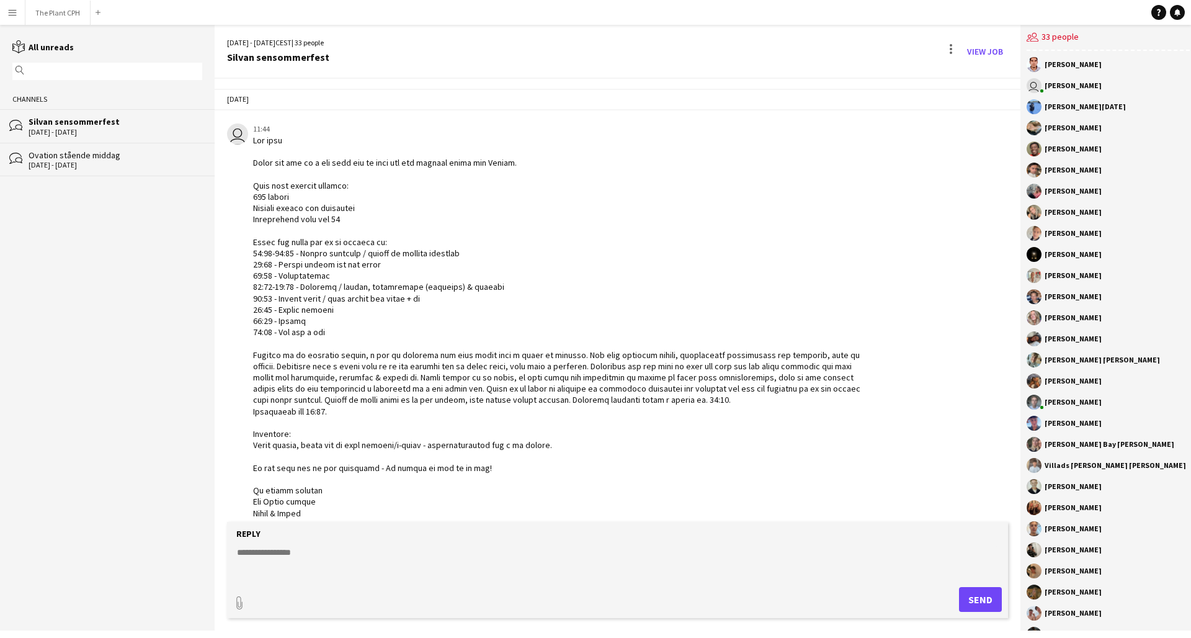
scroll to position [7, 0]
